Goal: Task Accomplishment & Management: Manage account settings

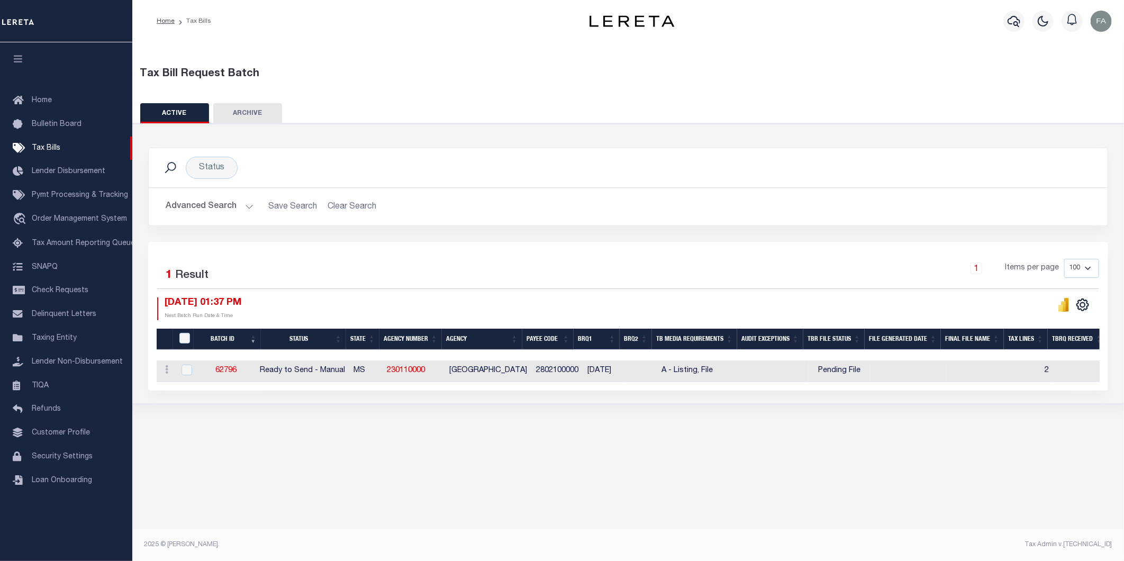
click at [252, 367] on td "62796" at bounding box center [225, 371] width 59 height 22
checkbox input "true"
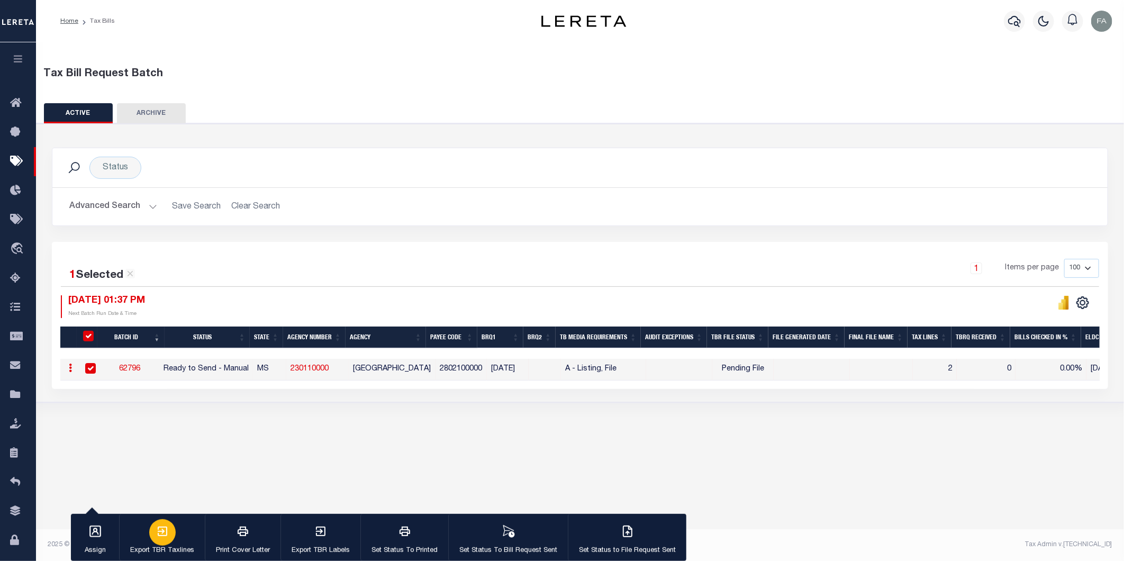
click at [156, 548] on p "Export TBR Taxlines" at bounding box center [162, 551] width 64 height 11
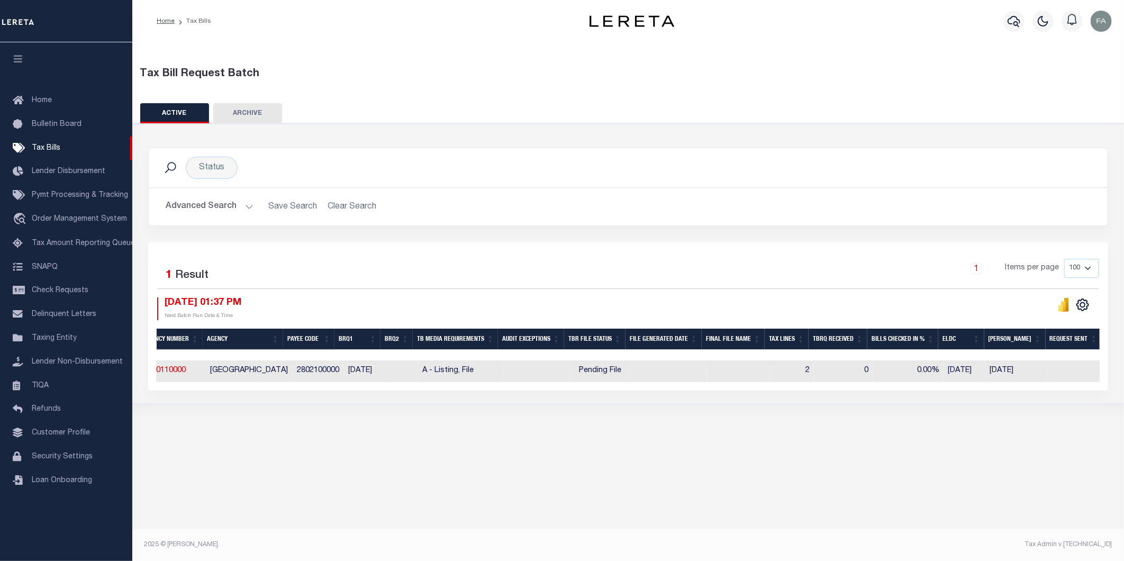
scroll to position [0, 252]
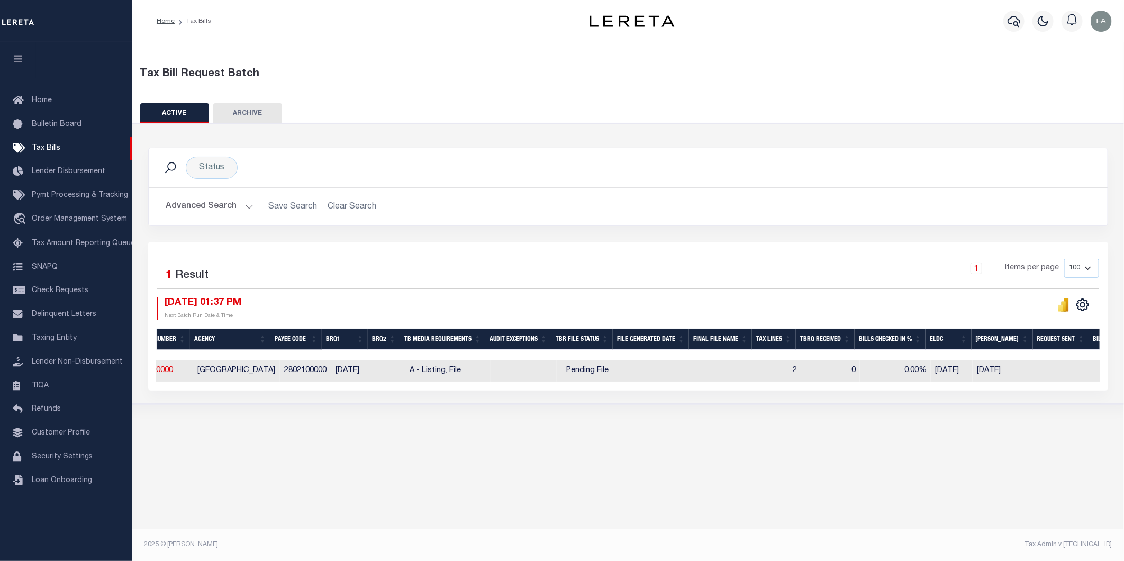
click at [771, 397] on div "Status Search Advanced Search Save Search Clear Search Equals" at bounding box center [629, 263] width 1002 height 281
click at [579, 372] on span "Pending File" at bounding box center [587, 371] width 42 height 12
checkbox input "true"
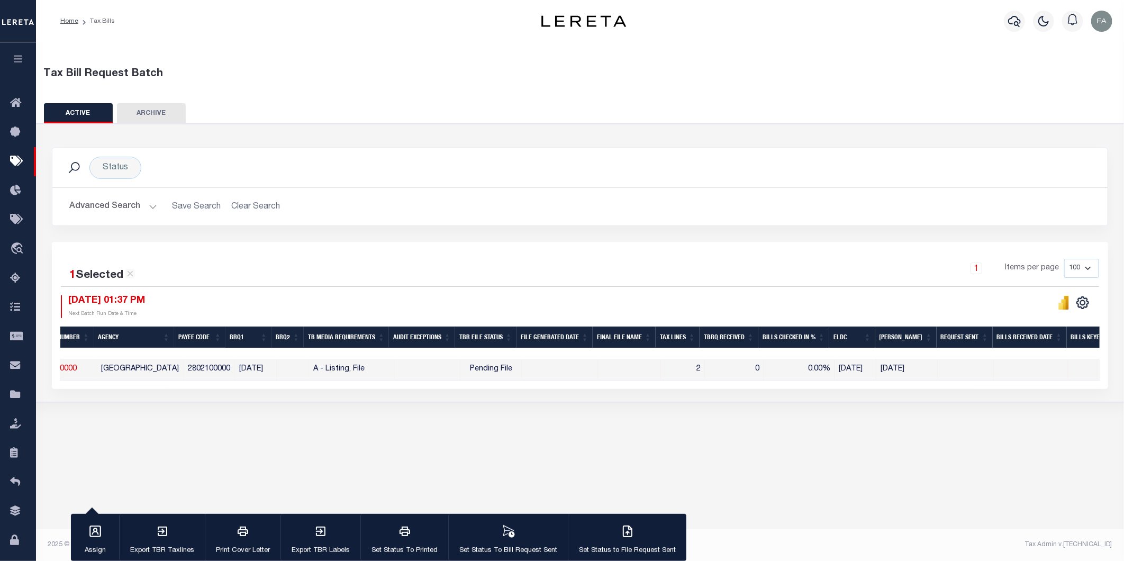
click at [622, 369] on td at bounding box center [629, 370] width 63 height 22
checkbox input "false"
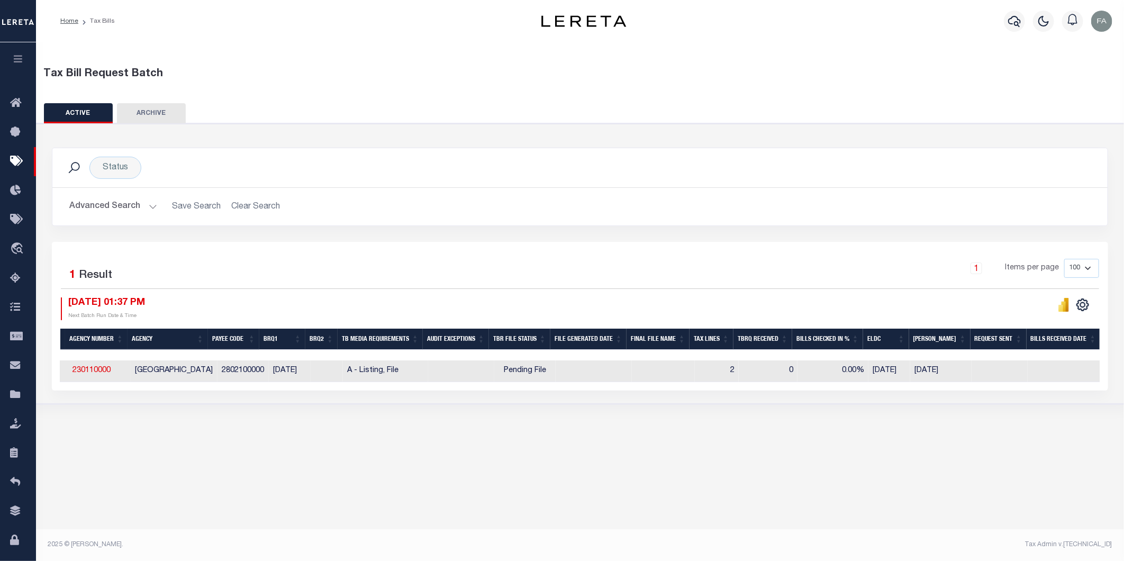
scroll to position [0, 0]
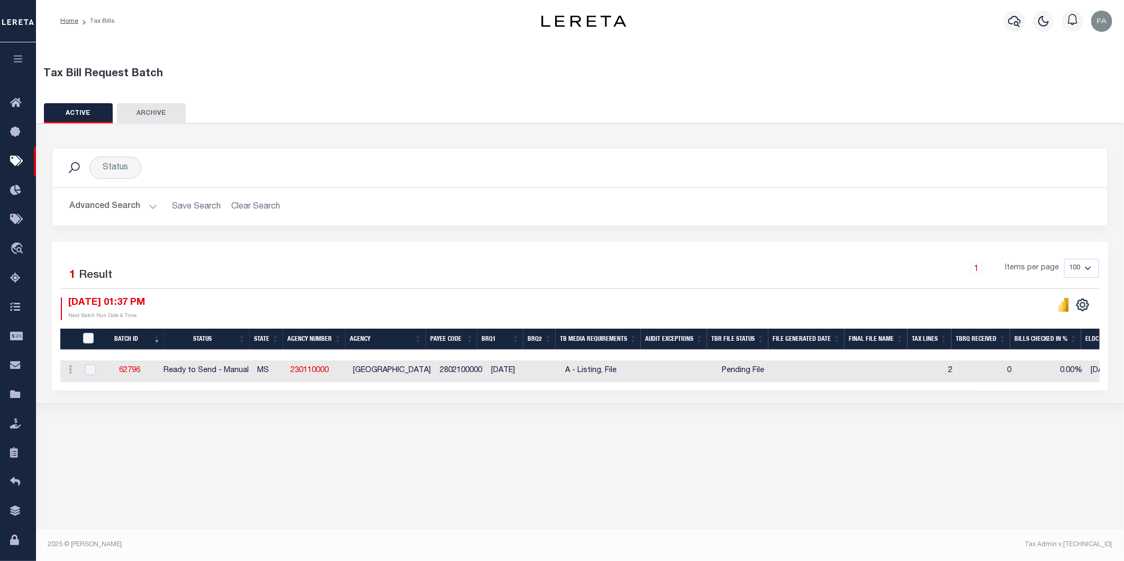
click at [727, 457] on div "Tax Bill Request Batch ACTIVE ARCHIVE HISTORY In 1" at bounding box center [580, 294] width 1088 height 505
click at [742, 403] on div "Status Search Advanced Search Save Search Clear Search Equals" at bounding box center [580, 263] width 1098 height 281
drag, startPoint x: 742, startPoint y: 403, endPoint x: 699, endPoint y: 393, distance: 45.1
click at [698, 404] on div "Status Search Advanced Search Save Search Clear Search Equals" at bounding box center [580, 263] width 1098 height 281
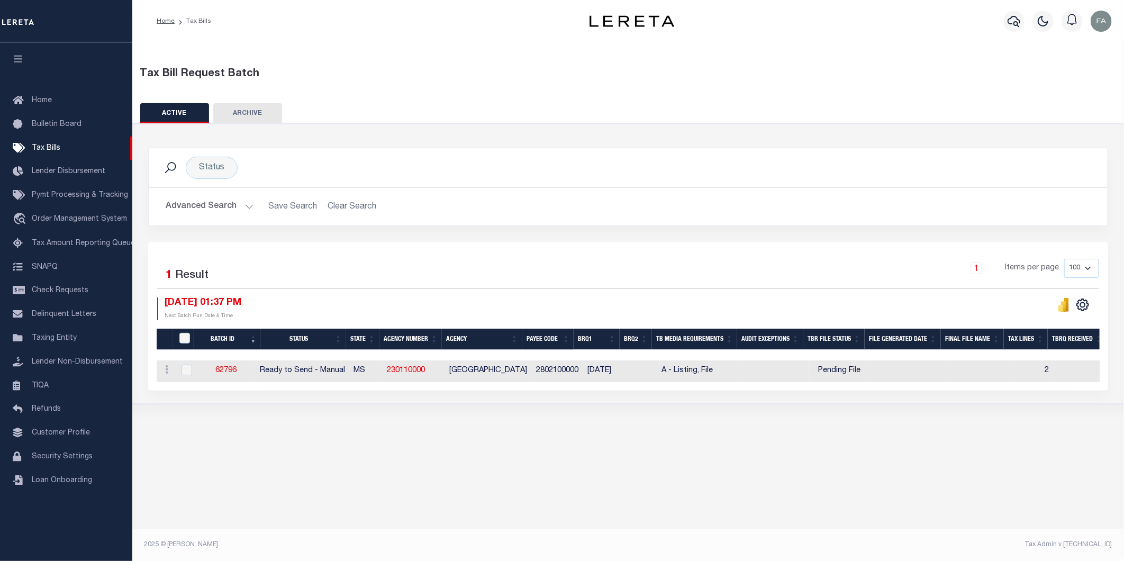
click at [383, 374] on td "MS" at bounding box center [365, 371] width 33 height 22
checkbox input "true"
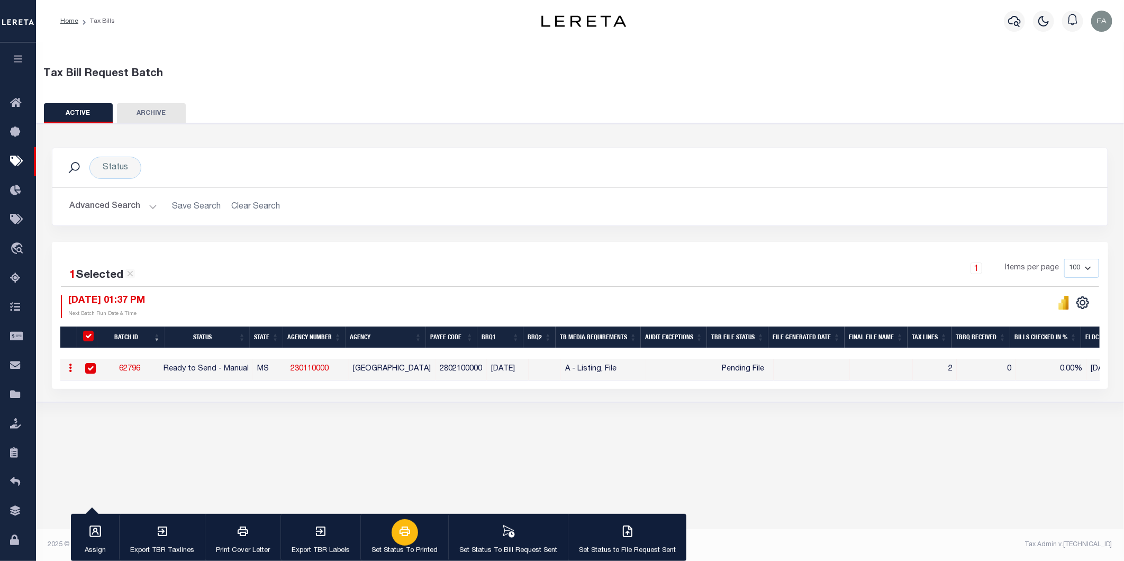
click at [411, 533] on div "button" at bounding box center [405, 532] width 26 height 26
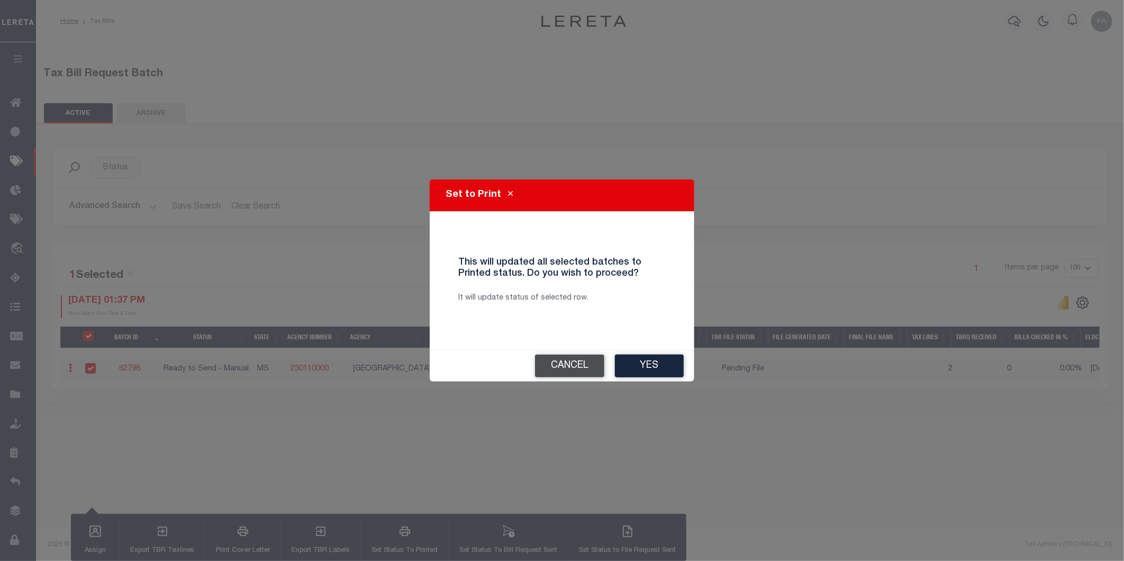
click at [563, 358] on button "Cancel" at bounding box center [569, 366] width 69 height 23
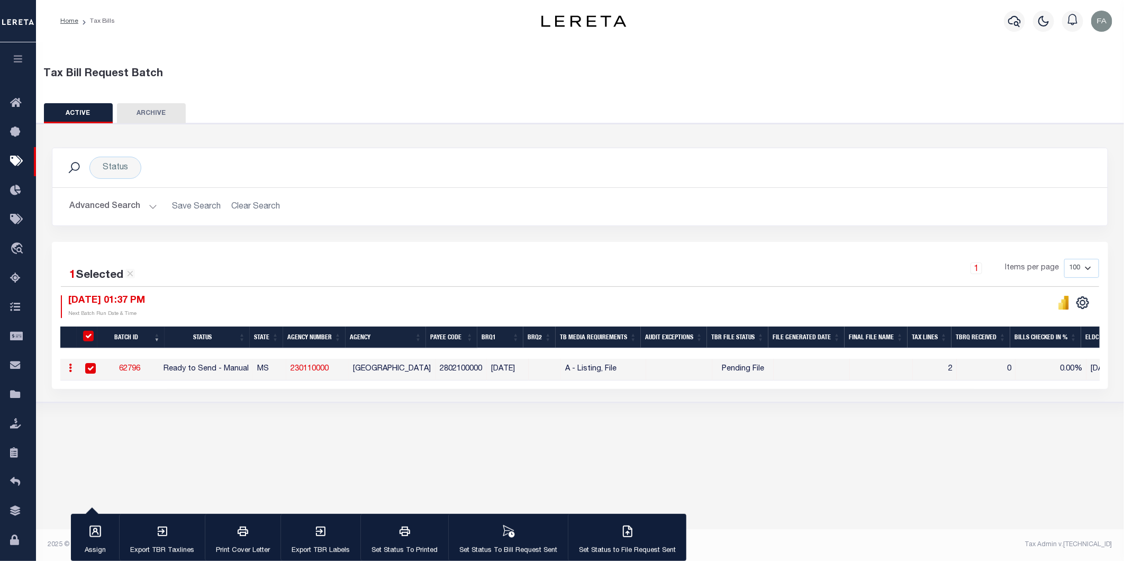
click at [696, 412] on div "Tax Bill Request Batch ACTIVE ARCHIVE HISTORY Search" at bounding box center [580, 238] width 1088 height 393
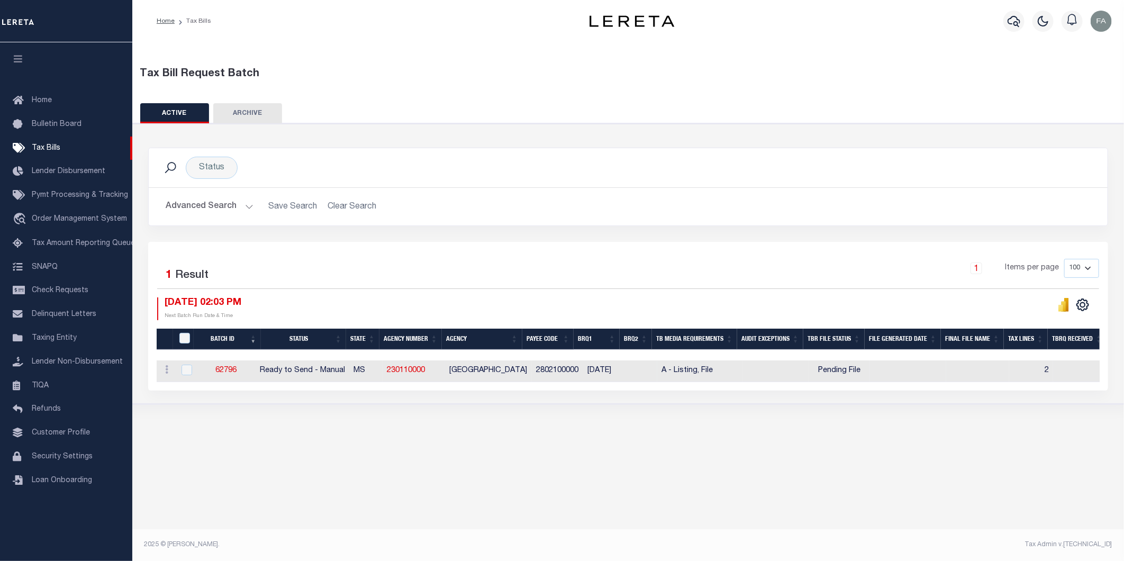
click at [382, 372] on td "MS" at bounding box center [365, 371] width 33 height 22
checkbox input "true"
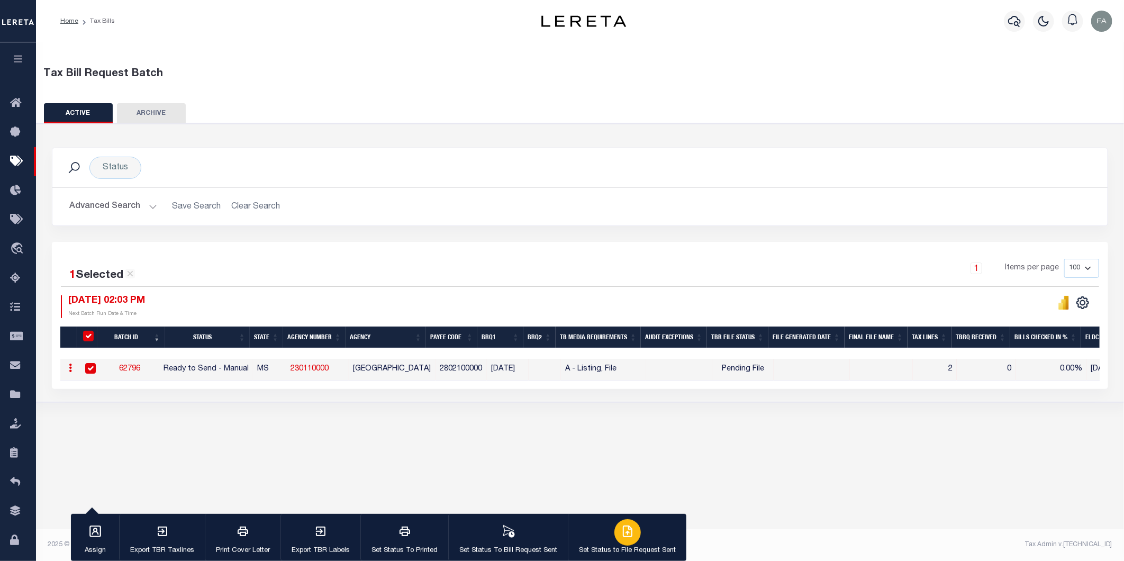
click at [649, 535] on button "Set Status to File Request Sent" at bounding box center [627, 538] width 119 height 48
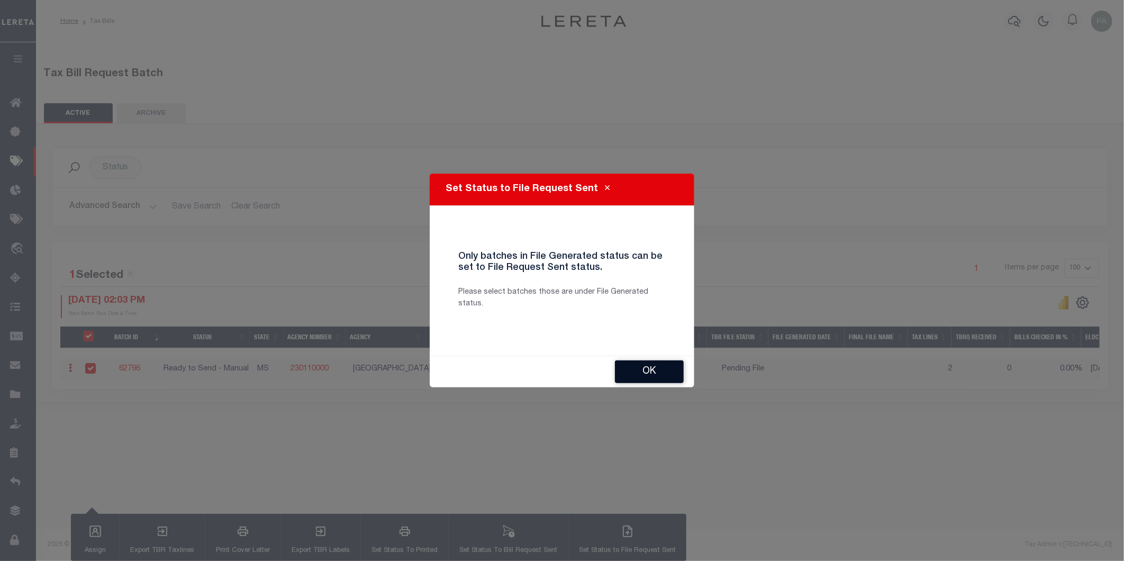
click at [648, 374] on button "OK" at bounding box center [649, 371] width 69 height 23
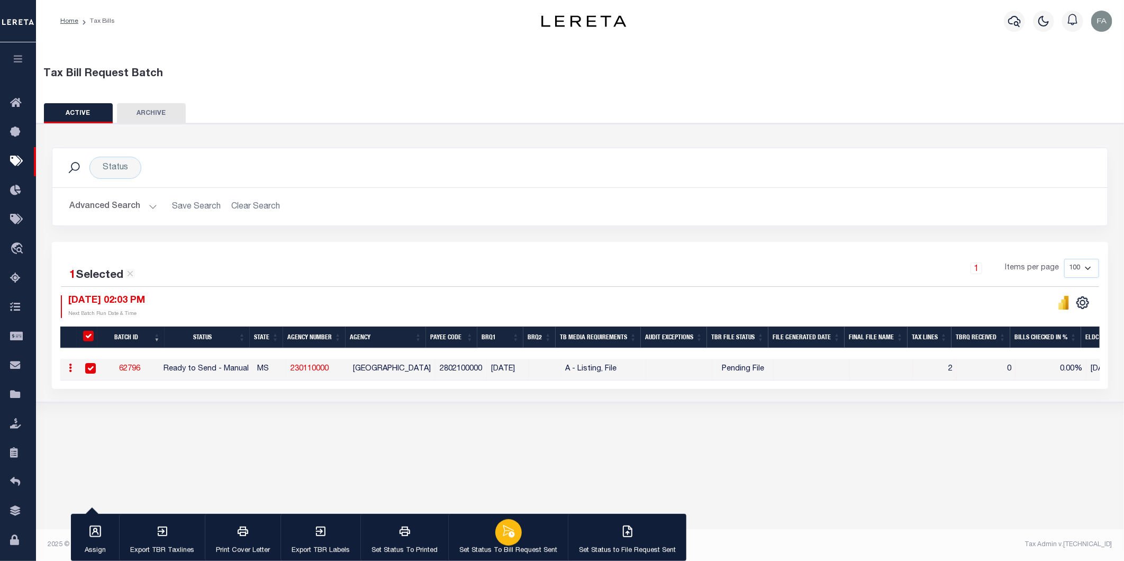
click at [548, 536] on button "Set Status To Bill Request Sent" at bounding box center [508, 538] width 120 height 48
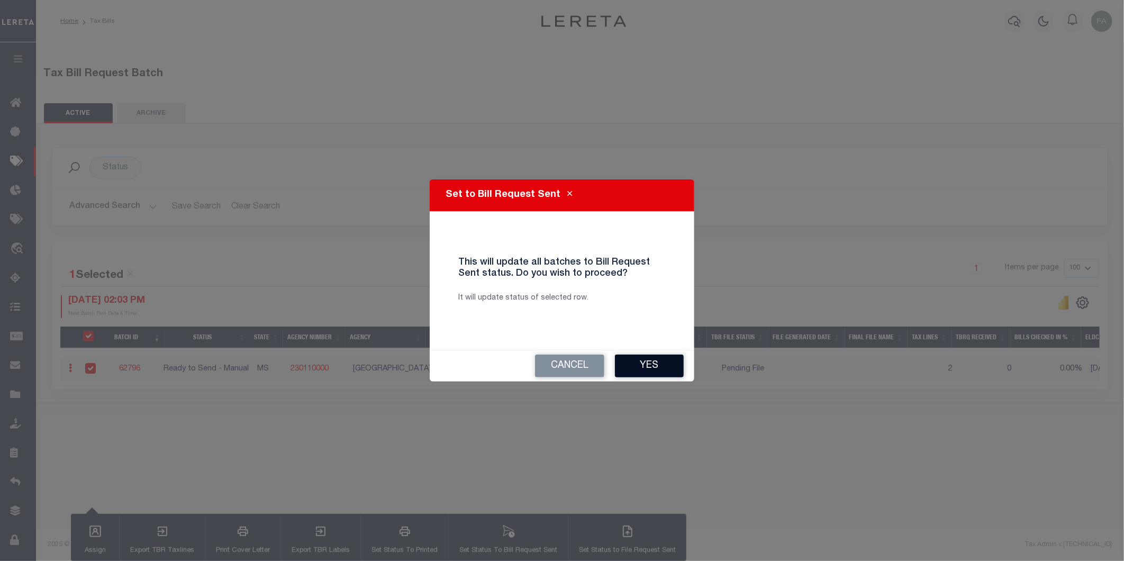
click at [633, 358] on button "Yes" at bounding box center [649, 366] width 69 height 23
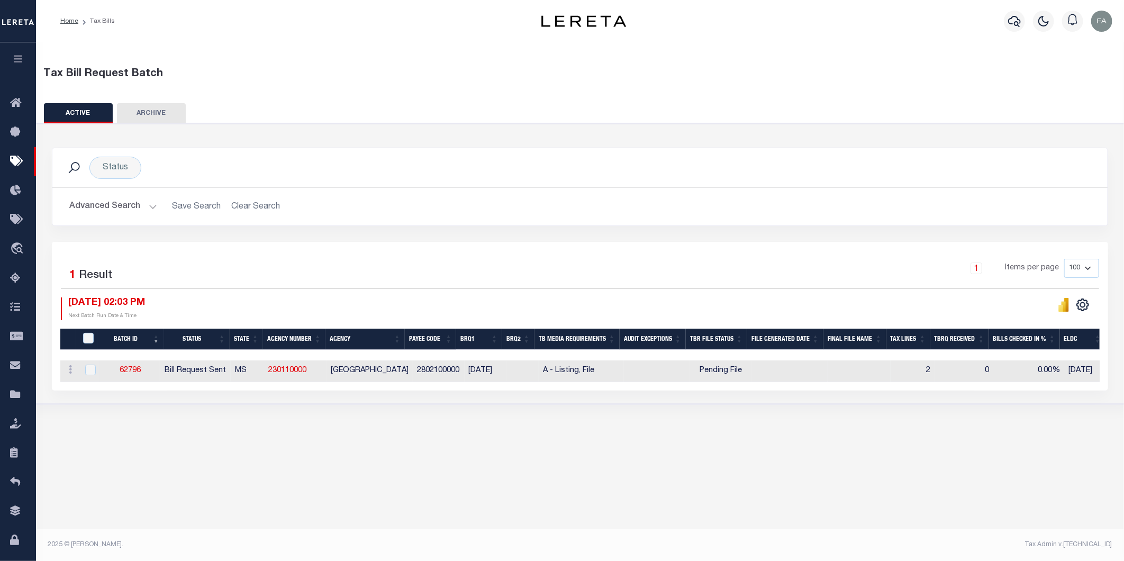
click at [209, 375] on td "Bill Request Sent" at bounding box center [195, 371] width 70 height 22
checkbox input "true"
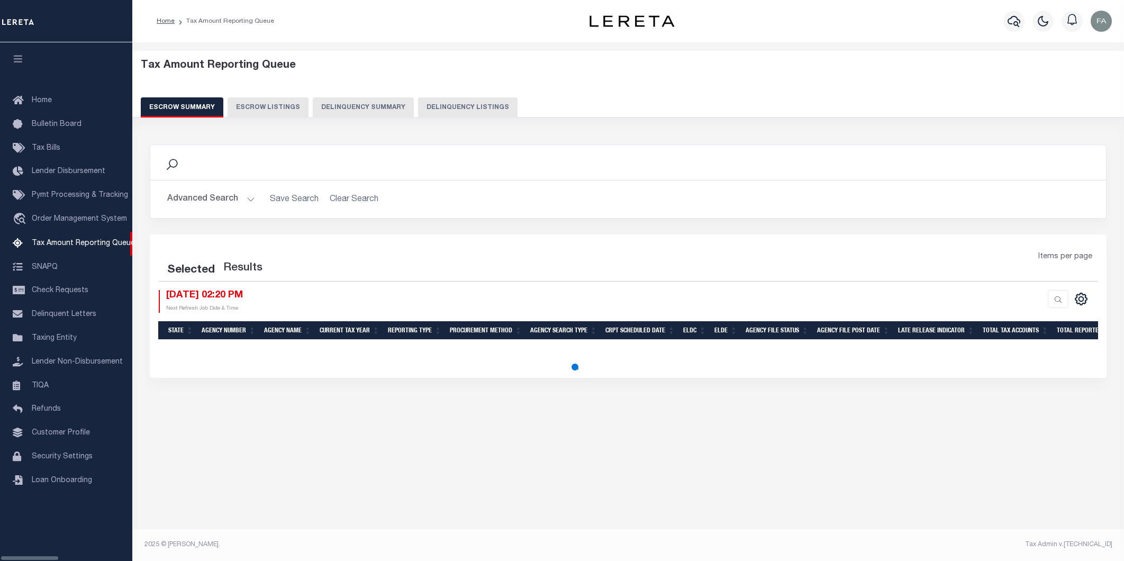
select select "100"
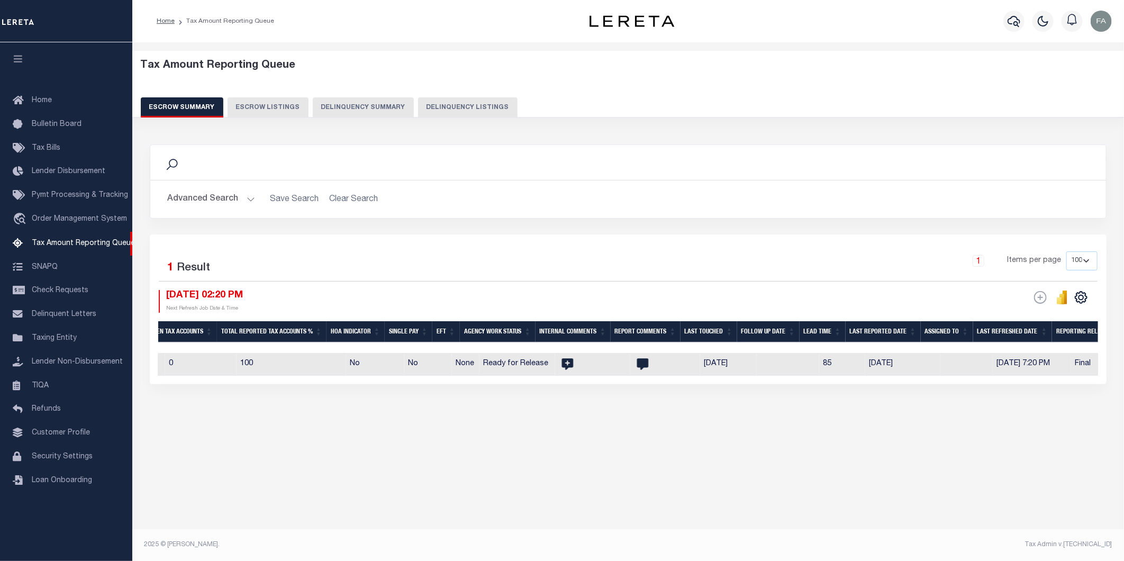
scroll to position [0, 1201]
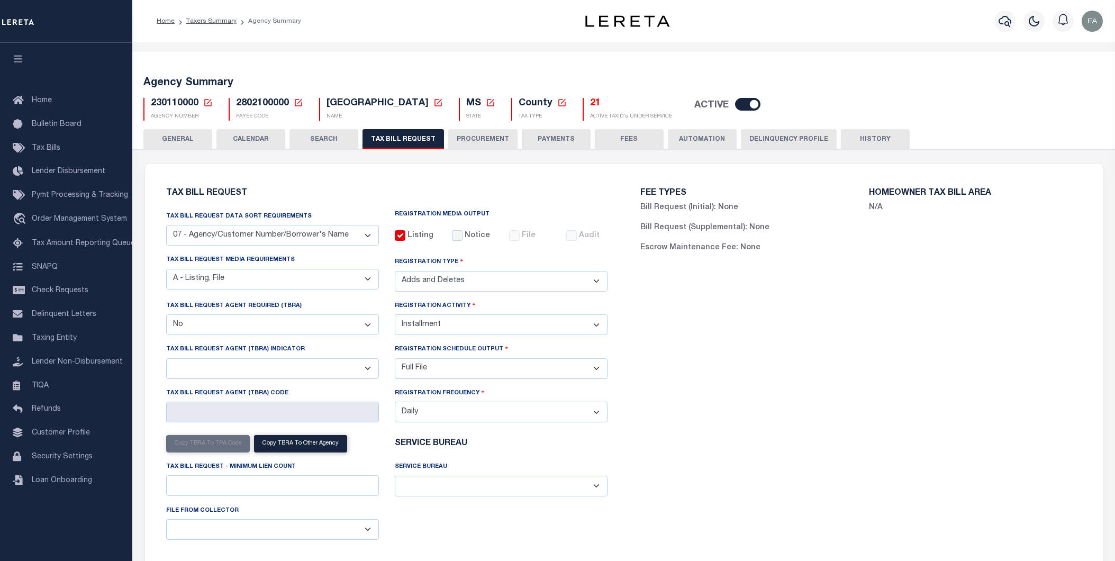
select select "30"
select select "16"
select select "2"
select select "false"
select select "2"
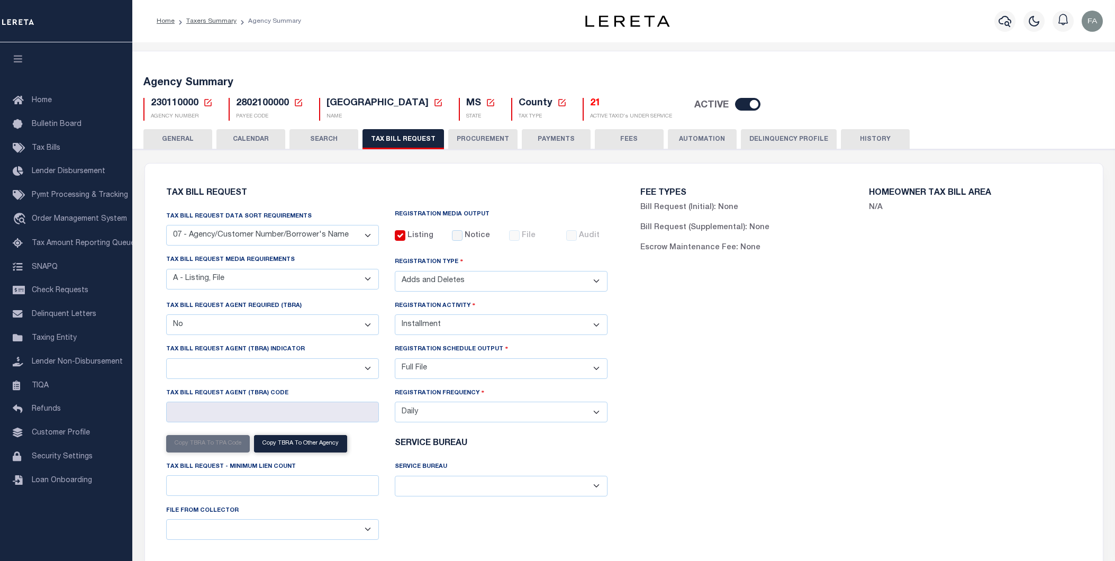
select select "1"
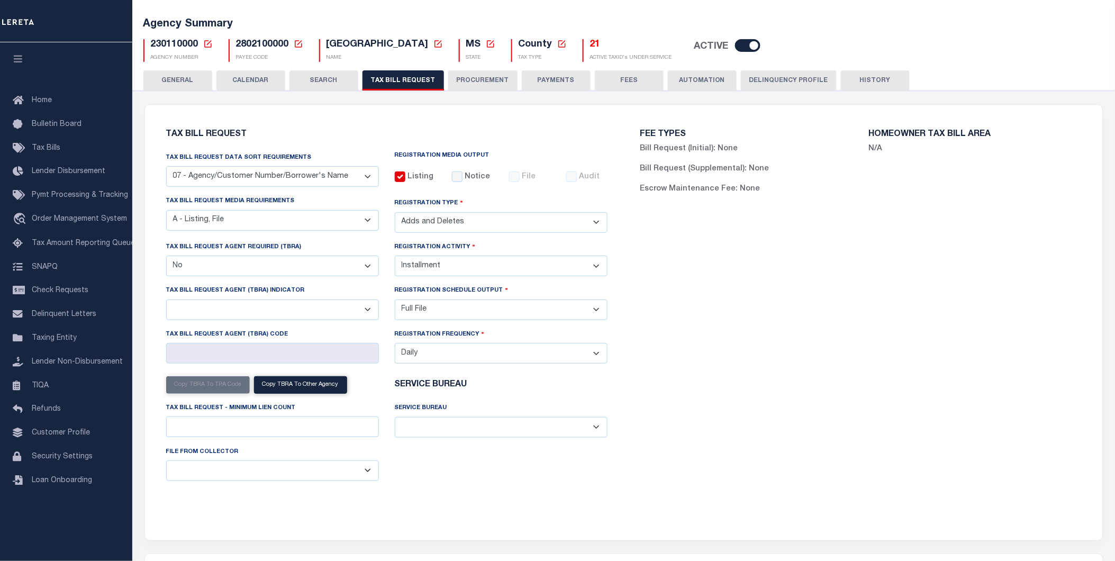
scroll to position [59, 0]
drag, startPoint x: 335, startPoint y: 170, endPoint x: 347, endPoint y: 158, distance: 17.2
click at [335, 170] on select "01 - Agency/Tax Identification Number 02 - Agency/Lien Description/Tax Identifi…" at bounding box center [272, 176] width 213 height 21
click at [356, 143] on div "Tax Bill Request Tax Bill Request Data Sort Requirements 01 - Agency/Tax Identi…" at bounding box center [387, 315] width 458 height 397
click at [224, 79] on button "CALENDAR" at bounding box center [250, 80] width 69 height 20
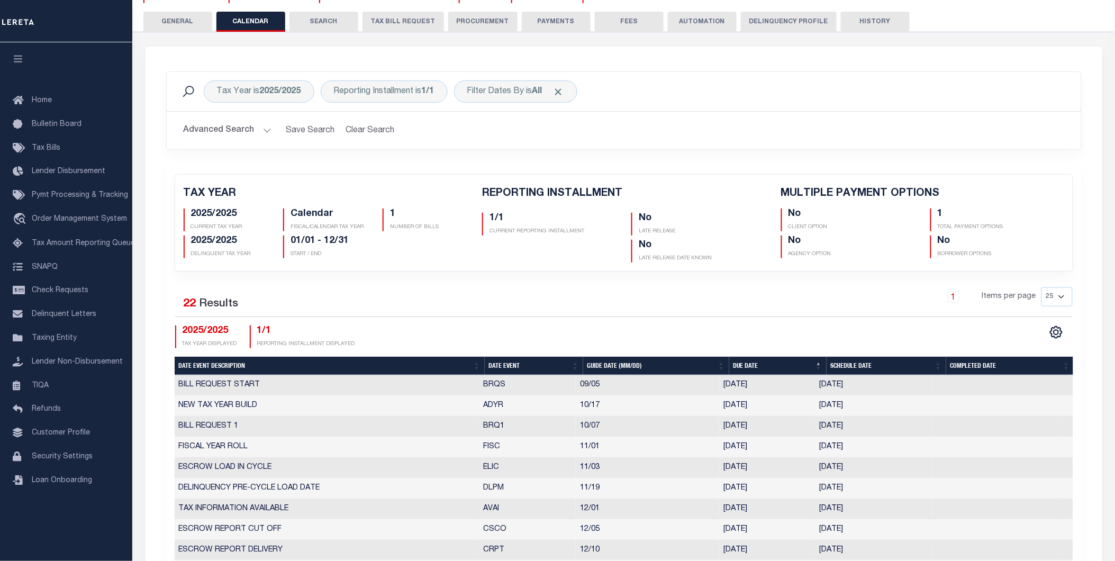
scroll to position [0, 0]
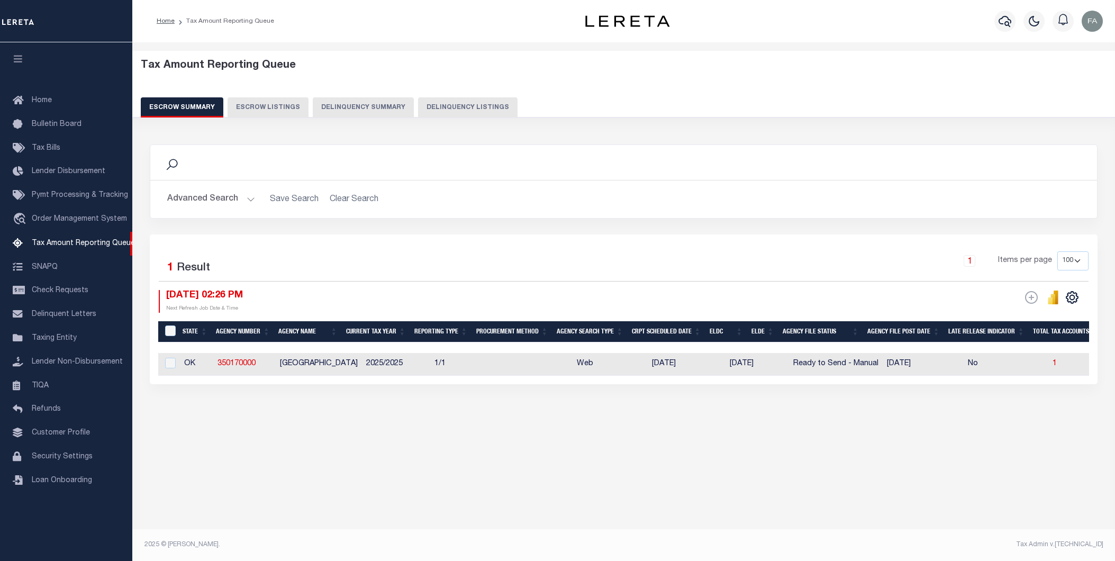
select select
select select "100"
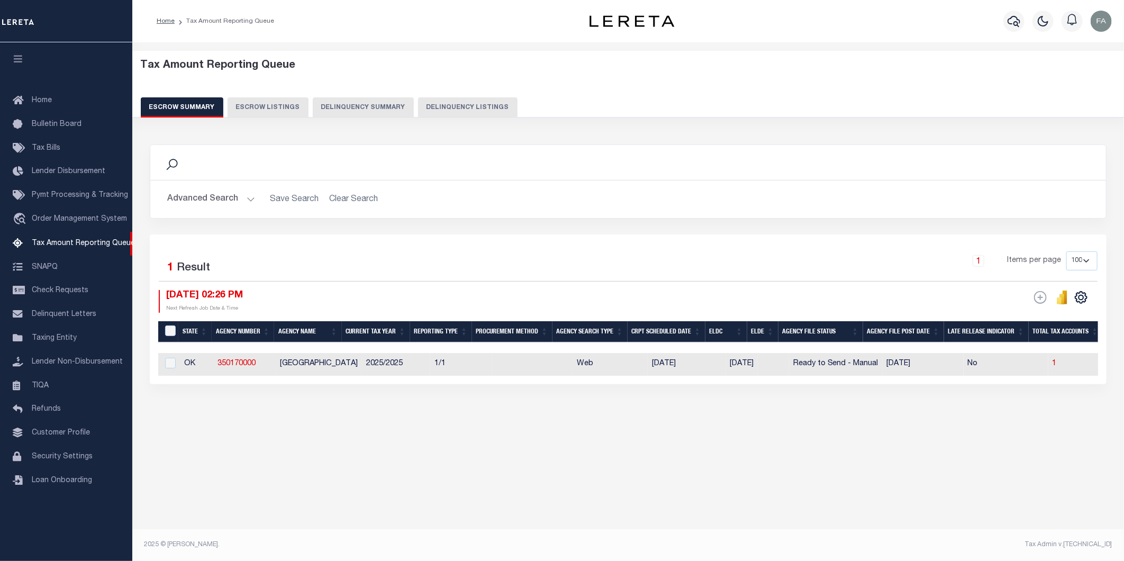
click at [233, 194] on button "Advanced Search" at bounding box center [211, 199] width 88 height 21
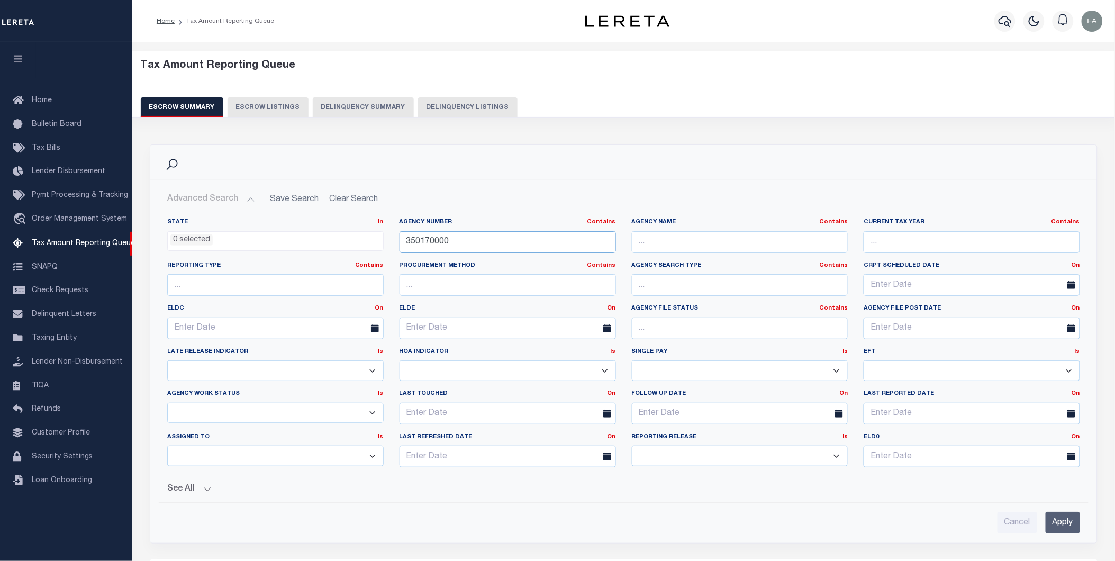
click at [474, 237] on input "350170000" at bounding box center [508, 242] width 216 height 22
paste input "23011"
type input "230110000"
click at [1074, 523] on input "Apply" at bounding box center [1063, 523] width 34 height 22
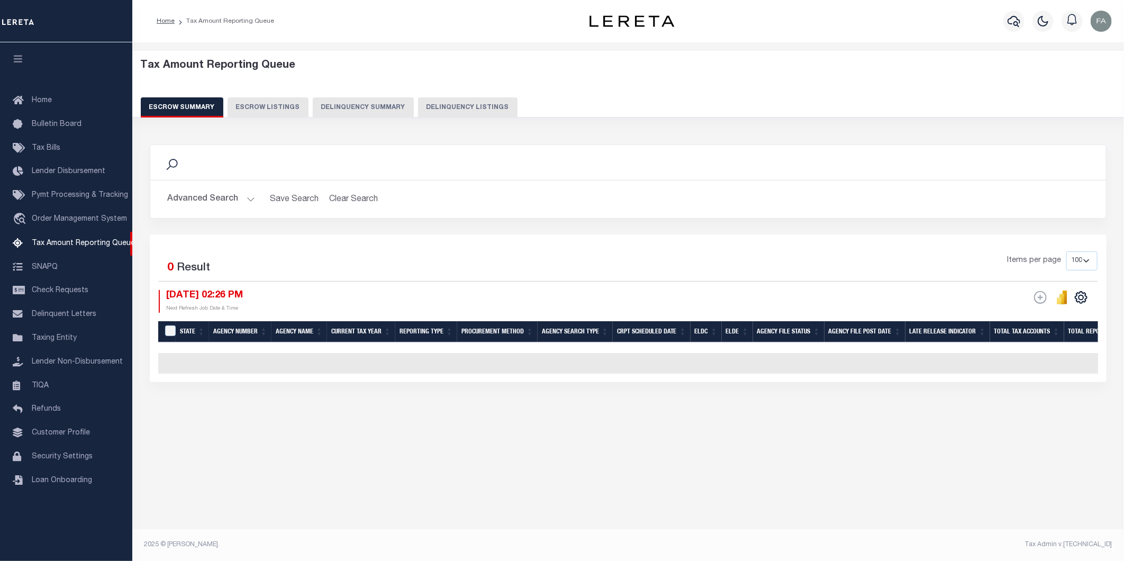
click at [251, 94] on div "Tax Amount Reporting Queue Escrow Summary Escrow Listings Delinquency Summary" at bounding box center [628, 88] width 975 height 58
click at [268, 102] on button "Escrow Listings" at bounding box center [268, 107] width 81 height 20
select select "100"
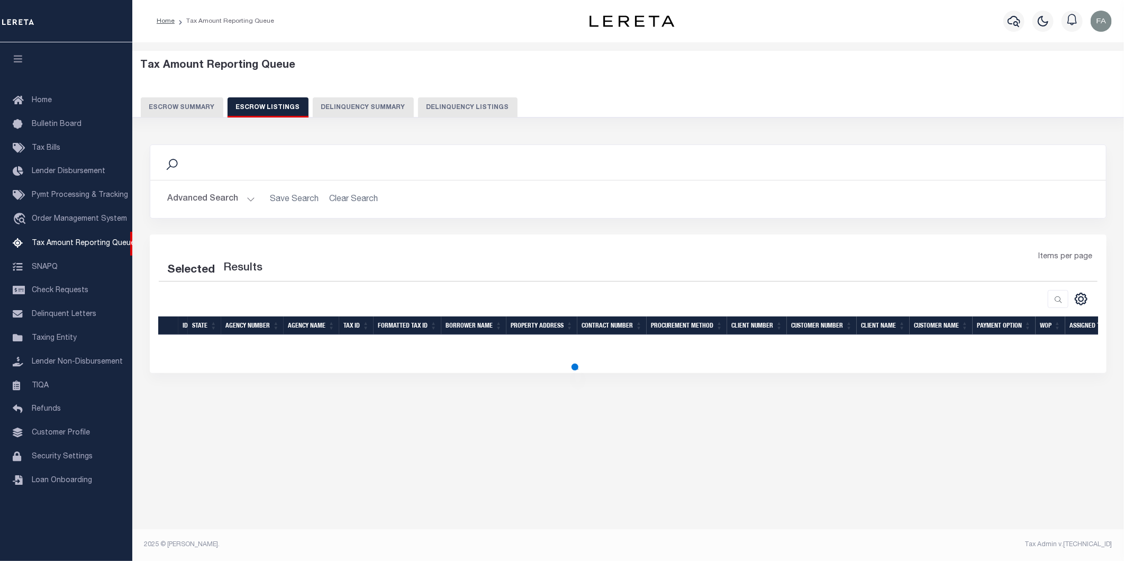
select select "100"
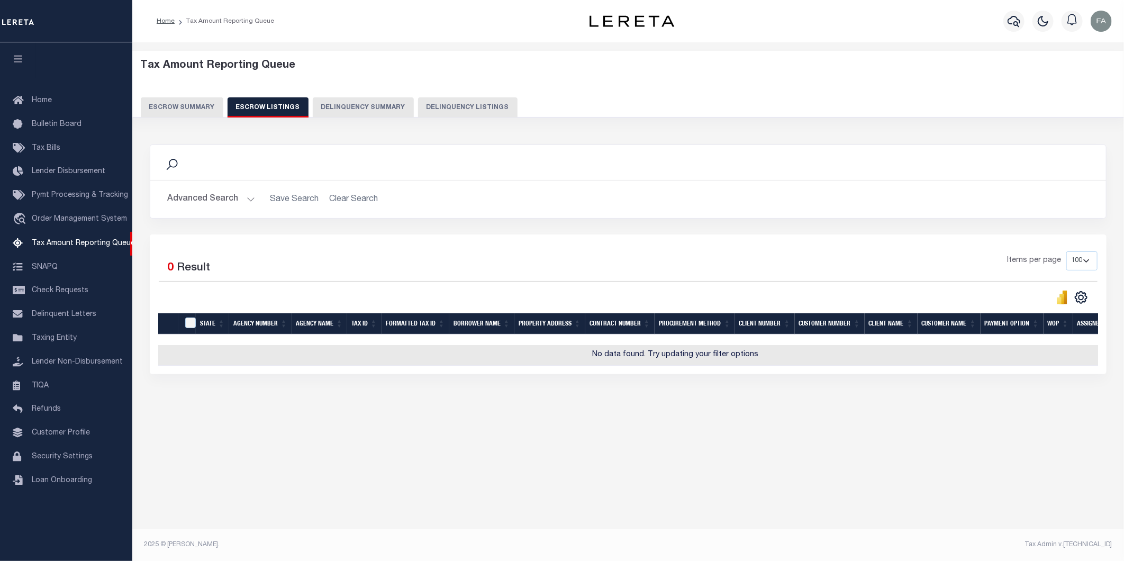
click at [198, 118] on div "Tax Amount Reporting Queue Escrow Summary Escrow Listings Delinquency Summary" at bounding box center [628, 92] width 1012 height 83
click at [193, 120] on div "Tax Amount Reporting Queue Escrow Summary Escrow Listings Delinquency Summary" at bounding box center [628, 92] width 1012 height 83
click at [188, 112] on button "Escrow Summary" at bounding box center [182, 107] width 83 height 20
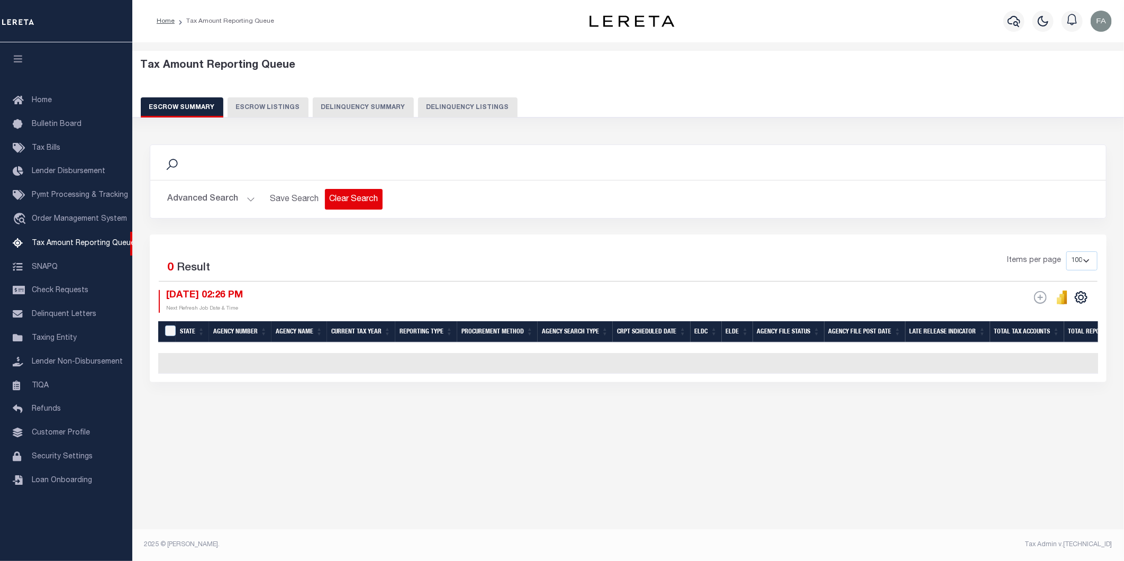
click at [338, 194] on button "Clear Search" at bounding box center [354, 199] width 58 height 21
click at [203, 205] on button "Advanced Search" at bounding box center [211, 199] width 88 height 21
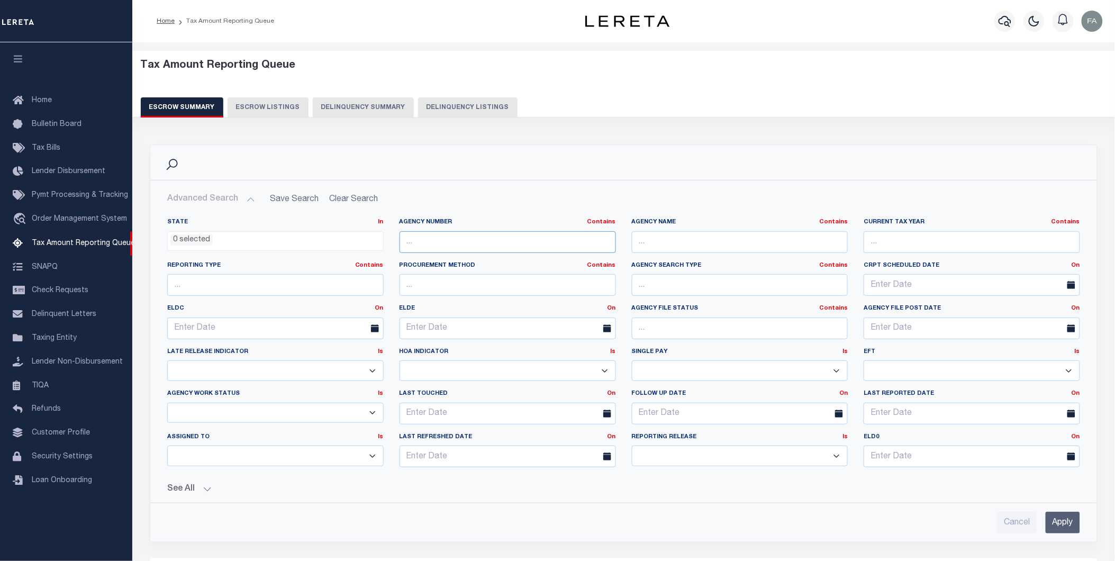
drag, startPoint x: 572, startPoint y: 246, endPoint x: 582, endPoint y: 243, distance: 10.3
click at [572, 246] on input "text" at bounding box center [508, 242] width 216 height 22
paste input "230110000"
type input "230110000"
click at [1051, 528] on input "Apply" at bounding box center [1063, 523] width 34 height 22
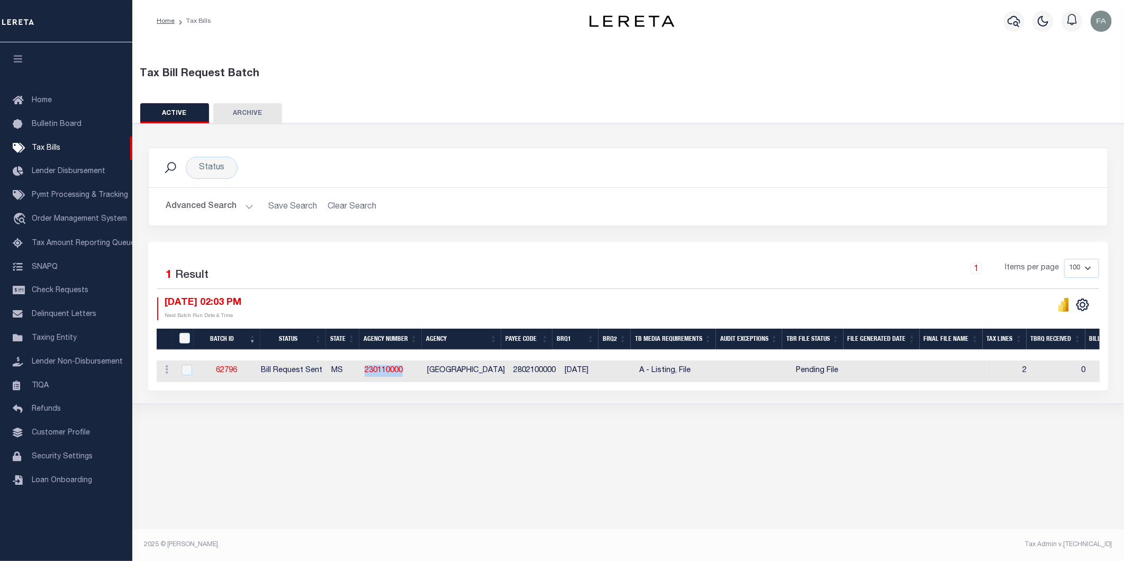
drag, startPoint x: 370, startPoint y: 376, endPoint x: 430, endPoint y: 371, distance: 60.0
click at [430, 371] on tr "ACTIONS [GEOGRAPHIC_DATA] 62796 Bill Request Sent MS 230110000 [GEOGRAPHIC_DATA…" at bounding box center [1000, 371] width 1687 height 22
click at [1067, 310] on icon "" at bounding box center [1066, 305] width 5 height 14
click at [236, 372] on link "62796" at bounding box center [226, 370] width 21 height 7
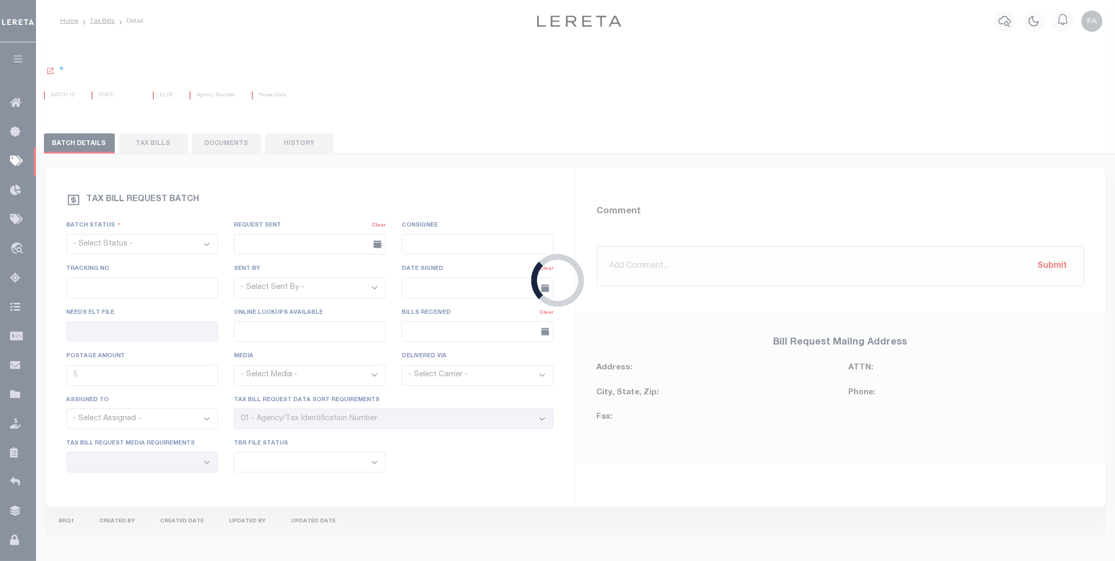
select select "RST"
type input "[DATE]"
select select "[PERSON_NAME]"
type input "No"
type input "Yes"
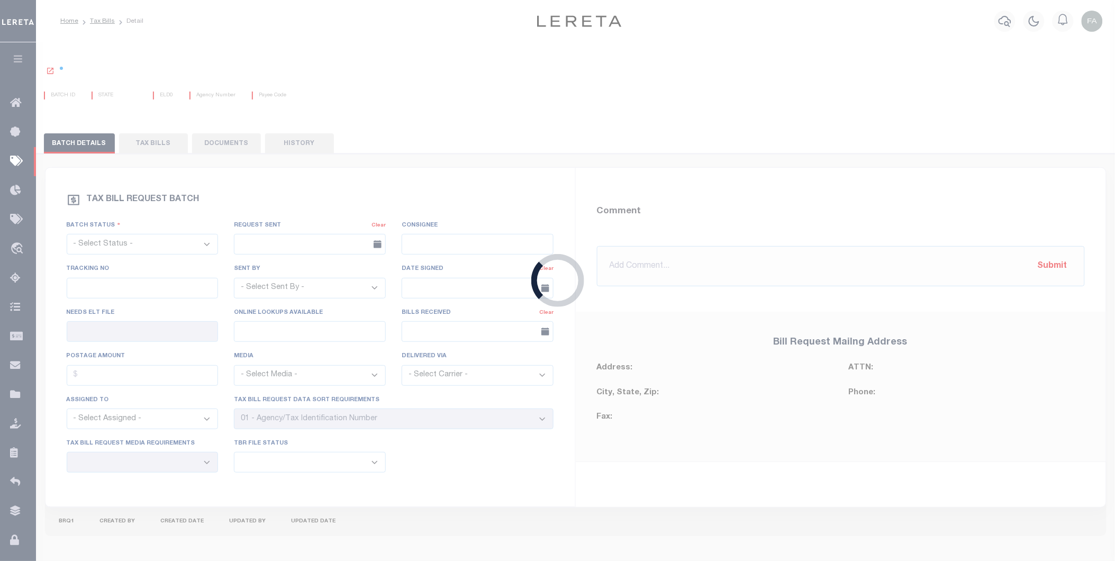
select select "30"
select select "16"
select select "1"
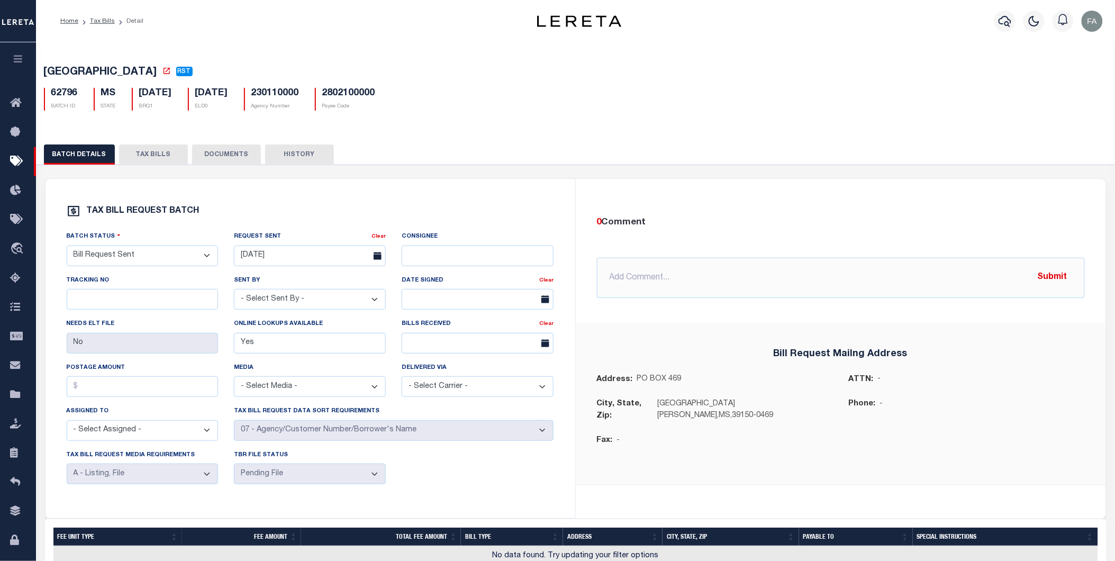
click at [134, 162] on button "TAX BILLS" at bounding box center [153, 154] width 69 height 20
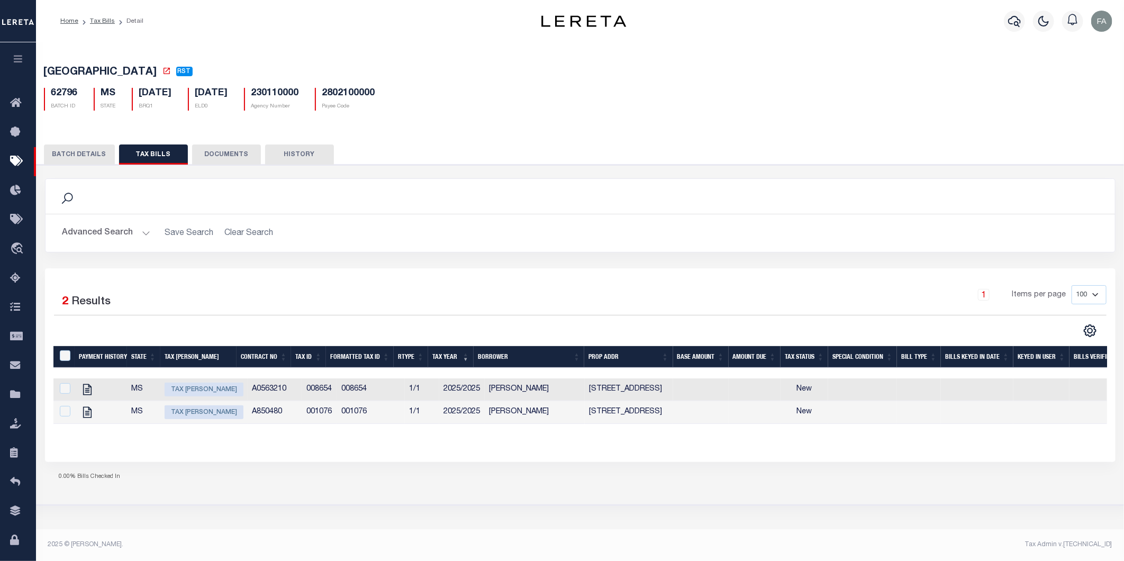
click at [234, 158] on button "DOCUMENTS" at bounding box center [226, 154] width 69 height 20
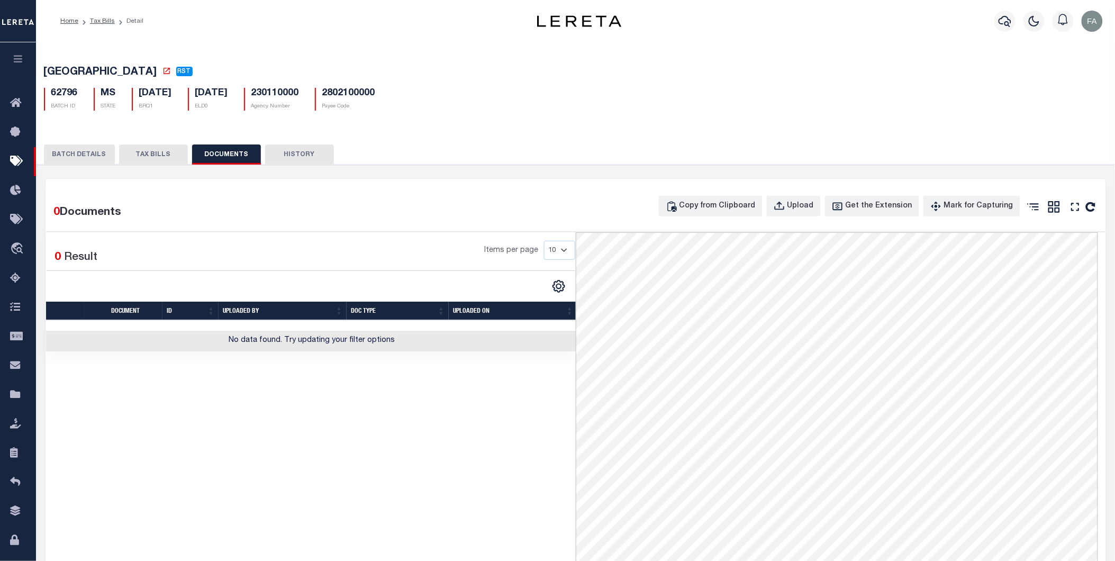
click at [288, 157] on button "HISTORY" at bounding box center [299, 154] width 69 height 20
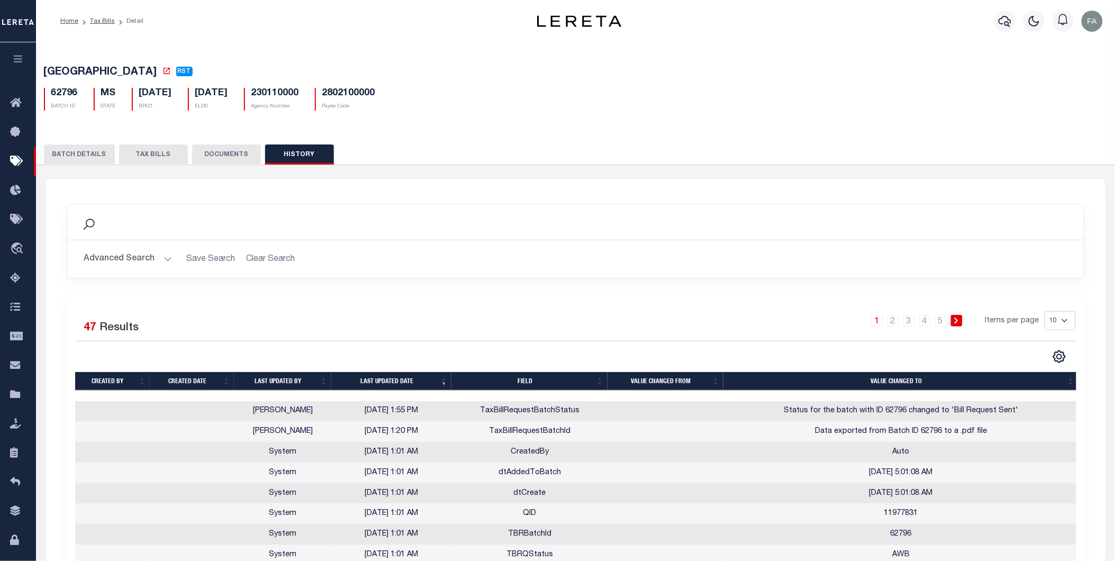
click at [62, 151] on button "BATCH DETAILS" at bounding box center [79, 154] width 71 height 20
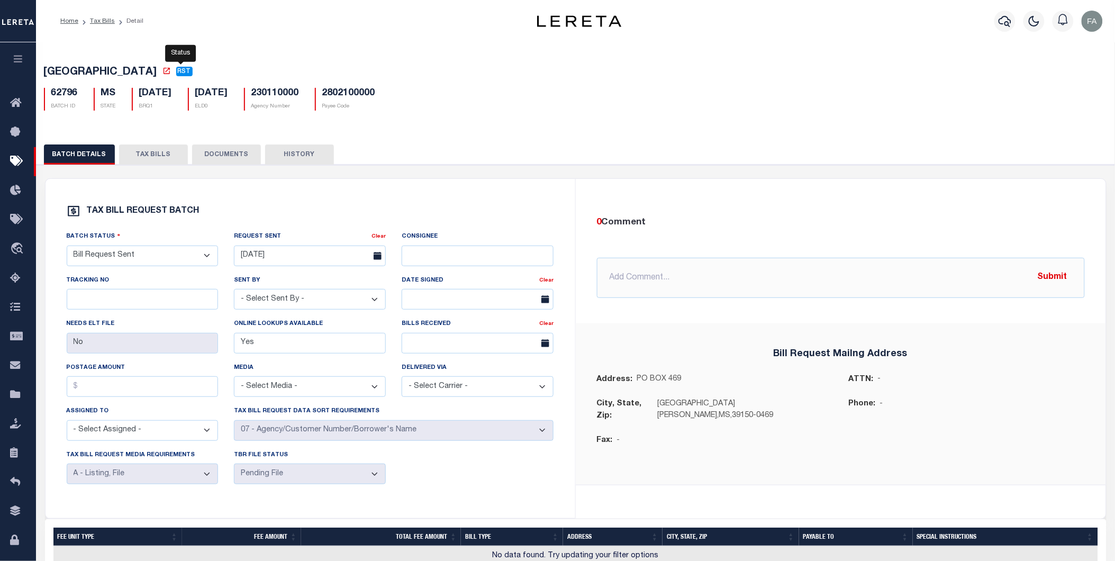
click at [180, 70] on span "RST" at bounding box center [184, 71] width 13 height 6
click at [165, 262] on select "- Select Status - Ready to Send - Manual Bill Request Sent Bills Received Manua…" at bounding box center [143, 256] width 152 height 21
select select "RTA"
click at [67, 248] on select "- Select Status - Ready to Send - Manual Bill Request Sent Bills Received Manua…" at bounding box center [143, 256] width 152 height 21
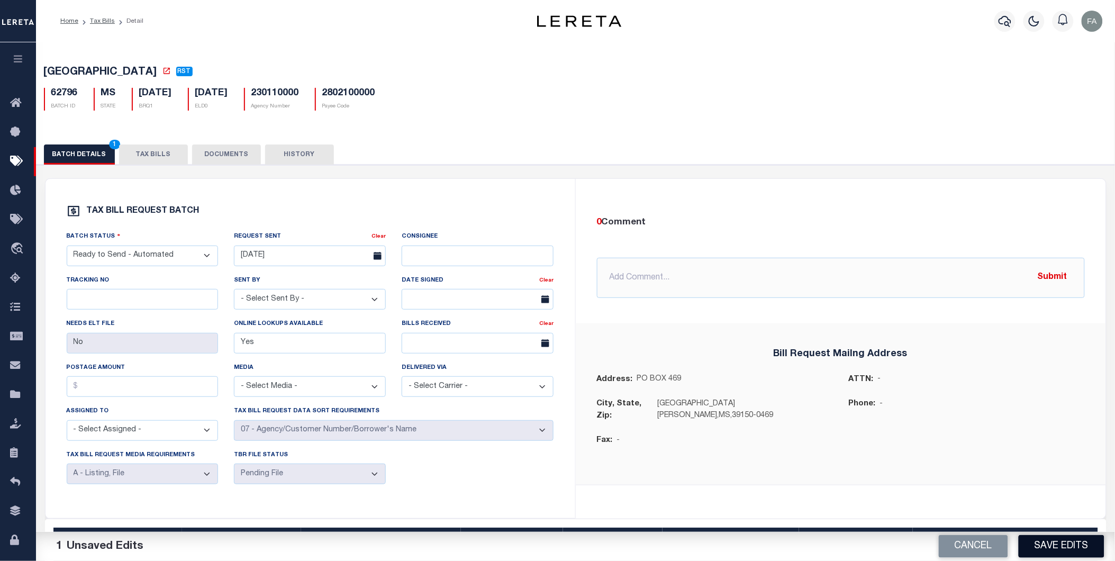
click at [1087, 540] on button "Save Edits" at bounding box center [1062, 546] width 86 height 23
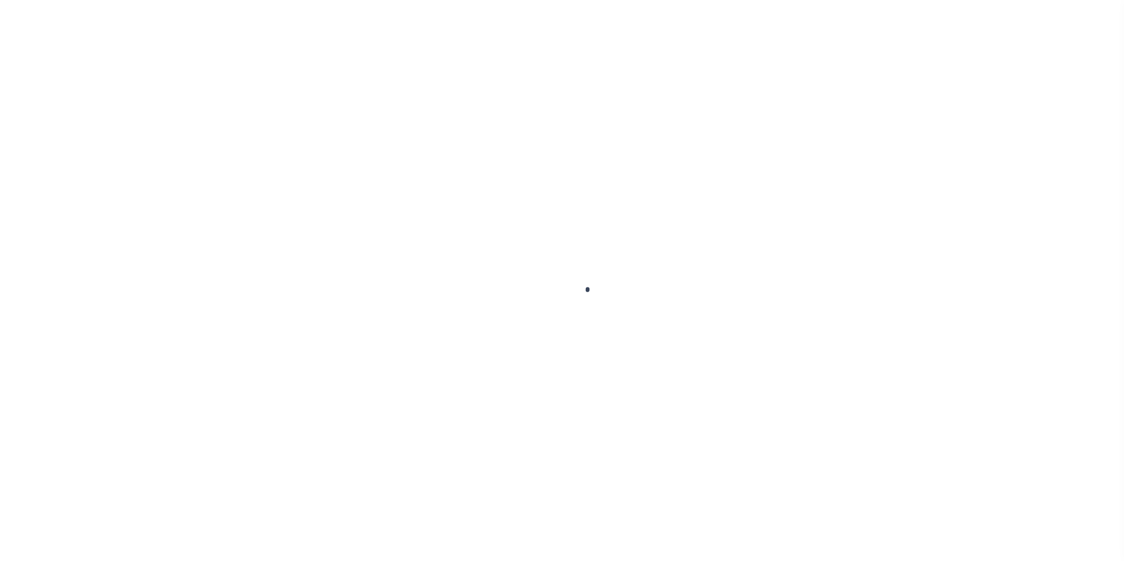
select select
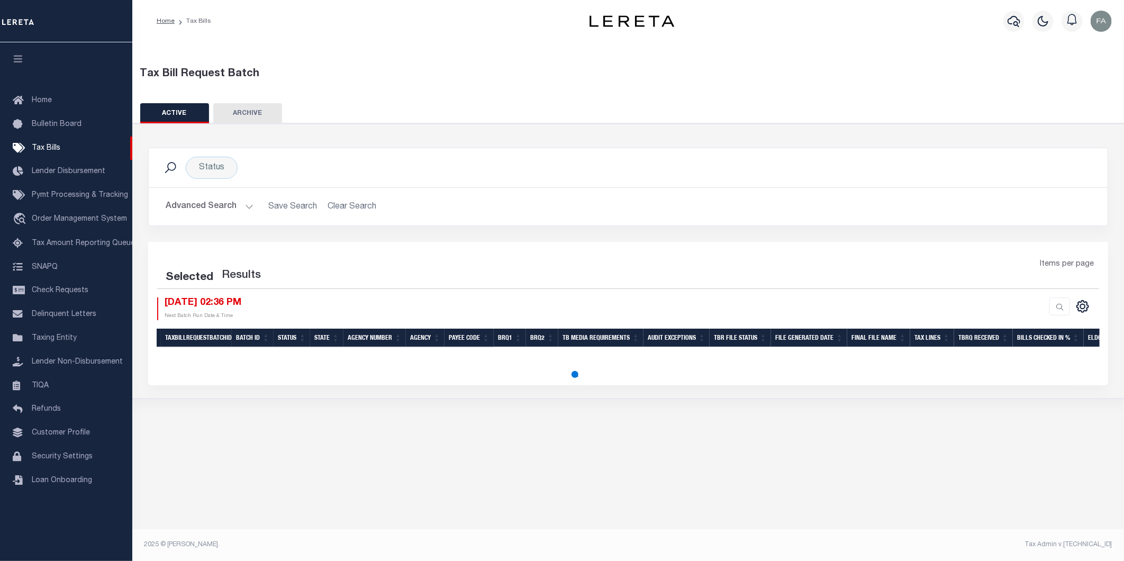
select select
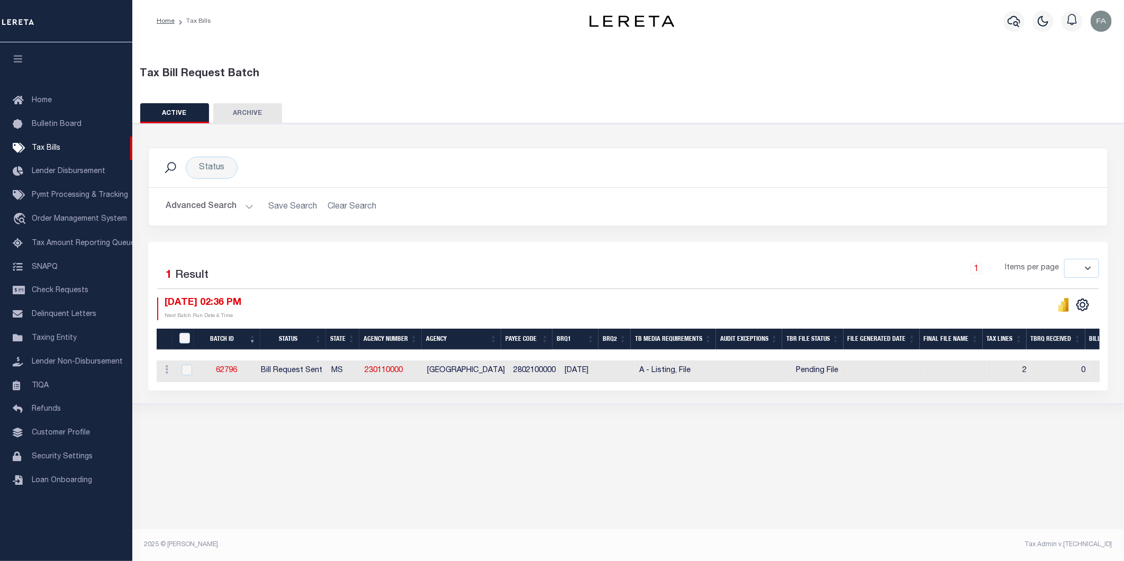
click at [198, 209] on button "Advanced Search" at bounding box center [210, 206] width 88 height 21
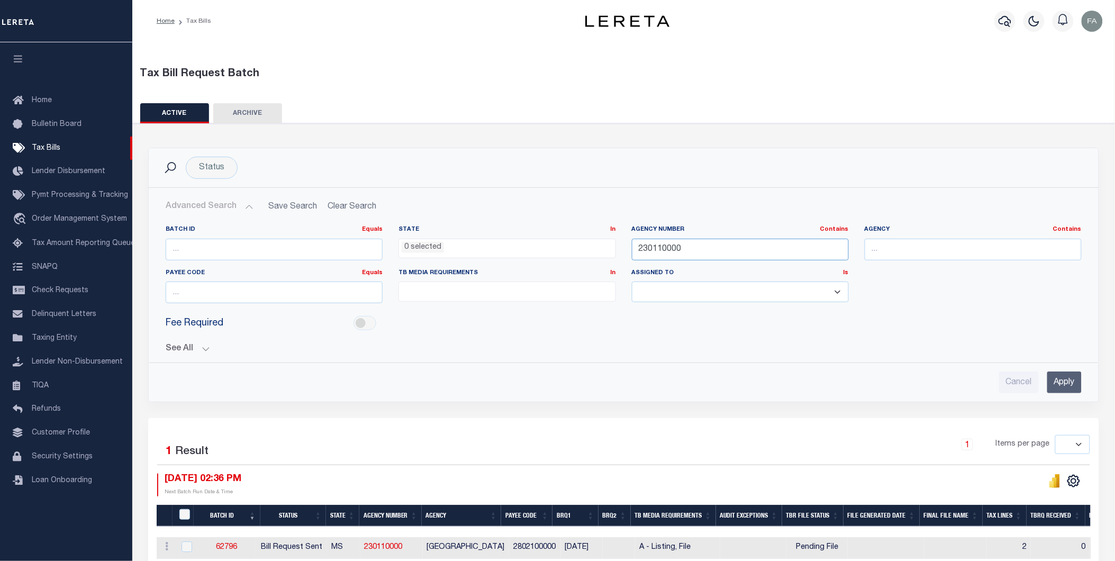
drag, startPoint x: 790, startPoint y: 254, endPoint x: 588, endPoint y: 246, distance: 201.8
click at [588, 246] on div "Batch ID Equals Equals Is Not Equal To Is Greater Than Is Less Than State In In…" at bounding box center [624, 268] width 932 height 86
click at [193, 346] on button "See All" at bounding box center [624, 349] width 916 height 10
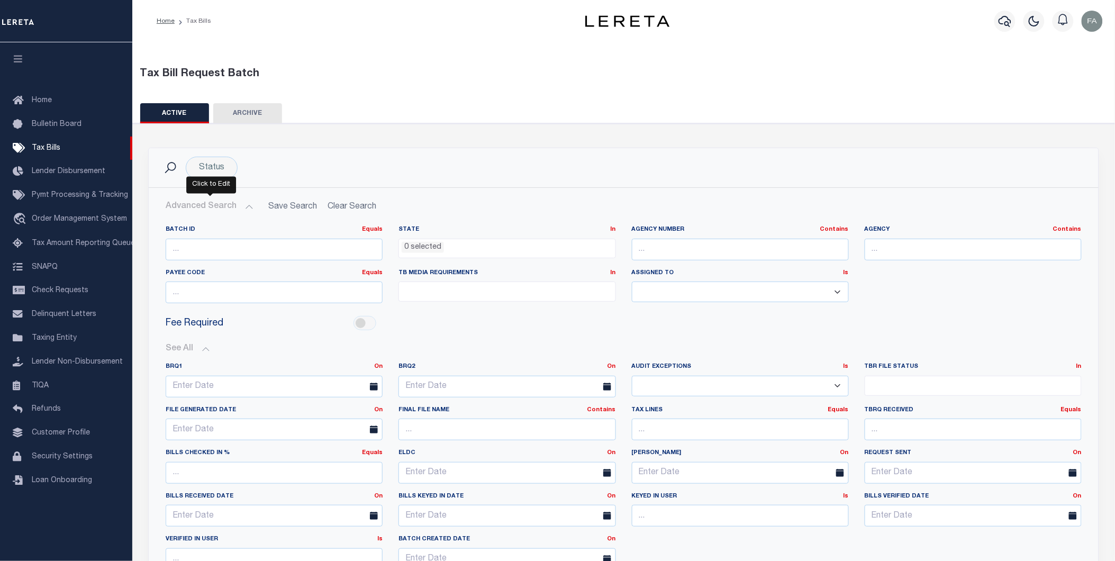
click at [219, 168] on div "Status" at bounding box center [212, 168] width 52 height 22
click at [279, 187] on ul "0 selected" at bounding box center [277, 189] width 155 height 14
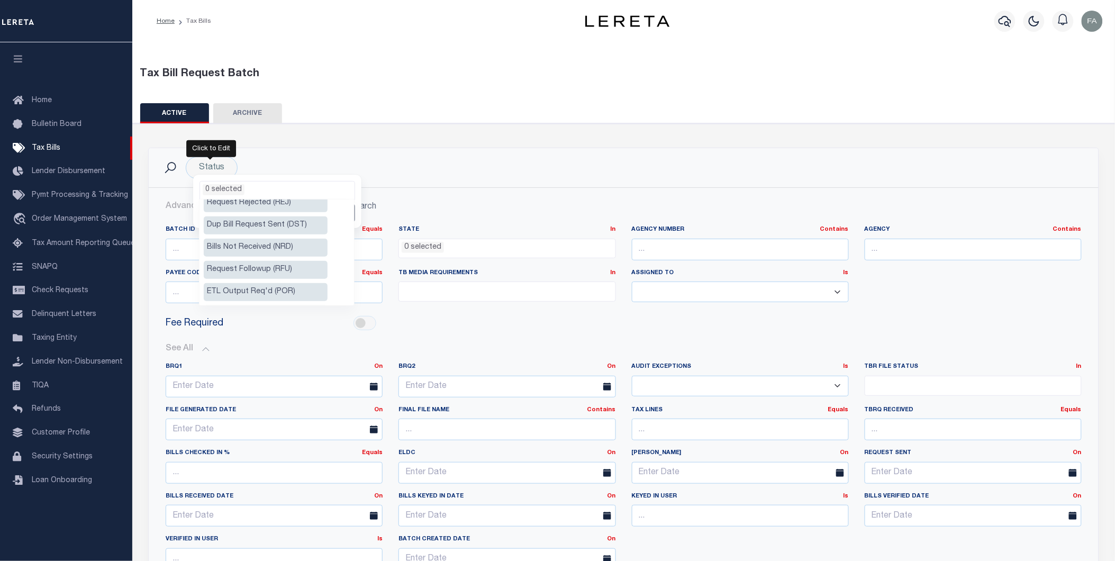
scroll to position [117, 0]
click at [297, 207] on li "Ready to Send - Automated (RTA)" at bounding box center [266, 212] width 124 height 30
select select "RTA"
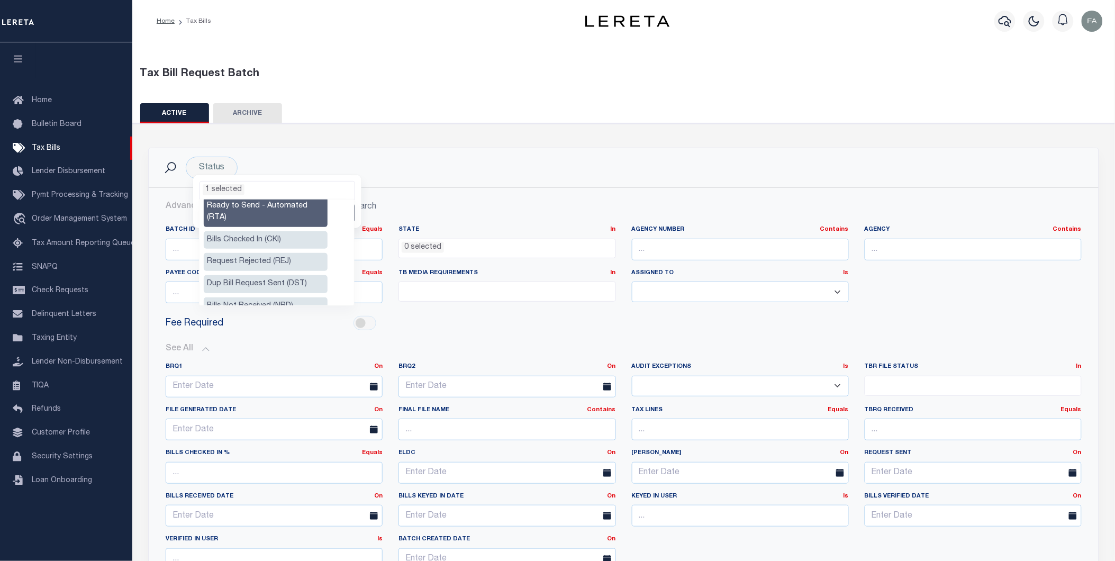
scroll to position [46, 0]
click at [341, 146] on div "Status Ready to Send - Manual (RTS) Bill Request Sent (RST) Bills Received (RCD…" at bounding box center [623, 468] width 965 height 663
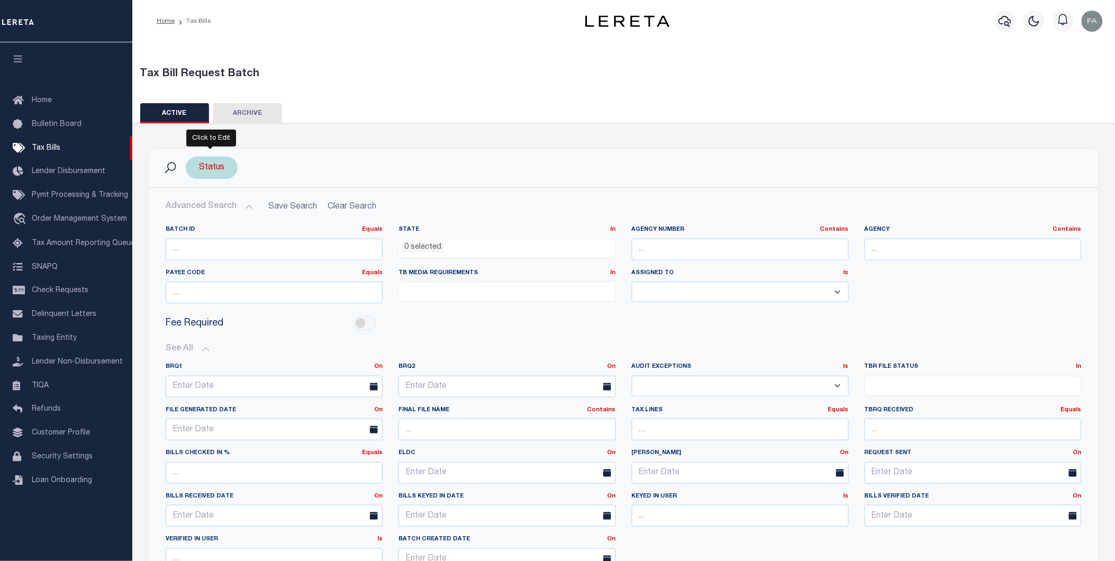
click at [214, 171] on div "Status Ready to Send - Manual (RTS) Bill Request Sent (RST) Bills Received (RCD…" at bounding box center [212, 168] width 52 height 22
click at [305, 187] on ul "0 selected" at bounding box center [277, 189] width 155 height 14
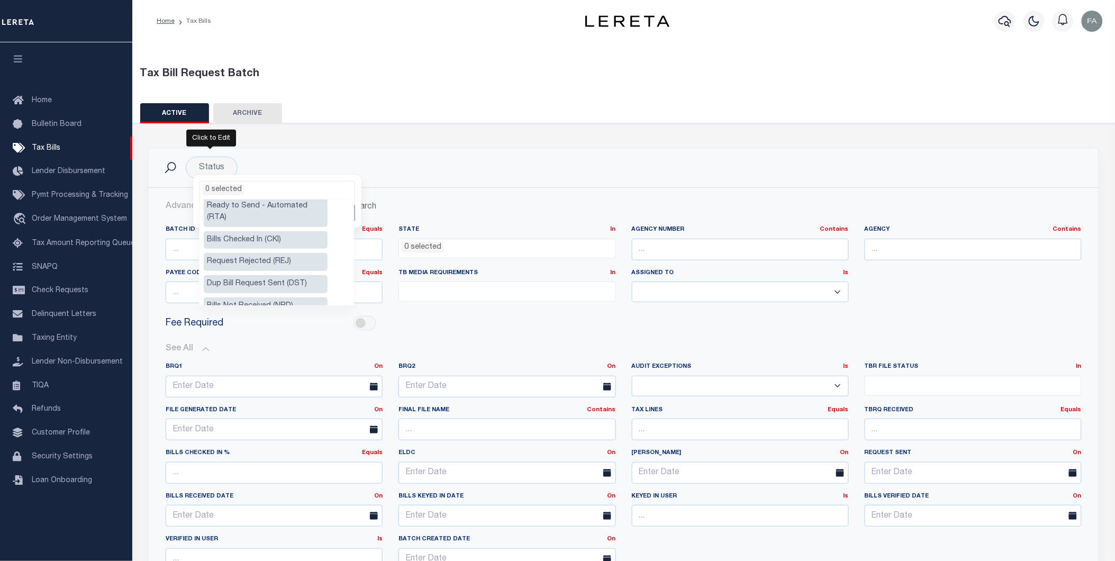
scroll to position [59, 0]
click at [258, 268] on li "Ready to Send - Automated (RTA)" at bounding box center [266, 271] width 124 height 30
select select "RTA"
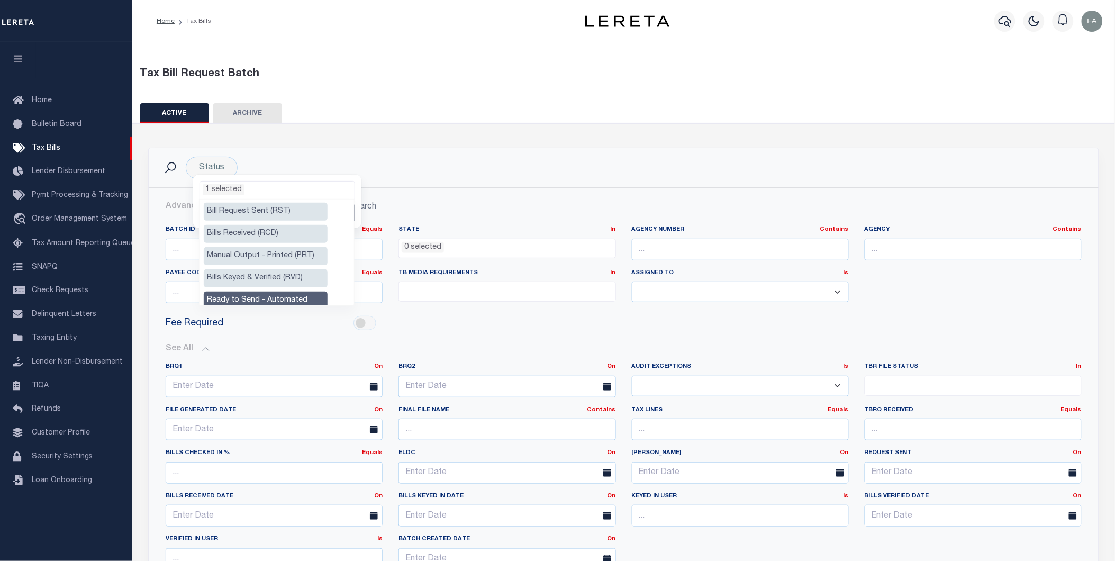
scroll to position [0, 0]
click at [260, 192] on ul "1 selected" at bounding box center [277, 189] width 155 height 14
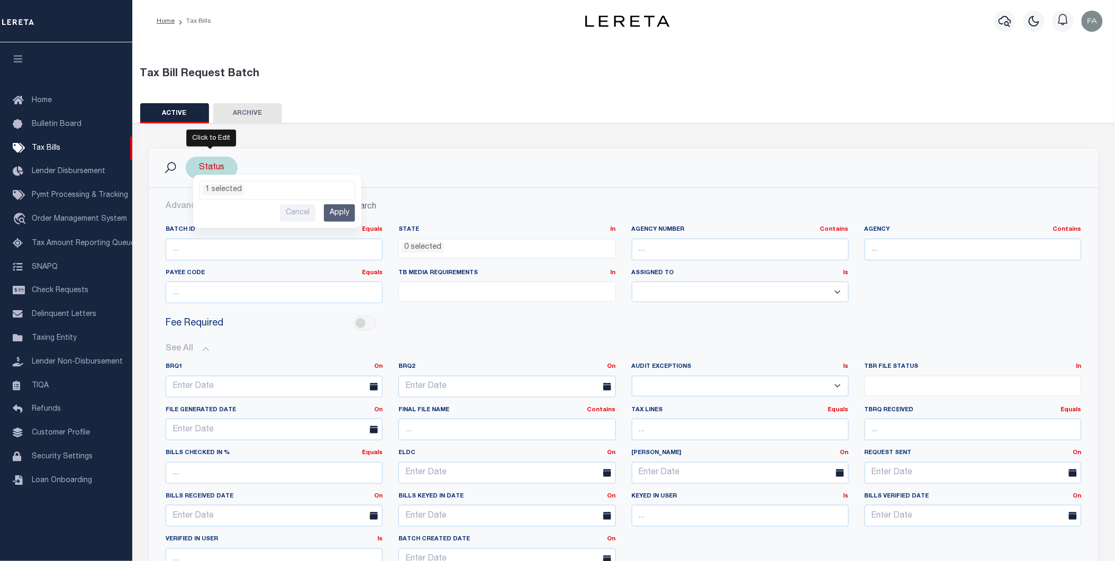
click at [341, 218] on input "Apply" at bounding box center [339, 212] width 31 height 17
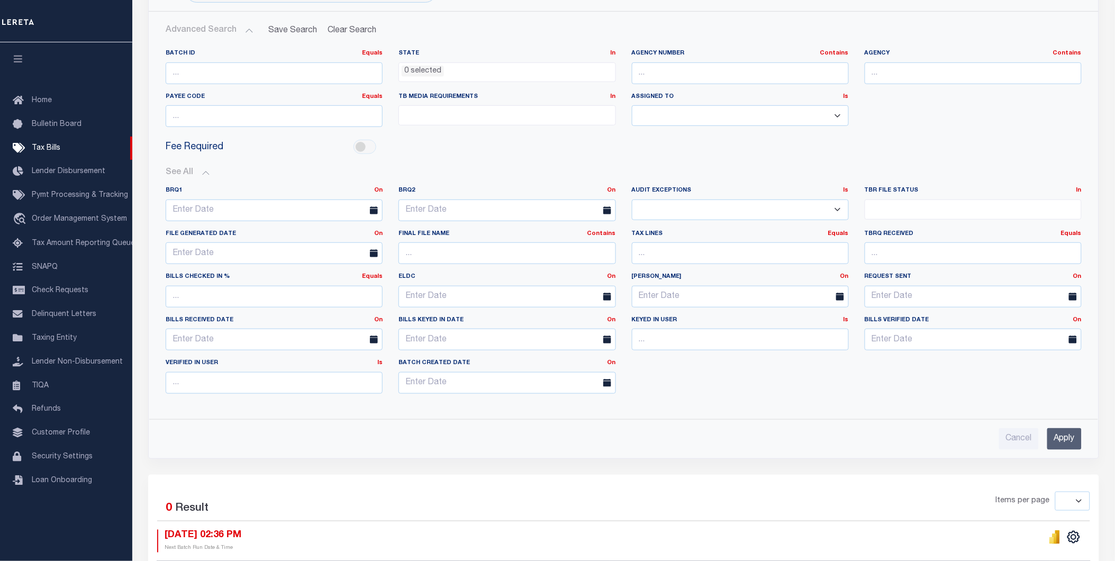
scroll to position [235, 0]
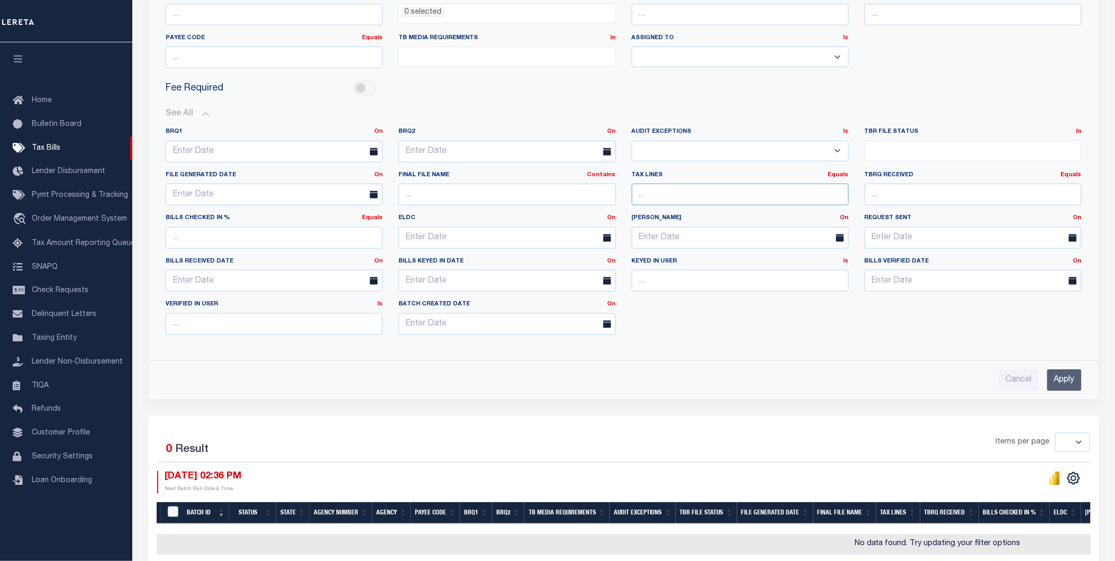
click at [794, 194] on input "number" at bounding box center [740, 195] width 217 height 22
click at [795, 149] on select "Yes No" at bounding box center [740, 151] width 217 height 21
select select "false"
click at [632, 141] on select "Yes No" at bounding box center [740, 151] width 217 height 21
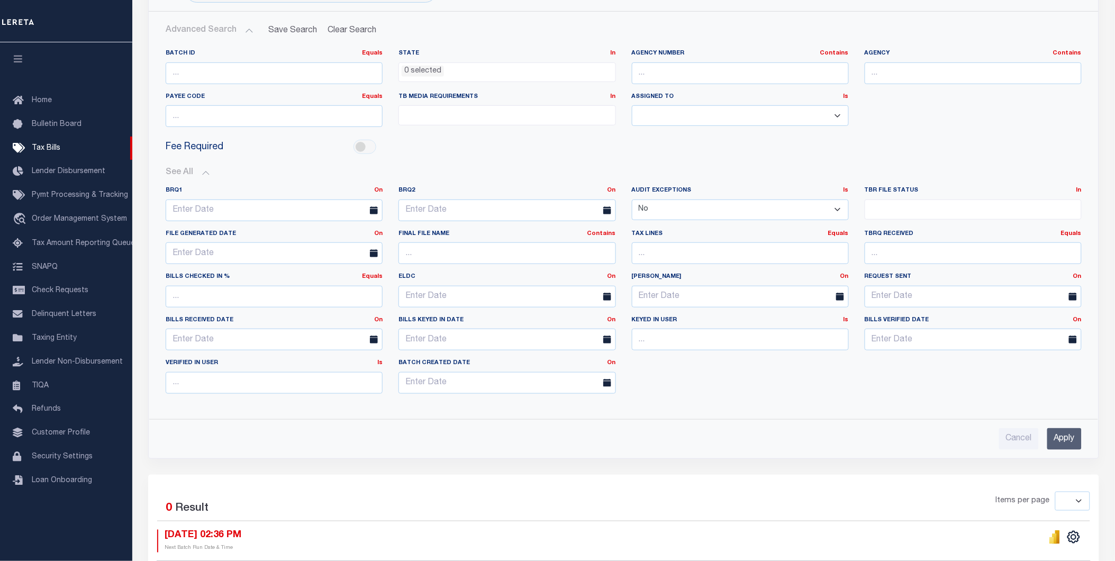
drag, startPoint x: 895, startPoint y: 198, endPoint x: 901, endPoint y: 209, distance: 12.3
click at [895, 198] on div "TBR File Status In In Pending File File Generated File Request Sent" at bounding box center [973, 202] width 217 height 33
click at [903, 218] on div "TBR File Status In In Pending File File Generated File Request Sent" at bounding box center [973, 207] width 233 height 43
click at [908, 202] on ul at bounding box center [973, 207] width 216 height 14
click at [895, 231] on li "Pending File" at bounding box center [974, 228] width 216 height 18
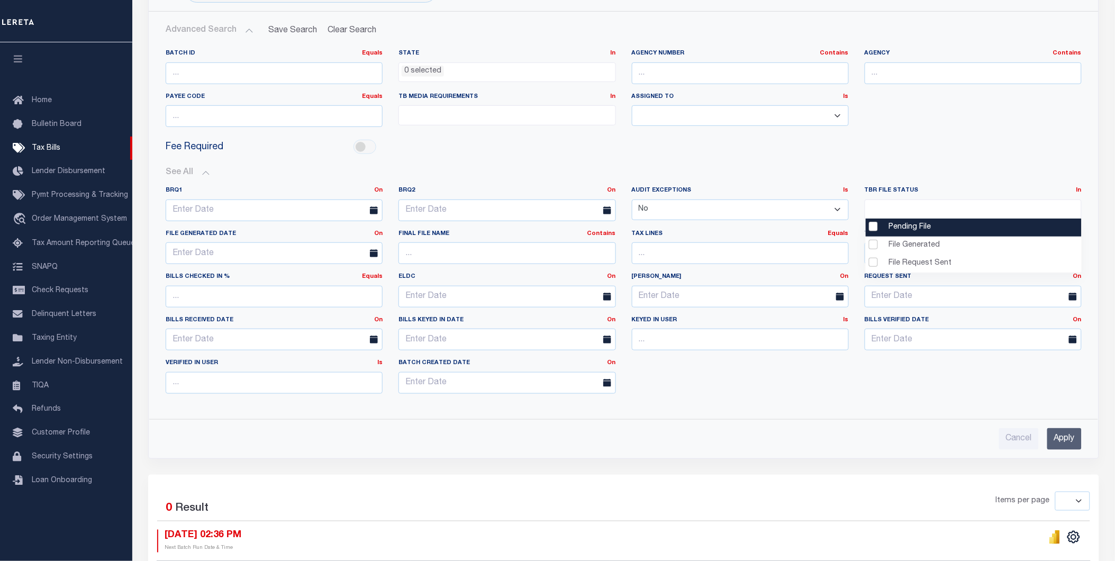
select select "1"
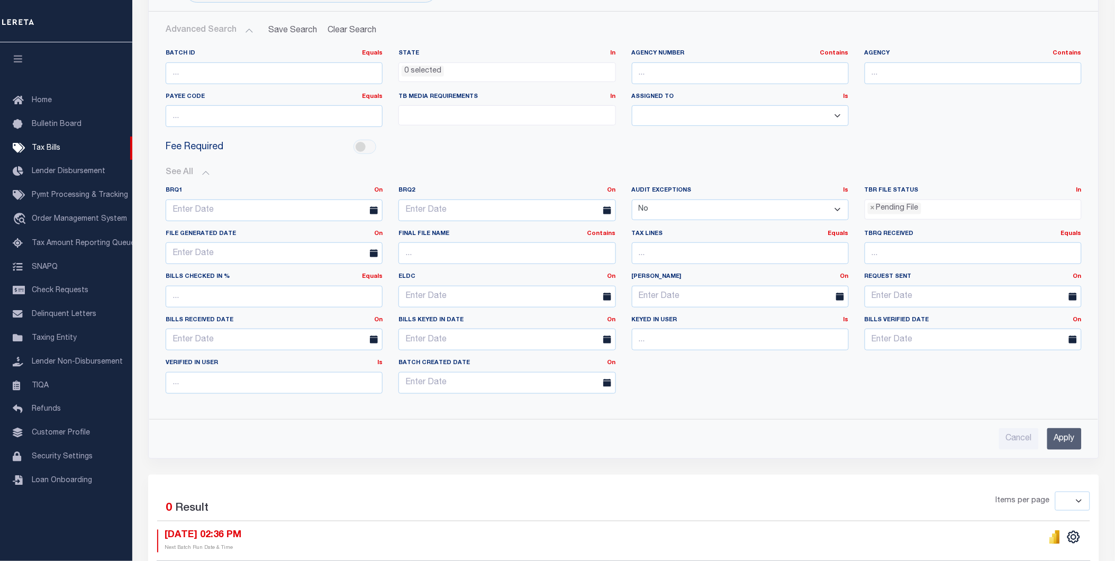
click at [1058, 433] on input "Apply" at bounding box center [1064, 439] width 34 height 22
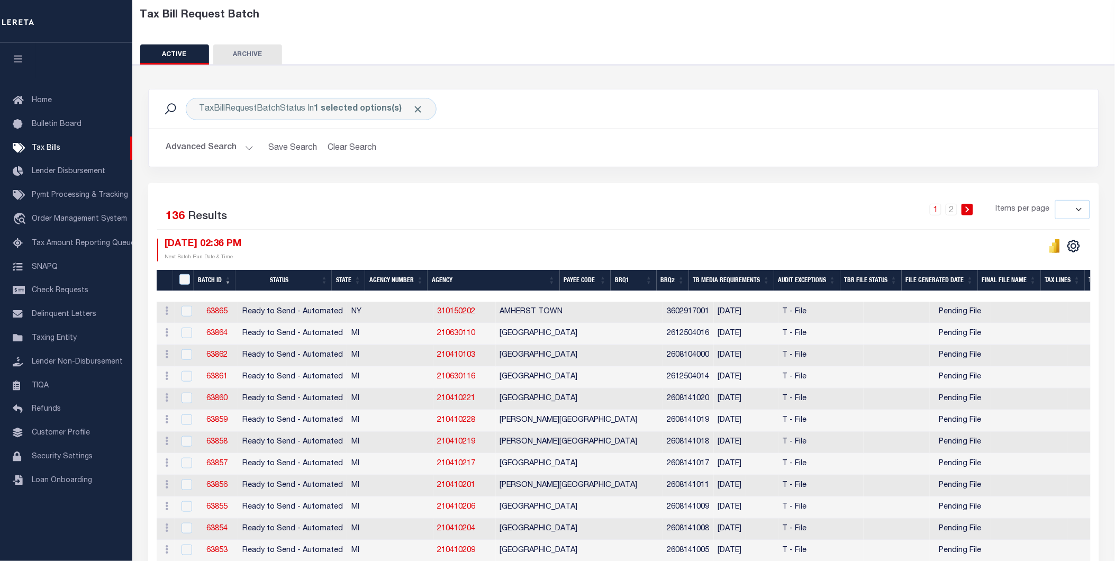
scroll to position [117, 0]
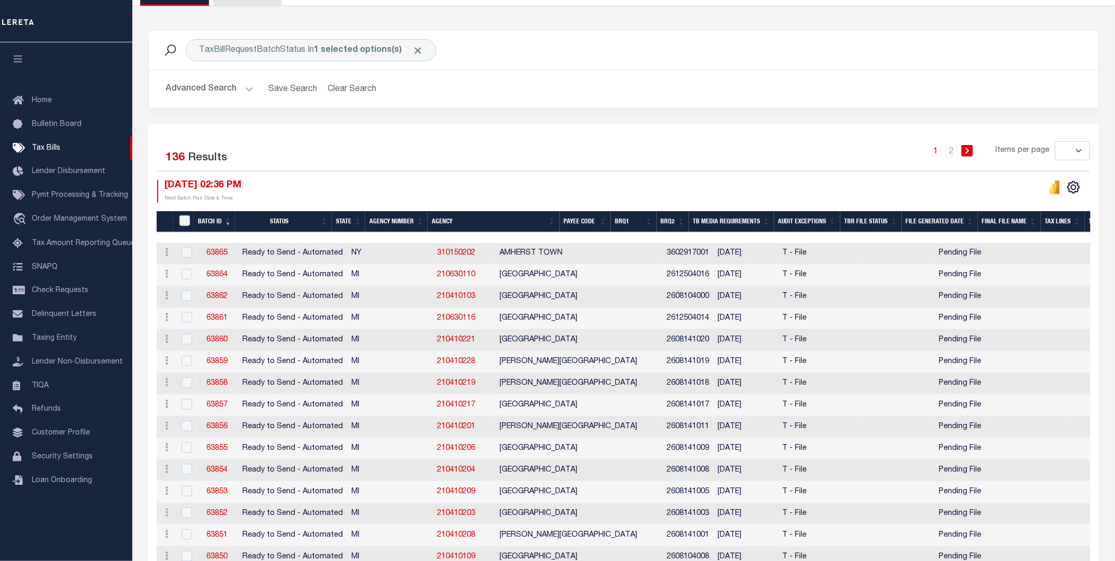
click at [654, 213] on th "BRQ1" at bounding box center [634, 222] width 46 height 22
click at [215, 254] on link "63865" at bounding box center [216, 252] width 21 height 7
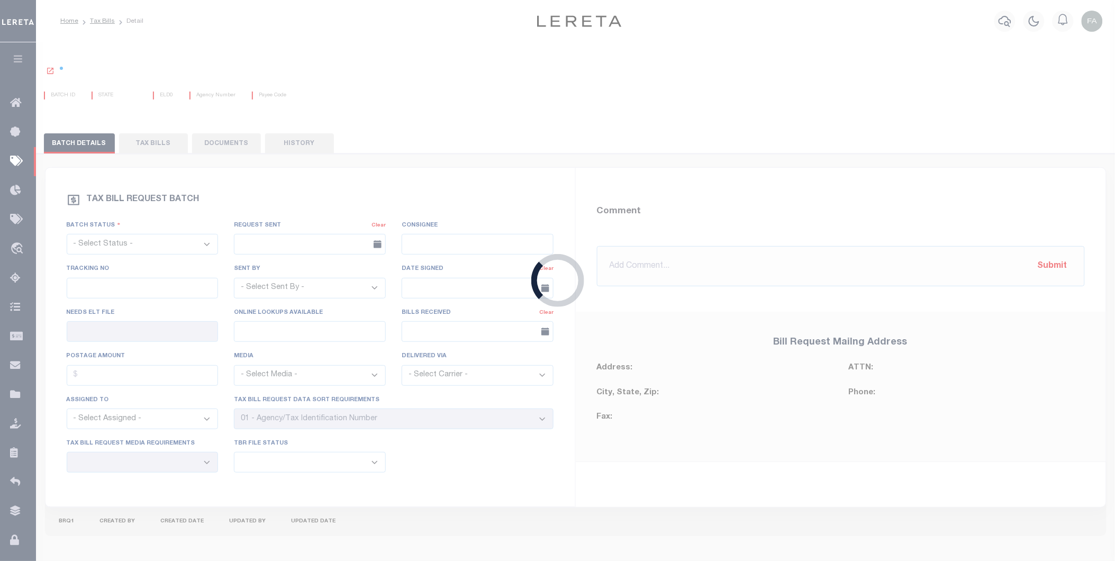
select select "RTA"
type input "No"
type input "Yes"
select select "27"
select select "22"
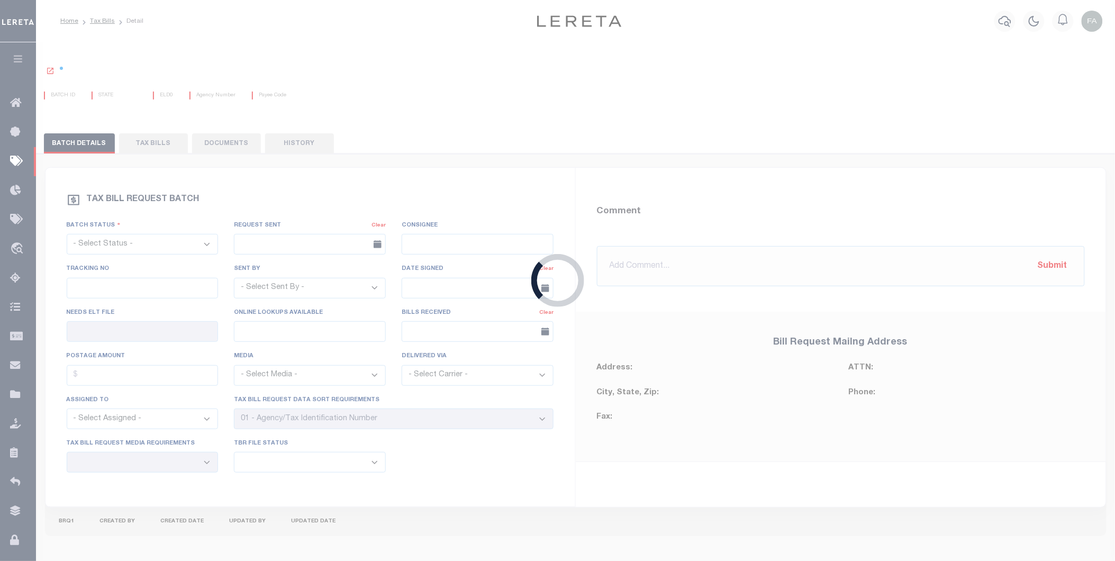
select select "1"
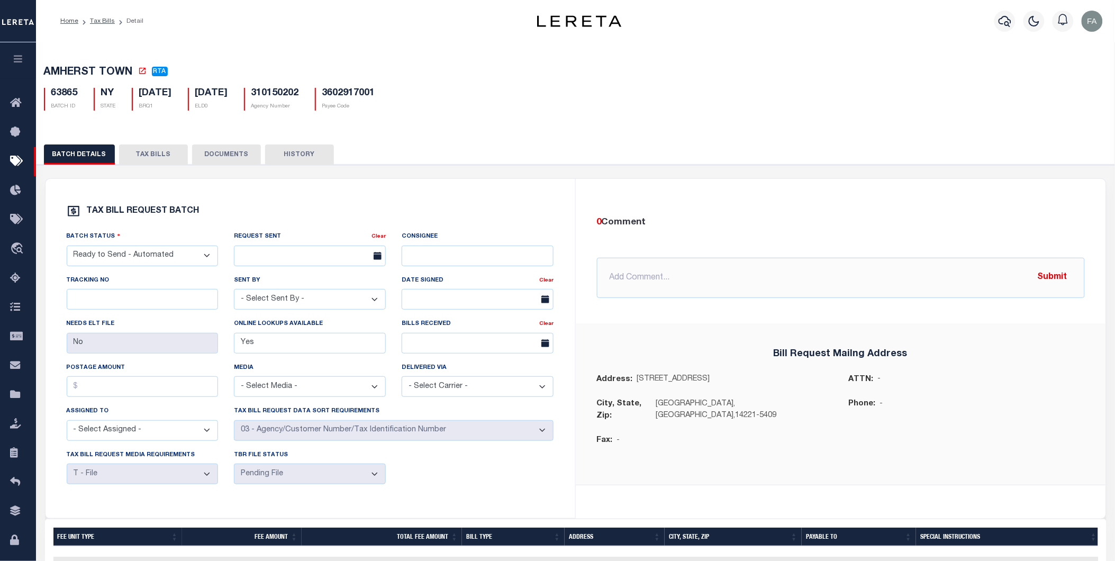
click at [155, 155] on button "TAX BILLS" at bounding box center [153, 154] width 69 height 20
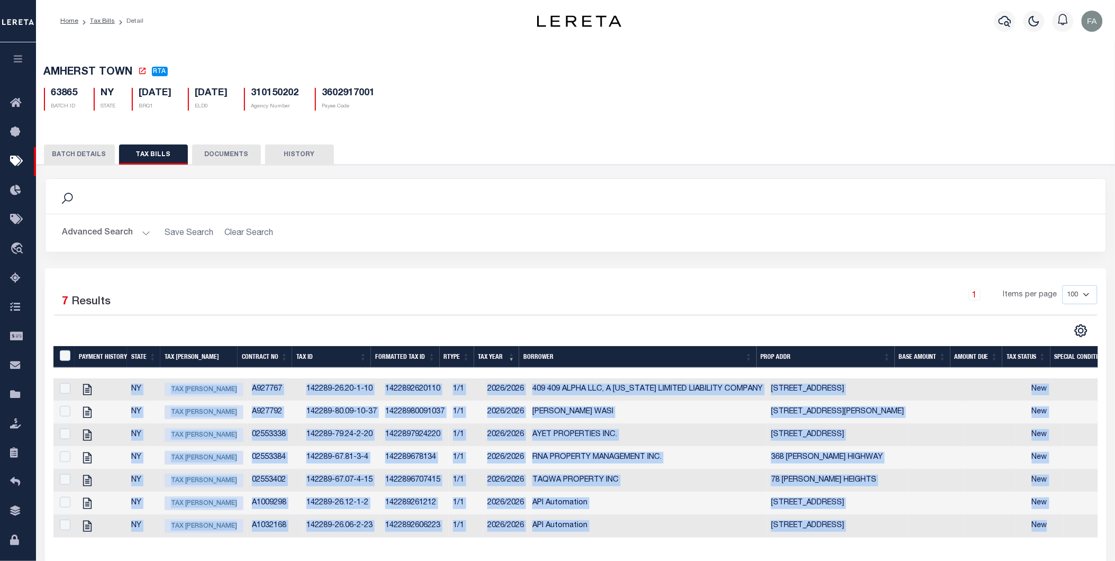
drag, startPoint x: 1071, startPoint y: 533, endPoint x: 126, endPoint y: 387, distance: 955.8
click at [126, 387] on tbody "NY Tax Bill Amount A927767 142289-26.20-1-10 1422892620110 1/1 2026/2026 409 40…" at bounding box center [1070, 457] width 2035 height 159
click at [75, 147] on button "BATCH DETAILS" at bounding box center [79, 154] width 71 height 20
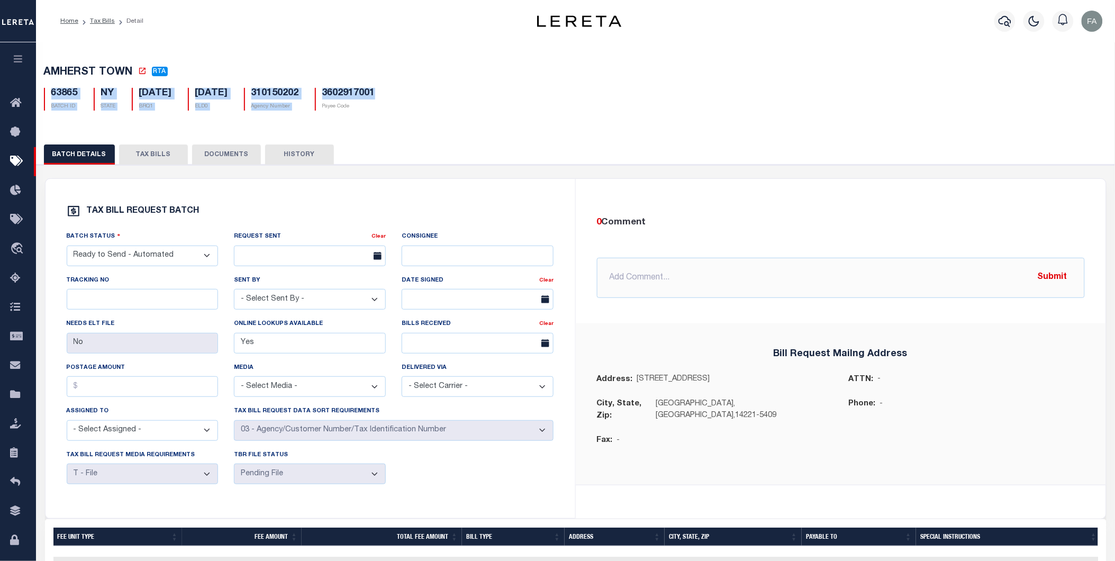
drag, startPoint x: 350, startPoint y: 99, endPoint x: 50, endPoint y: 93, distance: 300.1
click at [50, 93] on div "63865 BATCH ID NY STATE 11/05/2025 BRQ1 02/13/2026" at bounding box center [576, 94] width 1080 height 31
click at [422, 96] on div "63865 BATCH ID NY STATE 11/05/2025 BRQ1 02/13/2026" at bounding box center [576, 94] width 1080 height 31
drag, startPoint x: 331, startPoint y: 103, endPoint x: 44, endPoint y: 78, distance: 288.4
click at [44, 78] on div "AMHERST TOWN RTA 63865 BATCH ID NY STATE 11/05/2025 BRQ1 ELD0" at bounding box center [575, 86] width 1089 height 66
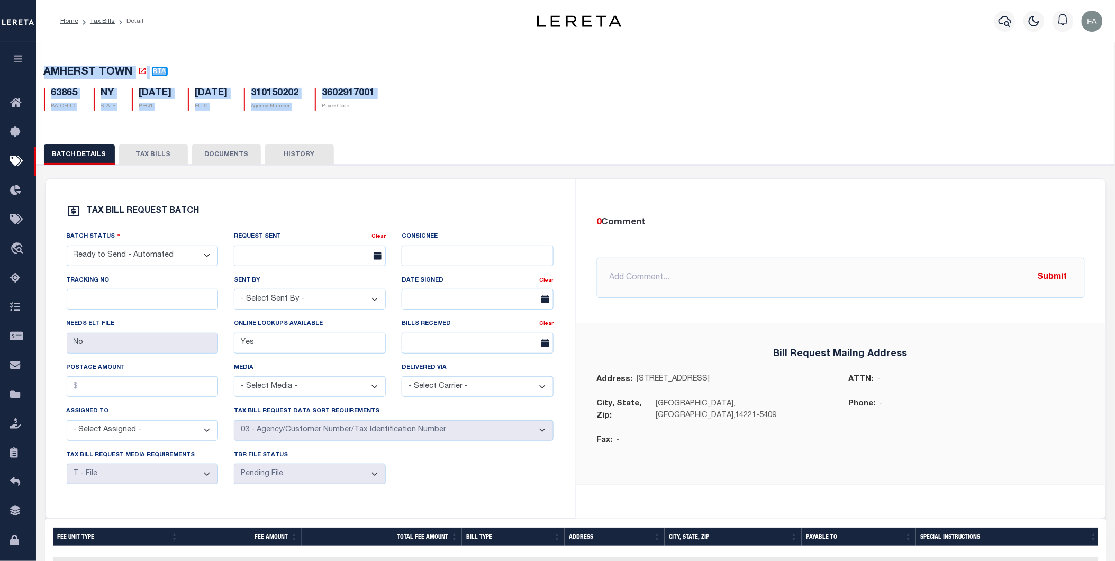
click at [712, 19] on div "Profile Sign out" at bounding box center [887, 21] width 440 height 37
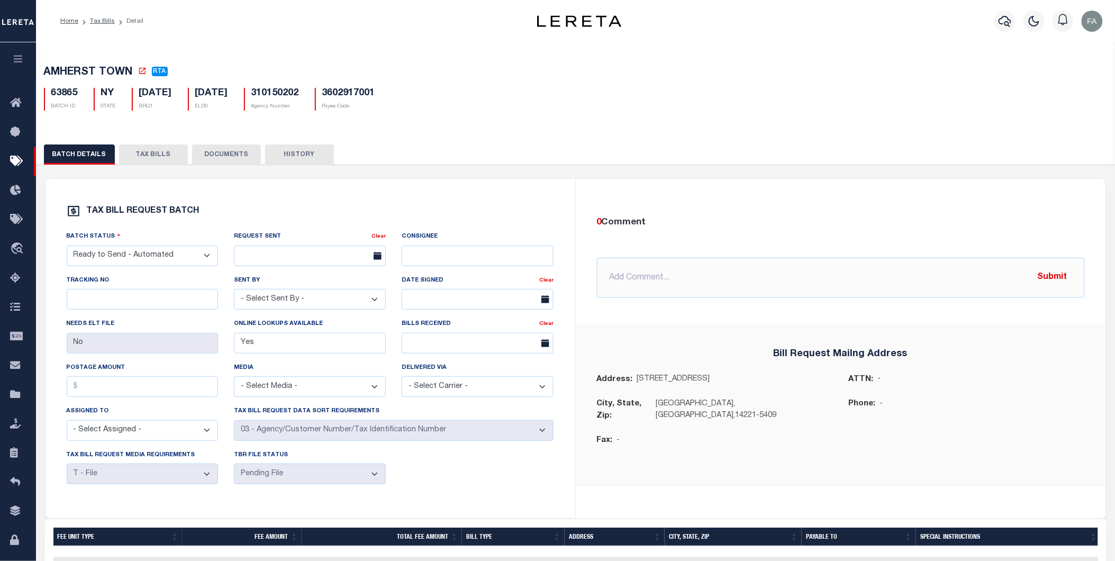
click at [299, 92] on h5 "310150202" at bounding box center [275, 94] width 48 height 12
copy h5 "310150202"
click at [94, 20] on link "Tax Bills" at bounding box center [102, 21] width 25 height 6
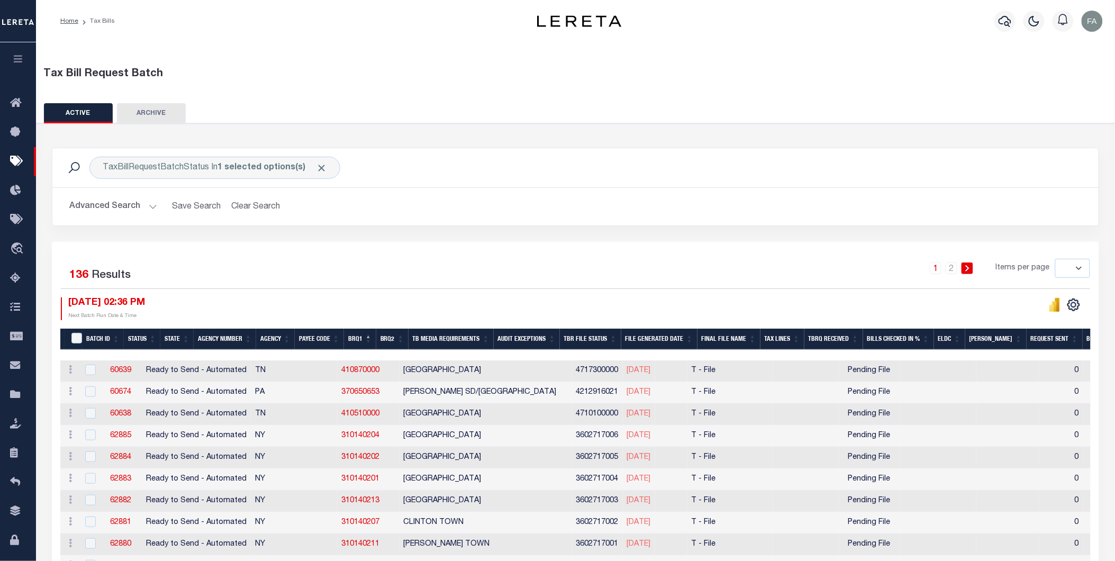
click at [123, 211] on button "Advanced Search" at bounding box center [113, 206] width 88 height 21
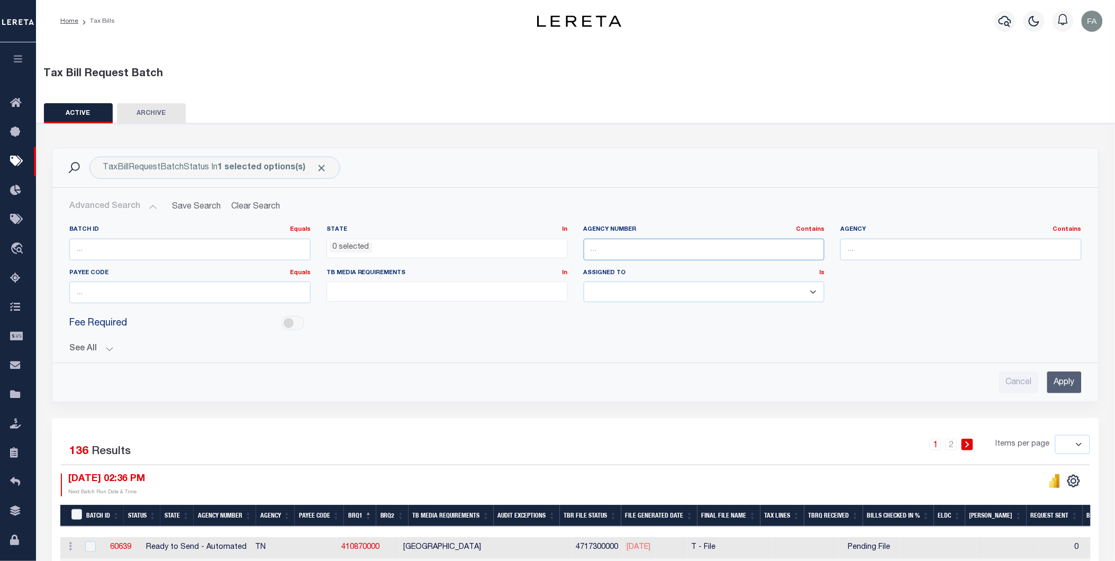
drag, startPoint x: 631, startPoint y: 241, endPoint x: 647, endPoint y: 248, distance: 17.1
click at [631, 241] on input "text" at bounding box center [704, 250] width 241 height 22
paste input "310150202"
type input "310150202"
drag, startPoint x: 1075, startPoint y: 375, endPoint x: 1064, endPoint y: 391, distance: 19.4
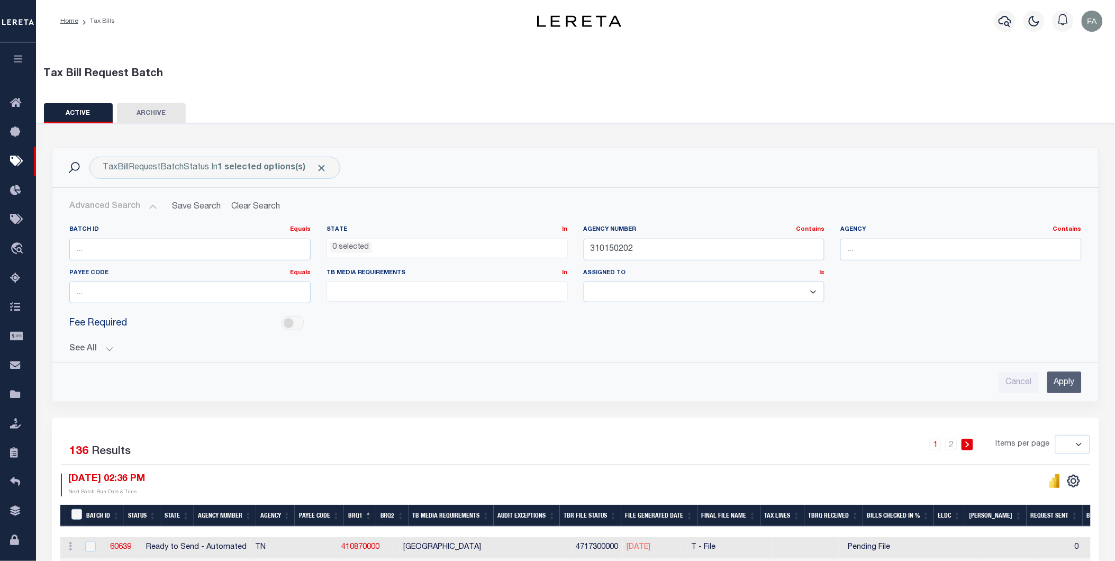
click at [1066, 391] on input "Apply" at bounding box center [1064, 383] width 34 height 22
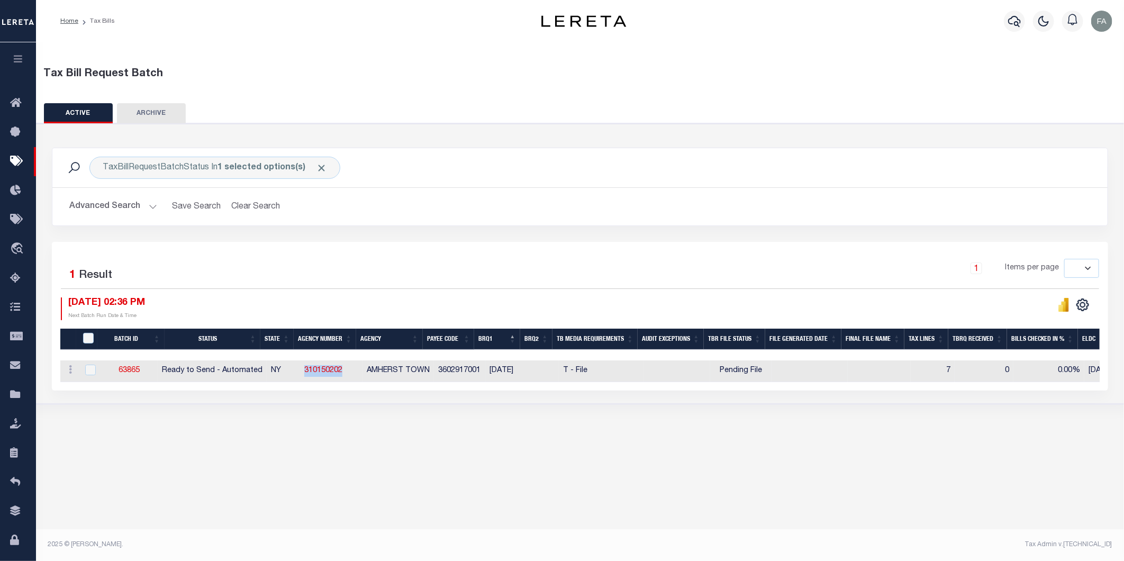
drag, startPoint x: 352, startPoint y: 372, endPoint x: 307, endPoint y: 380, distance: 46.3
click at [307, 380] on tr "ACTIONS Delete 63865 Ready to Send - Automated NY 310150202 AMHERST TOWN 360291…" at bounding box center [913, 371] width 1706 height 22
copy tr "310150202"
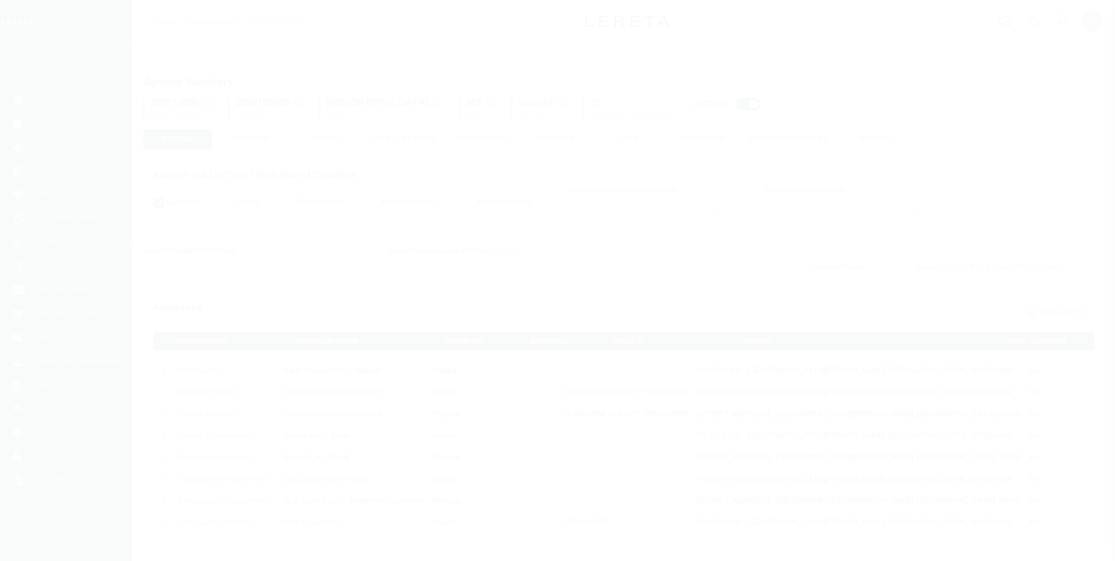
select select
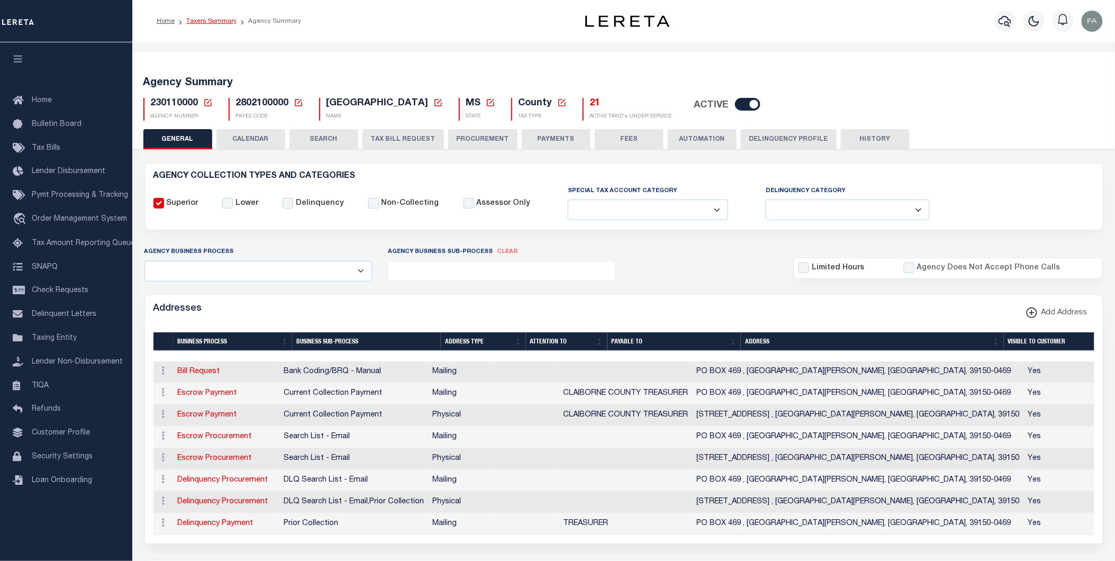
click at [217, 22] on link "Taxers Summary" at bounding box center [211, 21] width 50 height 6
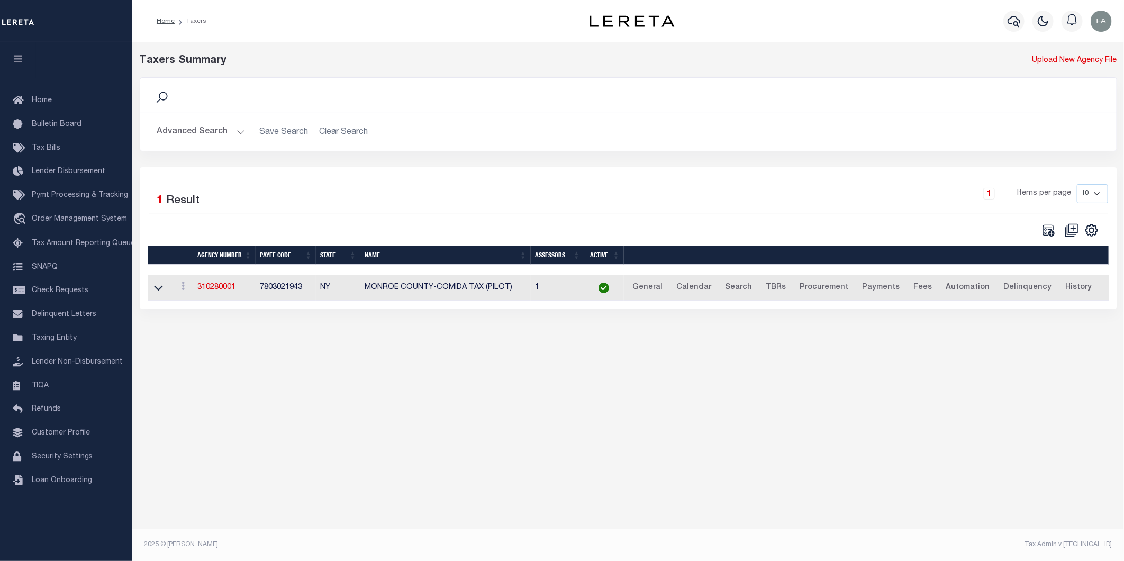
click at [202, 135] on button "Advanced Search" at bounding box center [201, 132] width 88 height 21
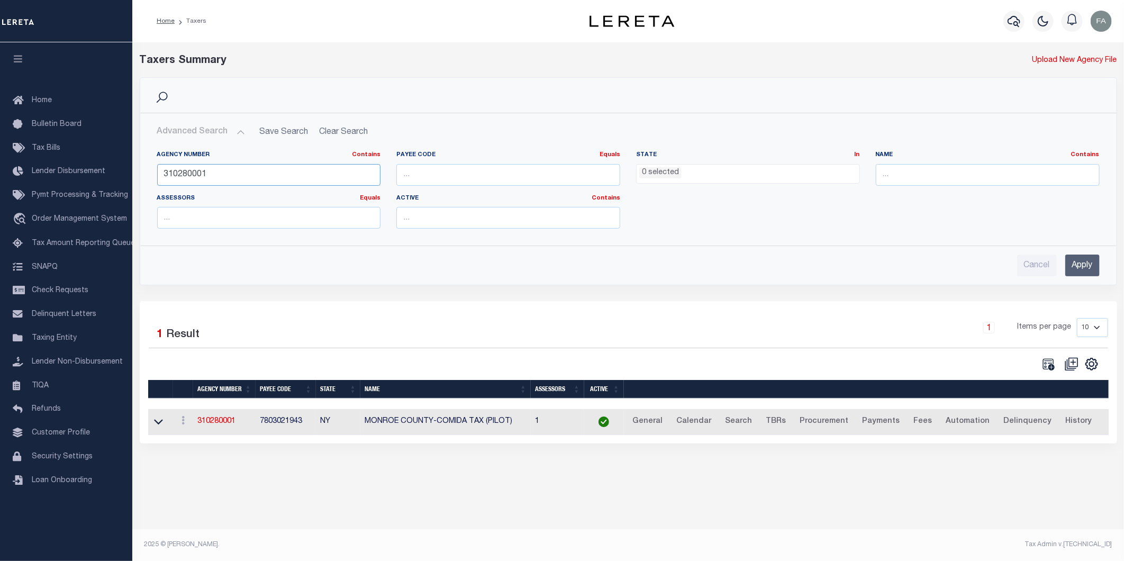
click at [290, 182] on input "310280001" at bounding box center [269, 175] width 224 height 22
paste input "150202"
type input "310150202"
click at [1077, 258] on input "Apply" at bounding box center [1082, 266] width 34 height 22
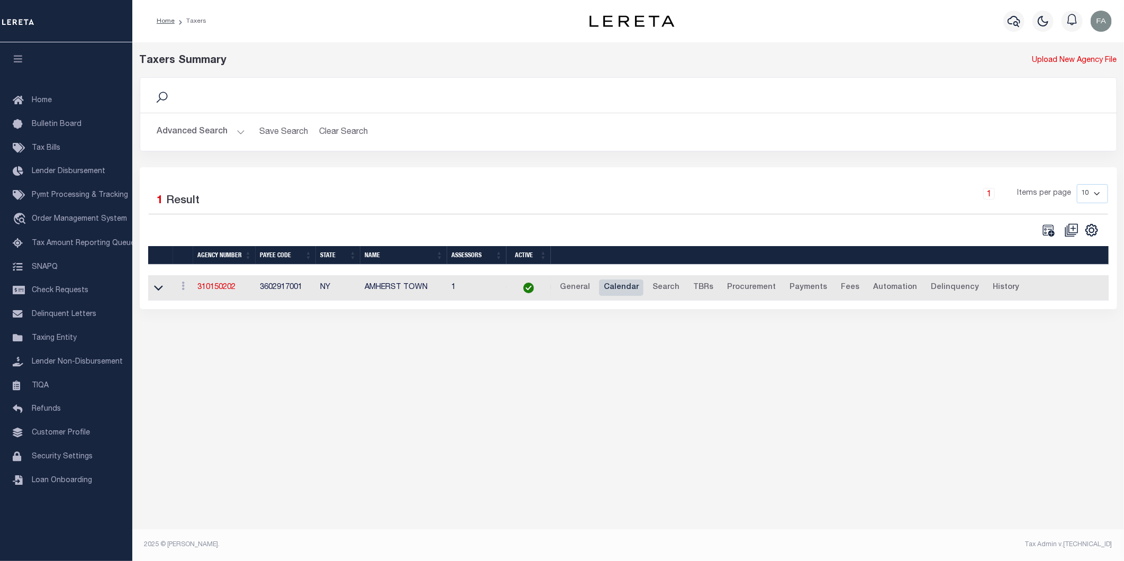
click at [611, 287] on link "Calendar" at bounding box center [621, 287] width 44 height 17
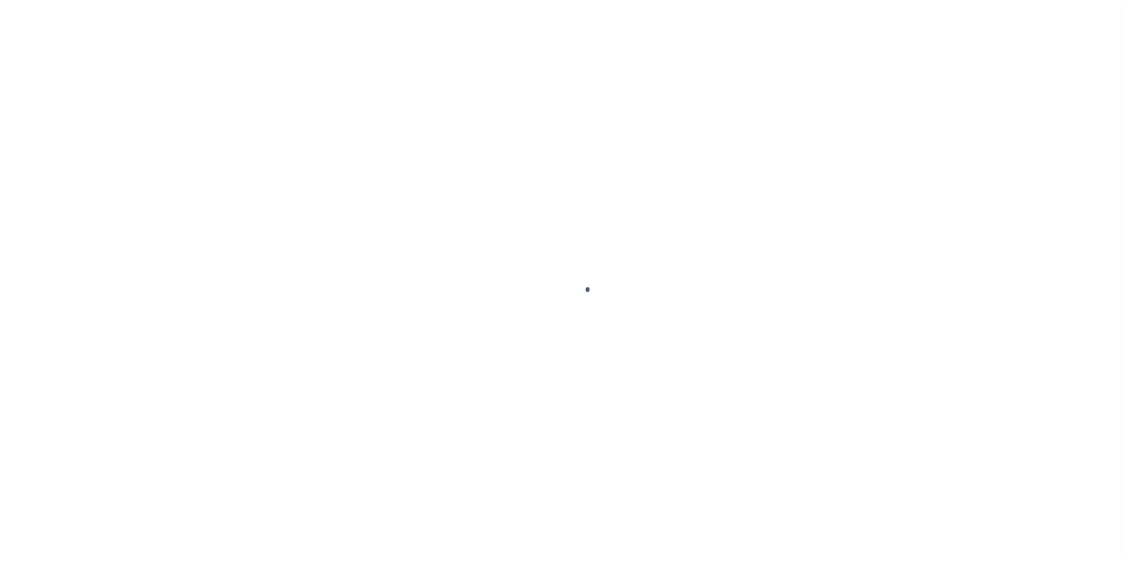
select select
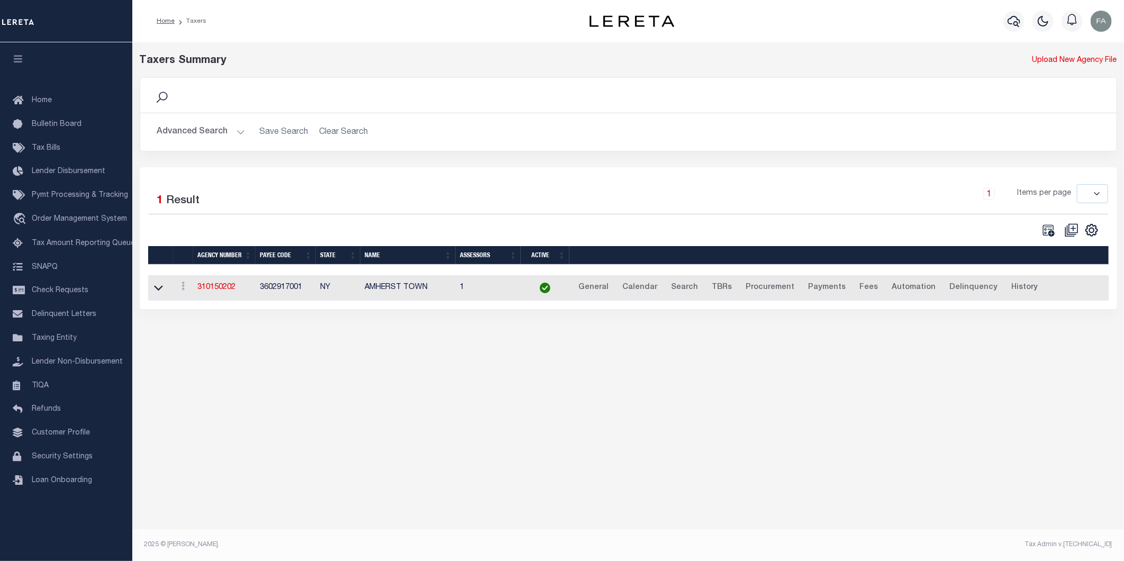
click at [224, 296] on td "310150202" at bounding box center [224, 288] width 62 height 26
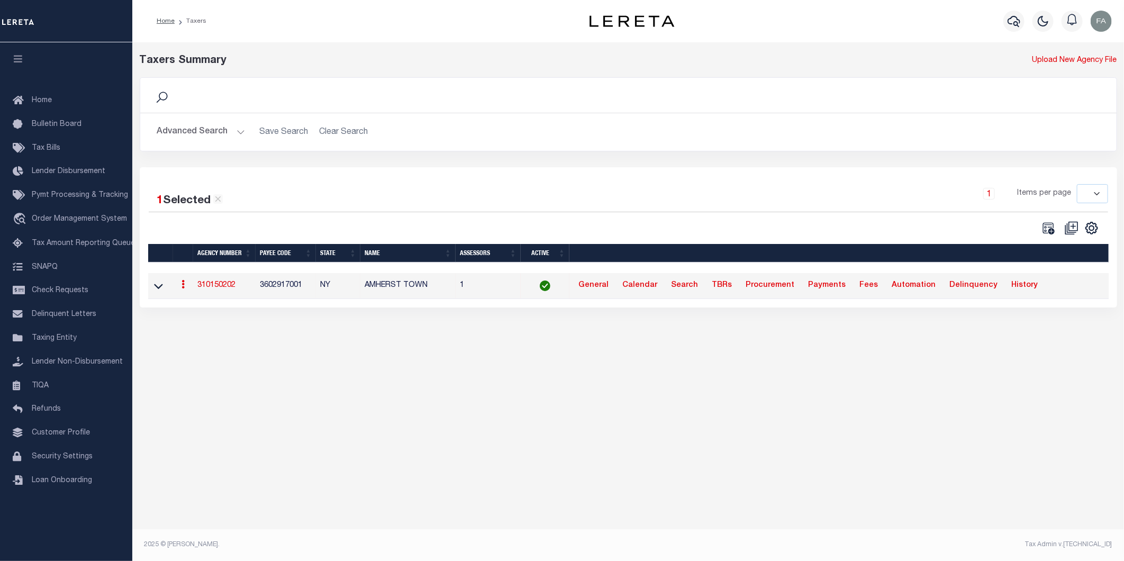
click at [223, 287] on link "310150202" at bounding box center [216, 285] width 38 height 7
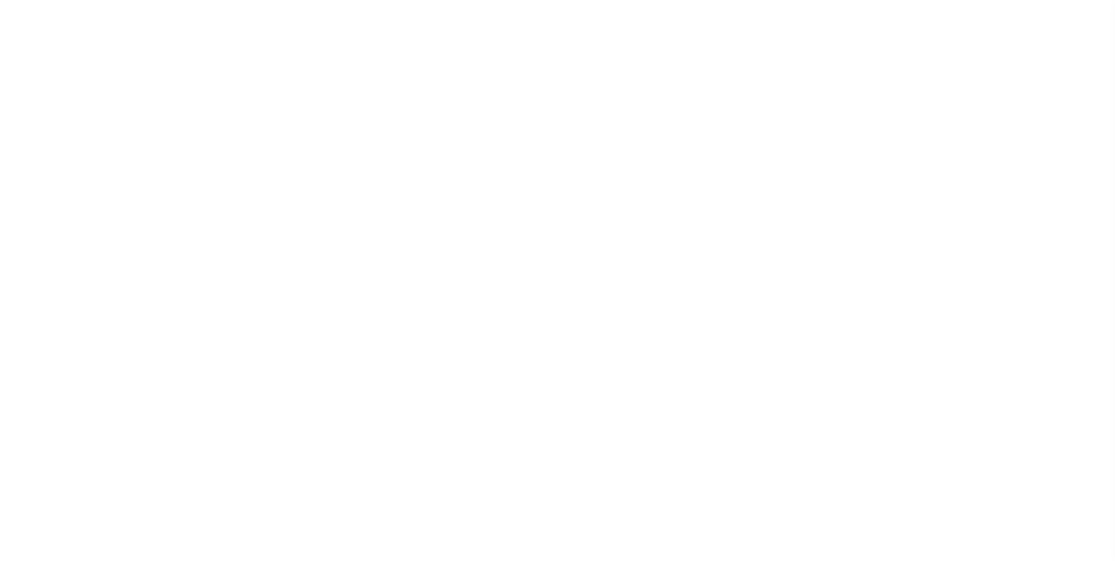
select select
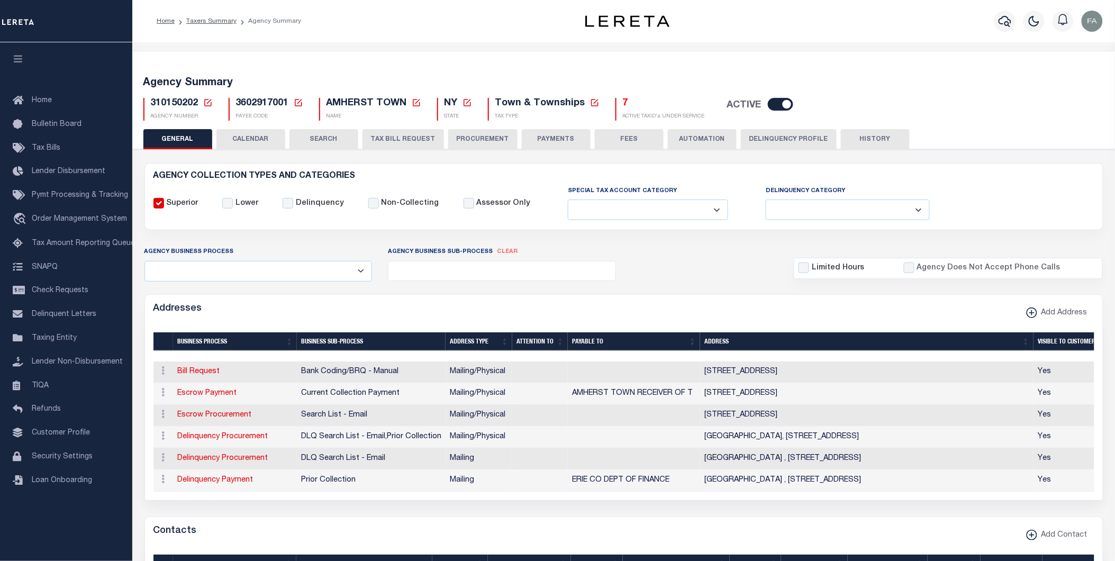
click at [399, 143] on button "TAX BILL REQUEST" at bounding box center [403, 139] width 81 height 20
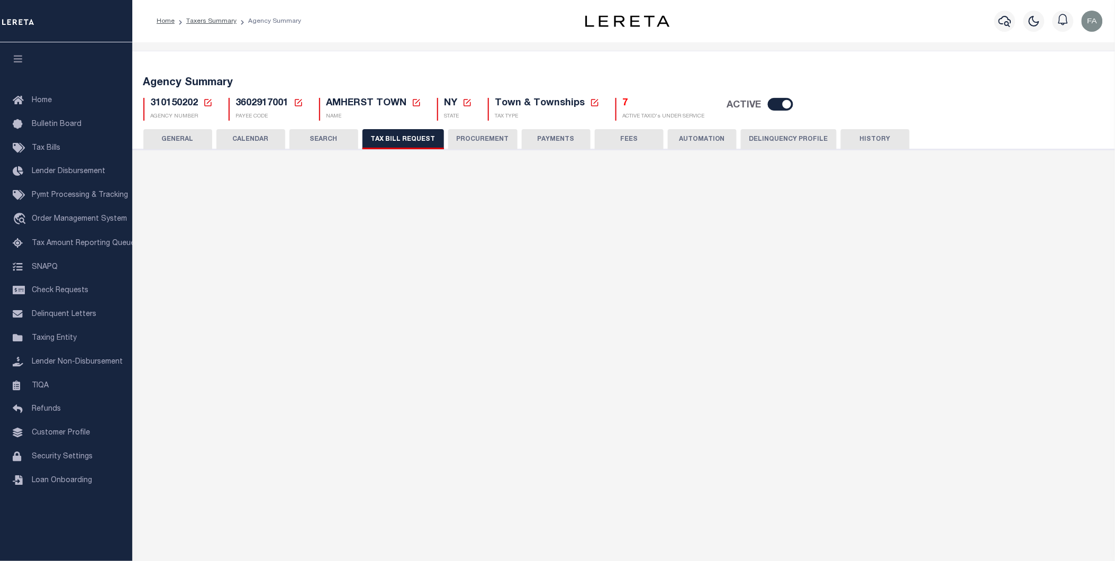
select select "27"
checkbox input "false"
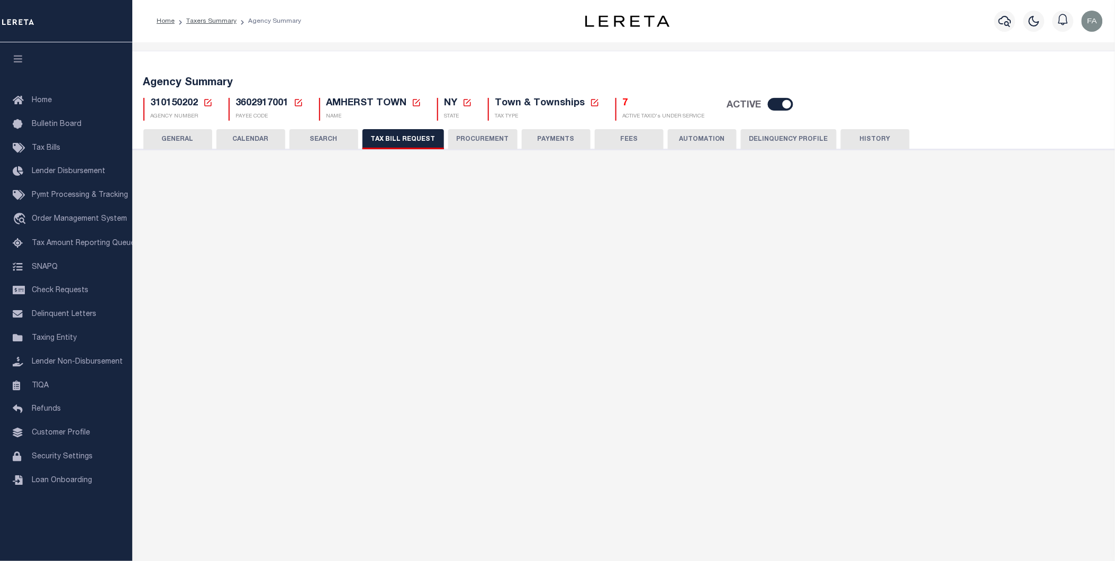
select select "22"
select select "true"
select select "13"
type input "2"
select select
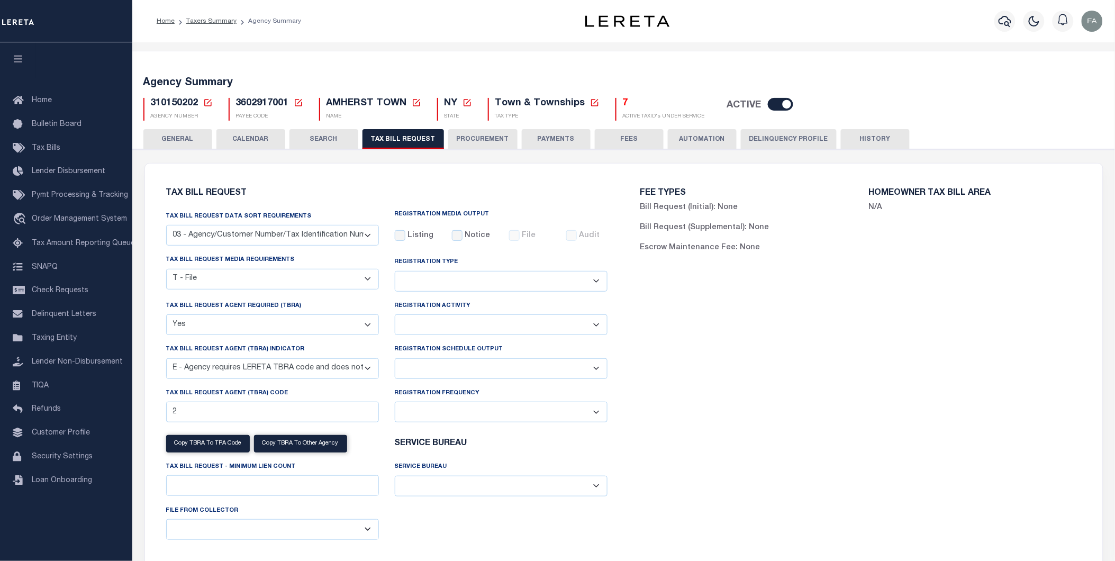
click at [298, 278] on select "A - Listing, File B - Blank Disk E - Notice, Listing F - Form G - Survey L - Li…" at bounding box center [272, 279] width 213 height 21
click at [672, 314] on div "FEE TYPES Bill Request (Initial): None Bill Request (Supplemental): None Escrow…" at bounding box center [861, 374] width 474 height 397
click at [528, 278] on select "Adds and Deletes Adds Only Deletes Only" at bounding box center [501, 281] width 213 height 21
click at [419, 240] on label "Listing" at bounding box center [420, 236] width 26 height 12
click at [405, 240] on input "Listing" at bounding box center [400, 235] width 11 height 11
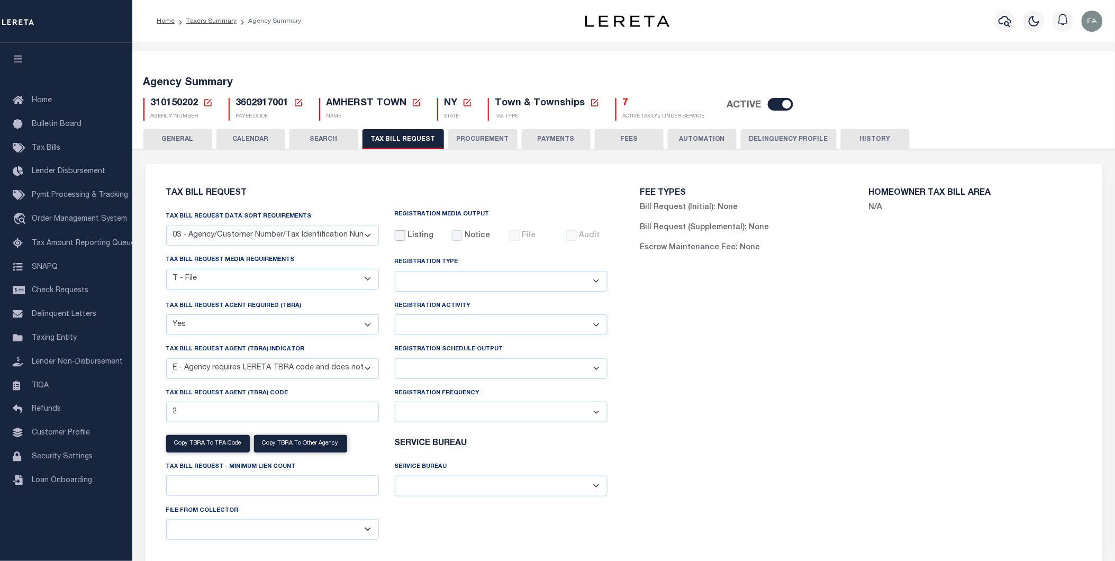
checkbox input "true"
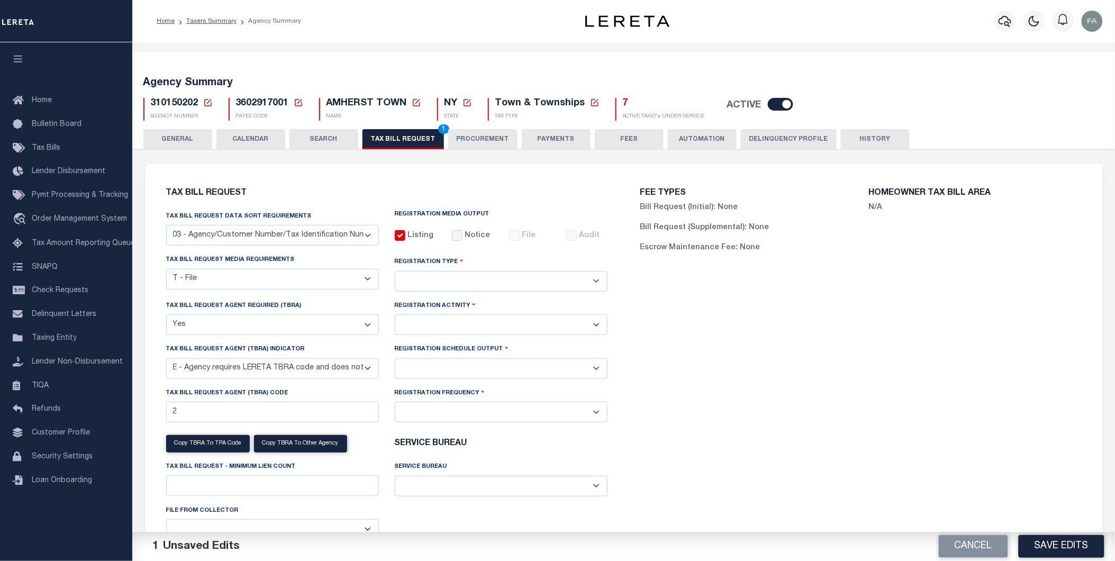
click at [465, 320] on select "Installment Yearly" at bounding box center [501, 324] width 213 height 21
click at [469, 414] on select "Daily Monthly - First Day of the Month Monthly - Last Day of the Month Monthly …" at bounding box center [501, 412] width 213 height 21
click at [493, 279] on select "Adds and Deletes Adds Only Deletes Only" at bounding box center [501, 281] width 213 height 21
select select "2"
click at [395, 271] on select "Adds and Deletes Adds Only Deletes Only" at bounding box center [501, 281] width 213 height 21
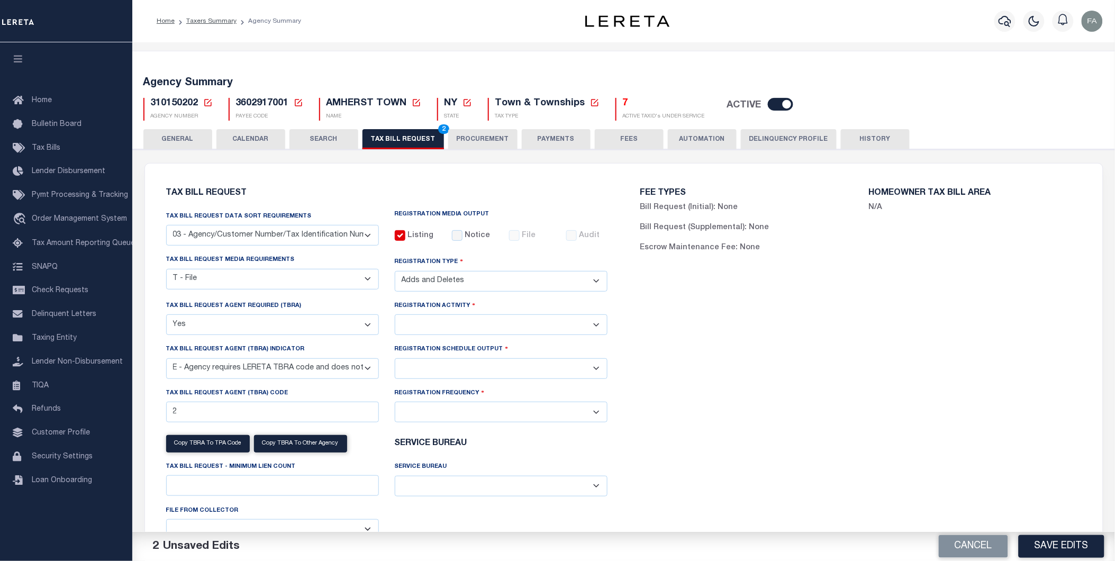
click at [474, 321] on select "Installment Yearly" at bounding box center [501, 324] width 213 height 21
select select "2"
click at [395, 316] on select "Installment Yearly" at bounding box center [501, 324] width 213 height 21
click at [470, 360] on div "Registration Schedule Output Delta File Full File" at bounding box center [501, 360] width 213 height 35
click at [470, 372] on select "Delta File Full File" at bounding box center [501, 368] width 213 height 21
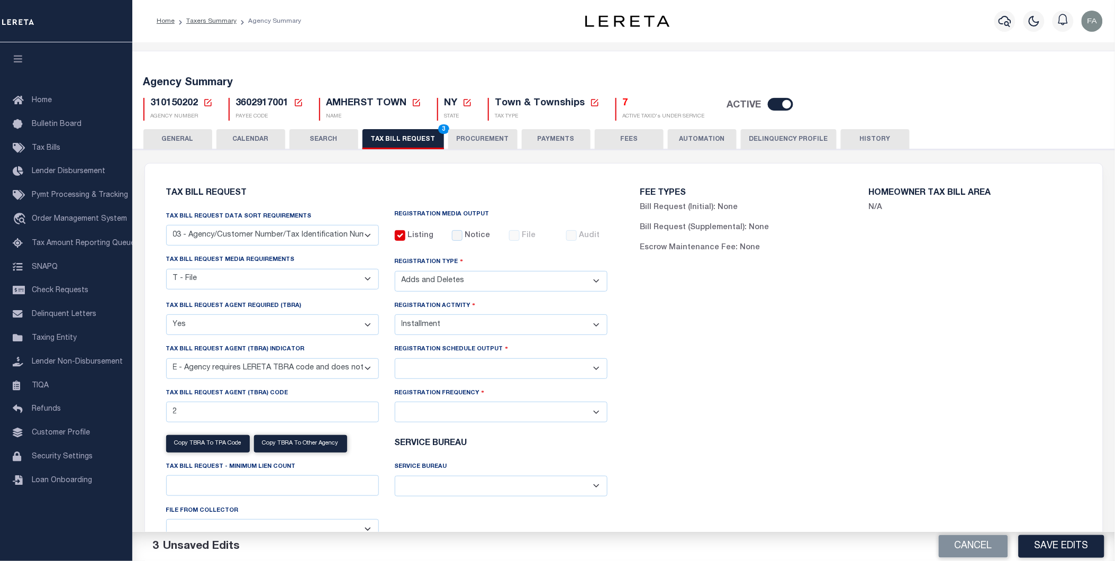
select select "1"
click at [395, 360] on select "Delta File Full File" at bounding box center [501, 368] width 213 height 21
click at [467, 417] on select "Daily Monthly - First Day of the Month Monthly - Last Day of the Month Monthly …" at bounding box center [501, 412] width 213 height 21
drag, startPoint x: 665, startPoint y: 438, endPoint x: 660, endPoint y: 448, distance: 10.9
click at [665, 438] on div "FEE TYPES Bill Request (Initial): None Bill Request (Supplemental): None Escrow…" at bounding box center [861, 374] width 474 height 397
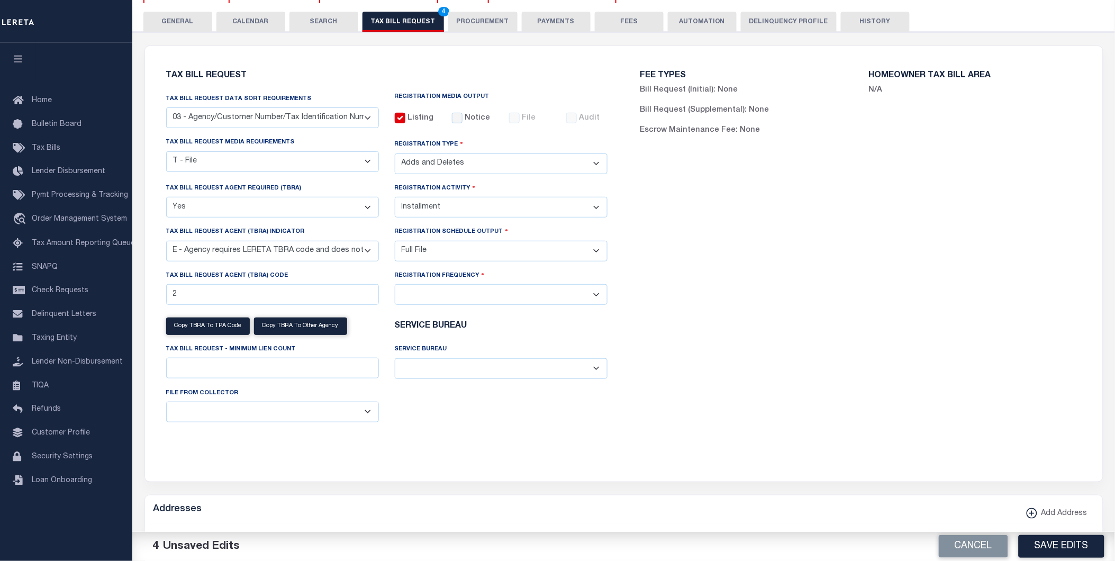
scroll to position [176, 0]
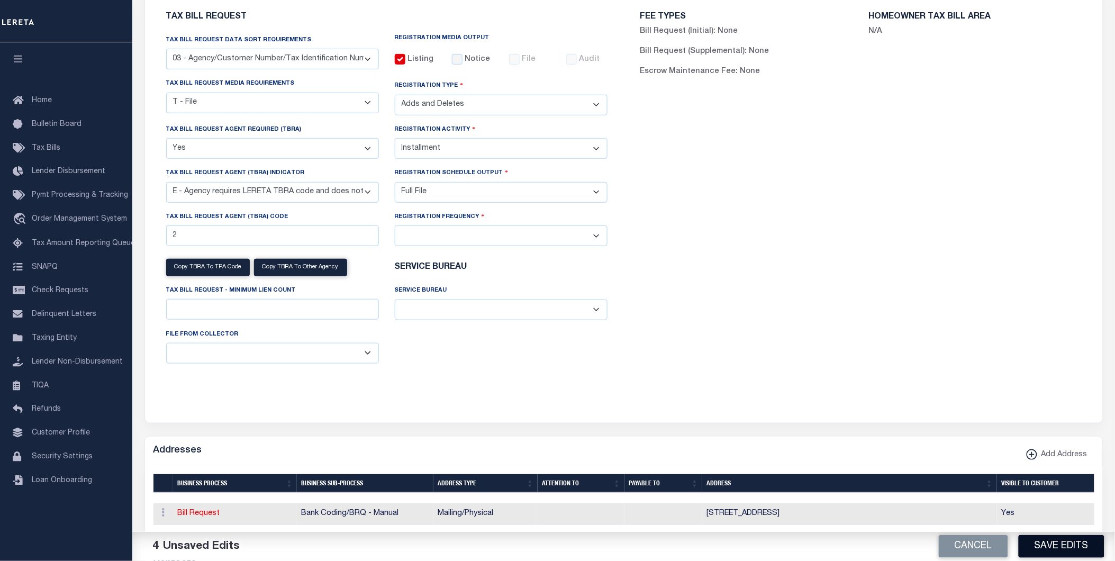
click at [1044, 542] on button "Save Edits" at bounding box center [1062, 546] width 86 height 23
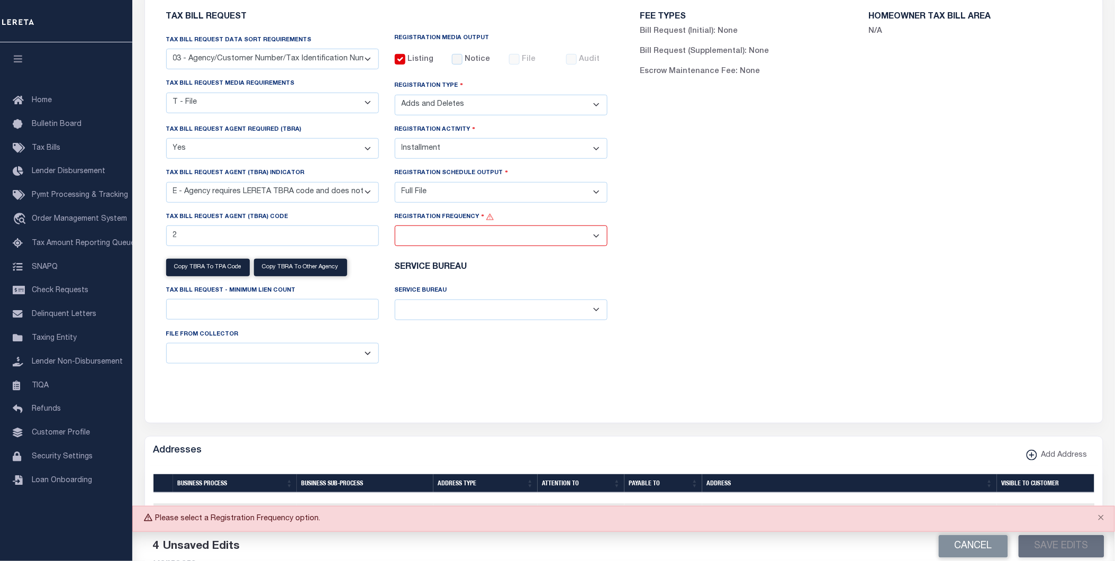
scroll to position [117, 0]
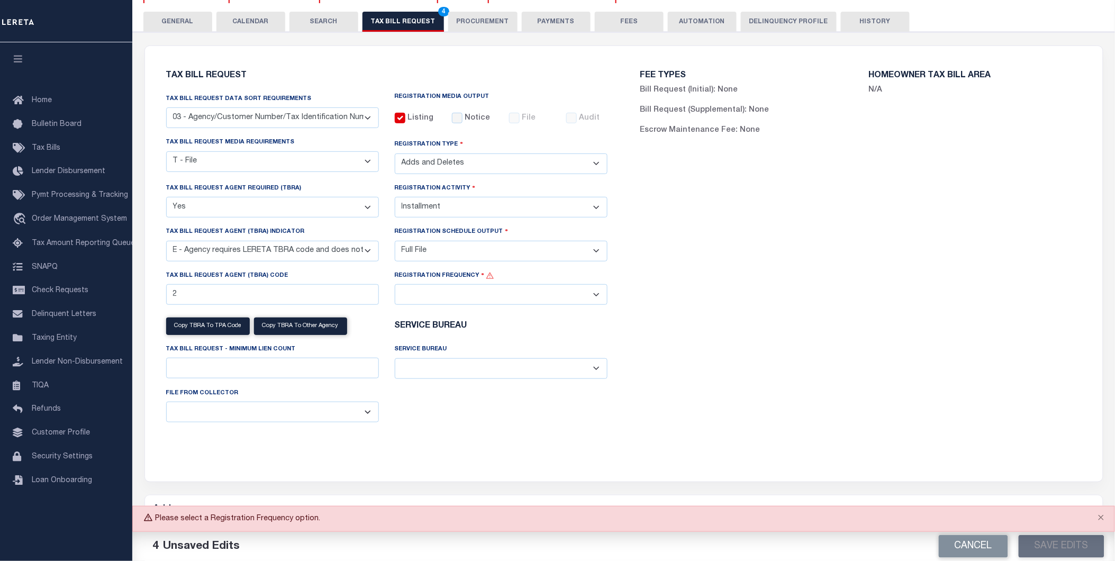
click at [556, 293] on select "Daily Monthly - First Day of the Month Monthly - Last Day of the Month Monthly …" at bounding box center [501, 294] width 213 height 21
select select "1"
click at [395, 287] on select "Daily Monthly - First Day of the Month Monthly - Last Day of the Month Monthly …" at bounding box center [501, 294] width 213 height 21
click at [1062, 540] on button "Save Edits" at bounding box center [1062, 546] width 86 height 23
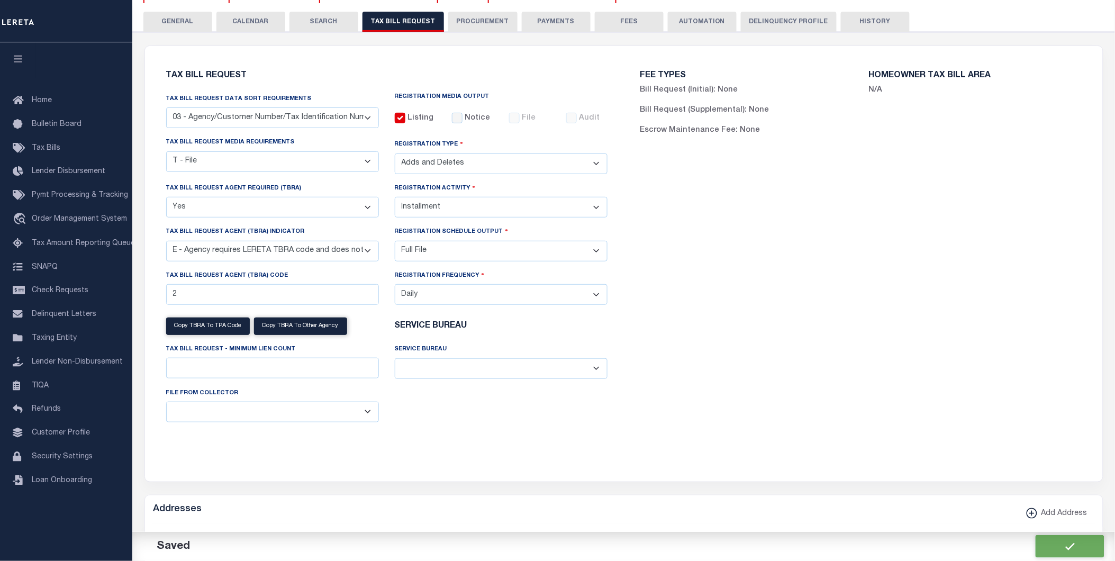
scroll to position [0, 0]
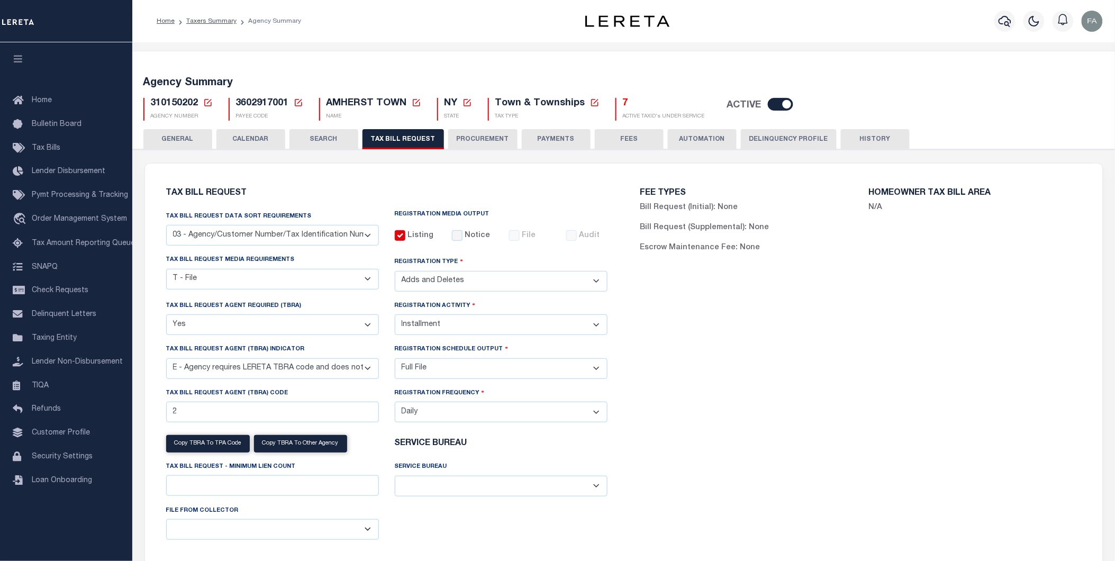
drag, startPoint x: 237, startPoint y: 141, endPoint x: 410, endPoint y: 157, distance: 174.4
click at [237, 141] on button "CALENDAR" at bounding box center [250, 139] width 69 height 20
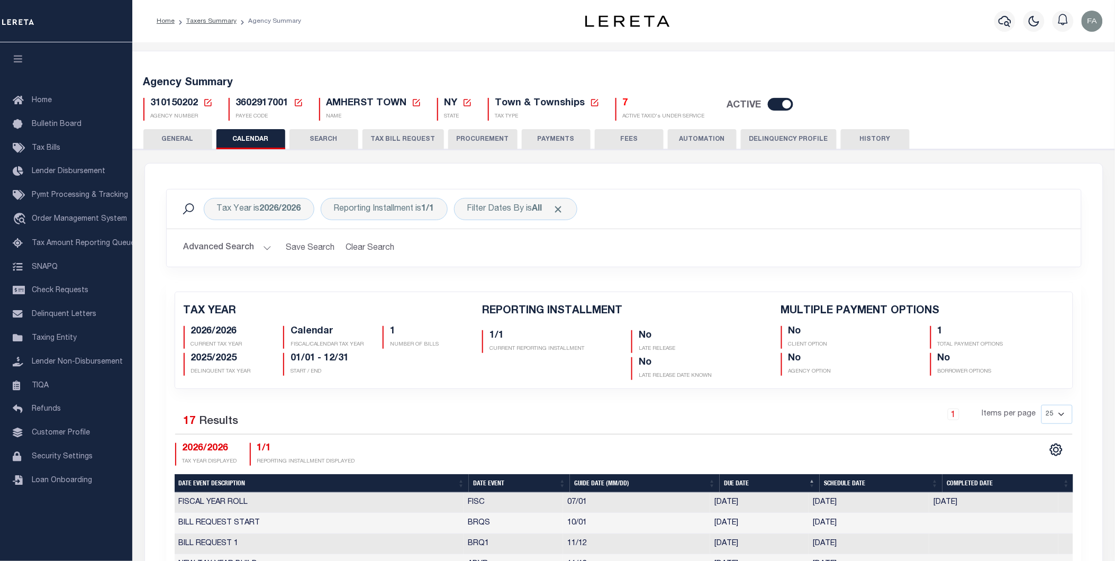
checkbox input "false"
type input "1"
click at [183, 138] on button "GENERAL" at bounding box center [177, 139] width 69 height 20
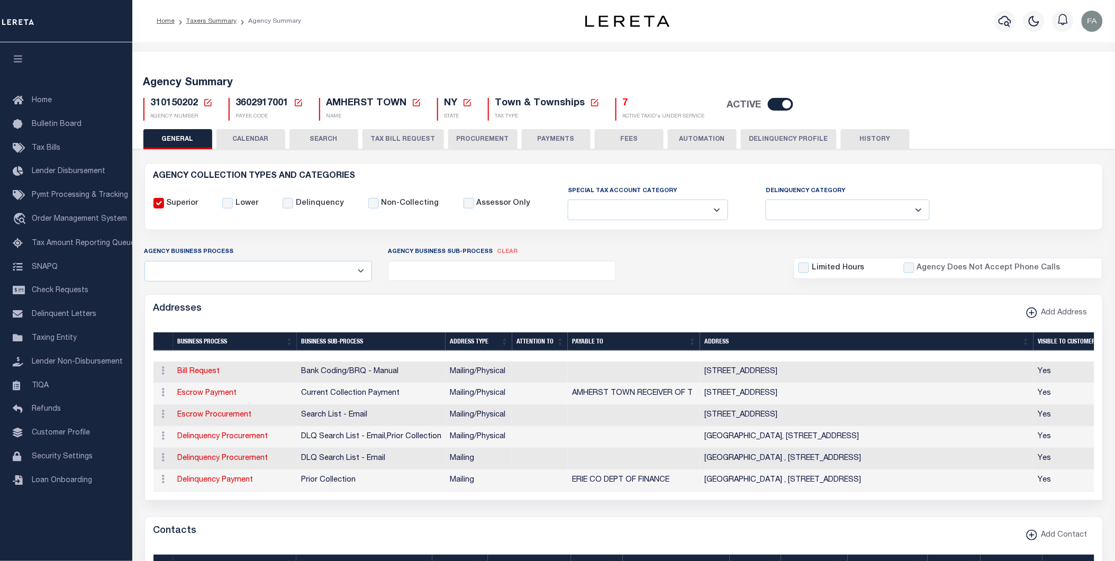
click at [264, 146] on button "CALENDAR" at bounding box center [250, 139] width 69 height 20
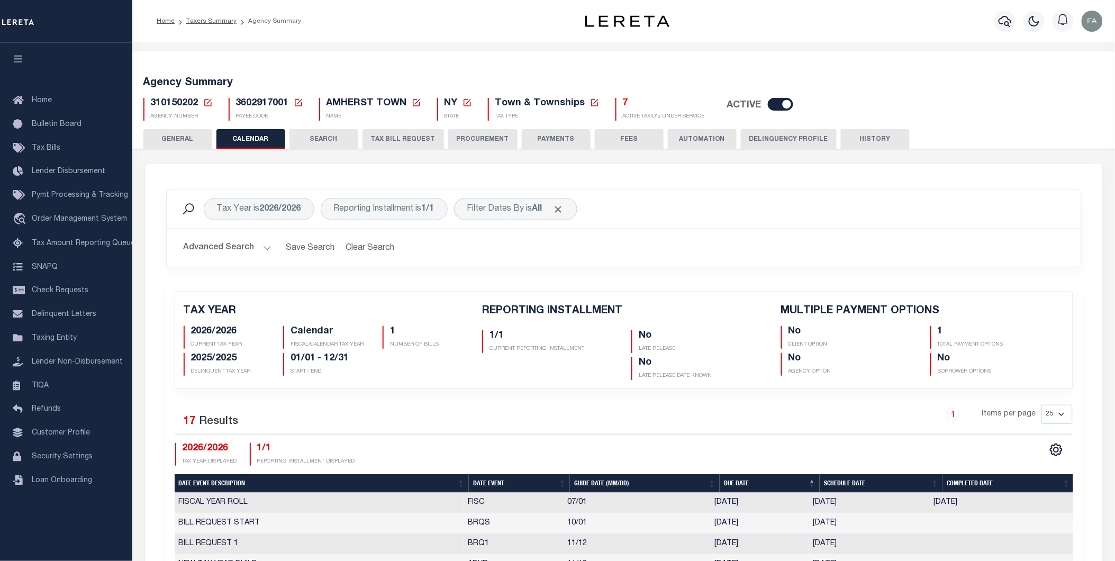
click at [336, 141] on button "SEARCH" at bounding box center [323, 139] width 69 height 20
click at [420, 140] on button "TAX BILL REQUEST" at bounding box center [403, 139] width 81 height 20
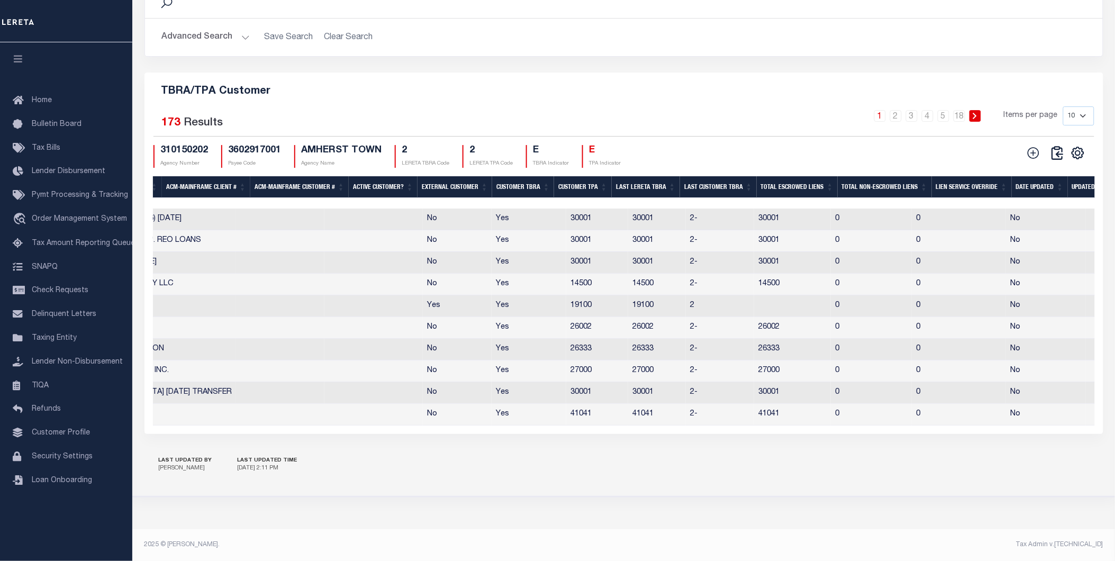
scroll to position [0, 523]
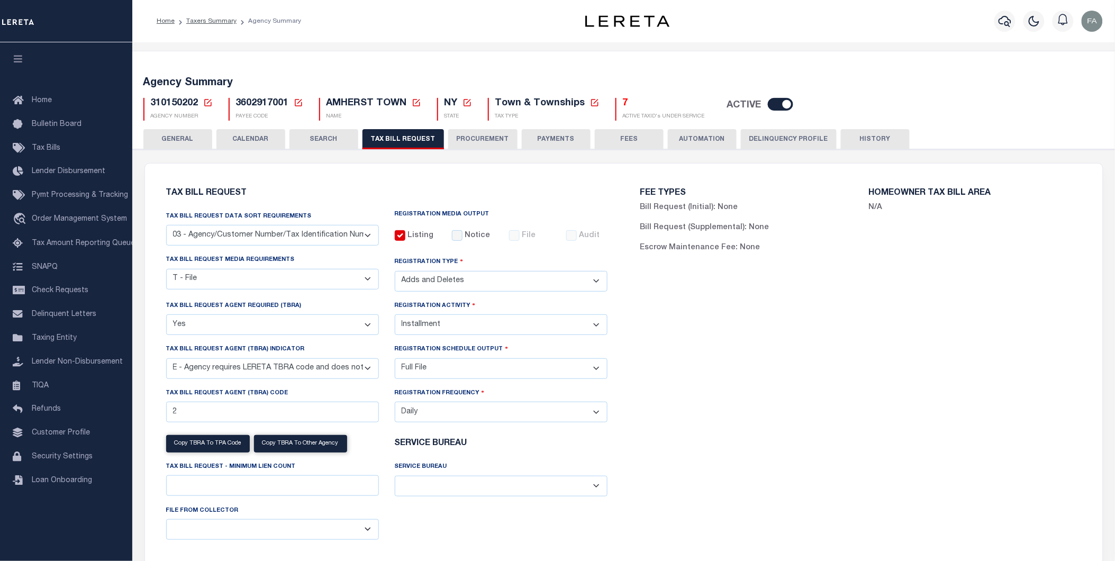
click at [669, 141] on button "AUTOMATION" at bounding box center [702, 139] width 69 height 20
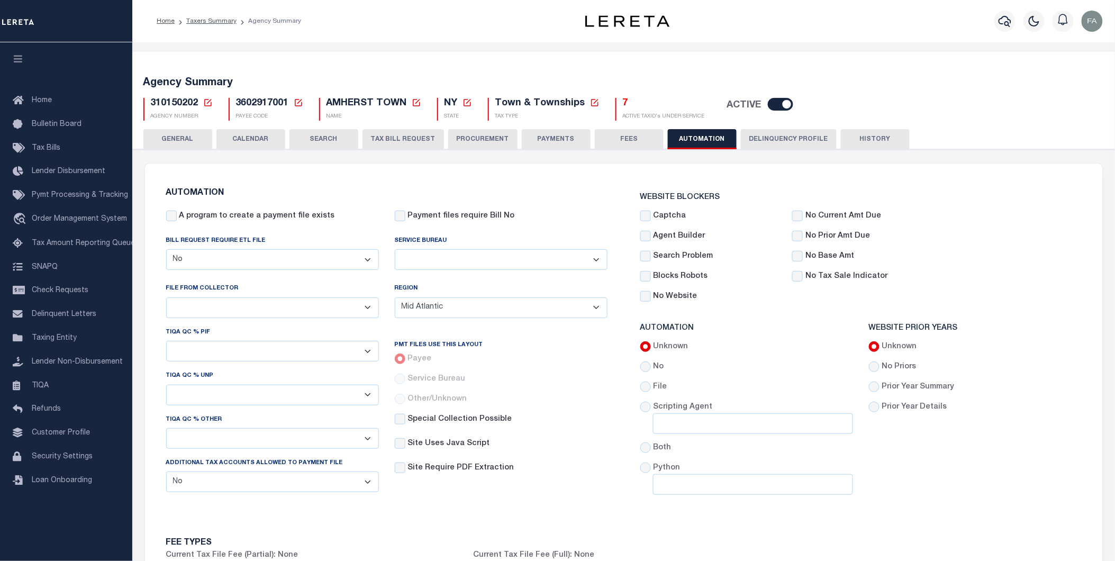
click at [615, 139] on button "FEES" at bounding box center [629, 139] width 69 height 20
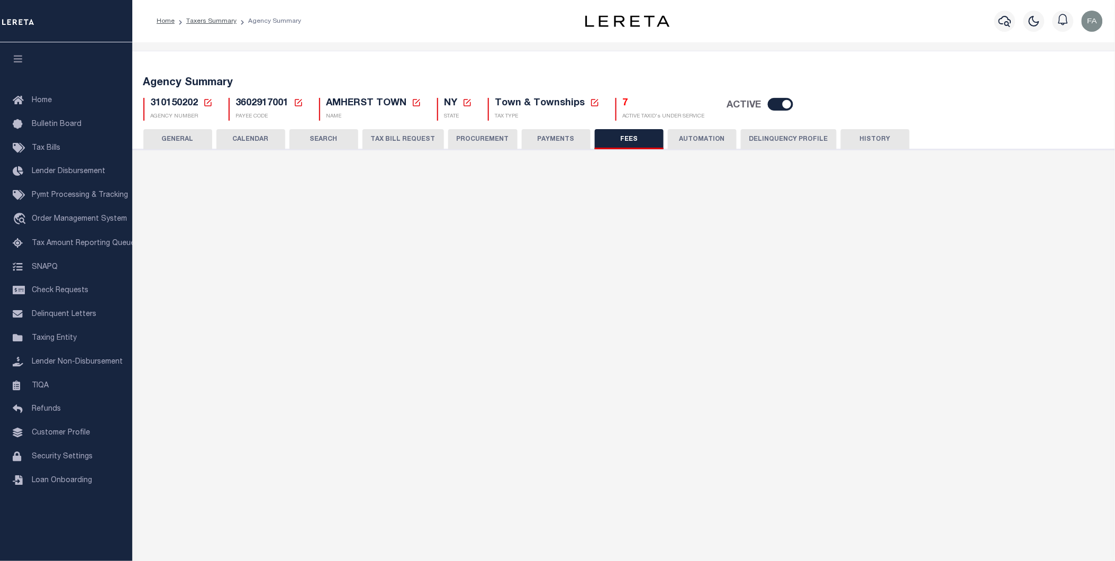
click at [542, 135] on button "PAYMENTS" at bounding box center [556, 139] width 69 height 20
click at [461, 138] on button "PROCUREMENT" at bounding box center [482, 139] width 69 height 20
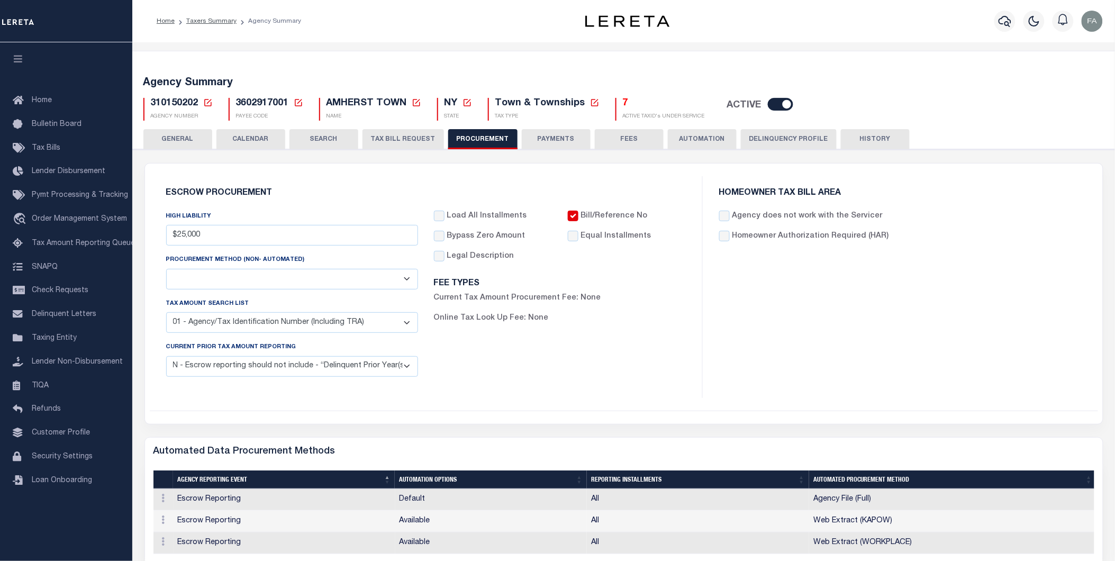
click at [752, 130] on button "Delinquency Profile" at bounding box center [789, 139] width 96 height 20
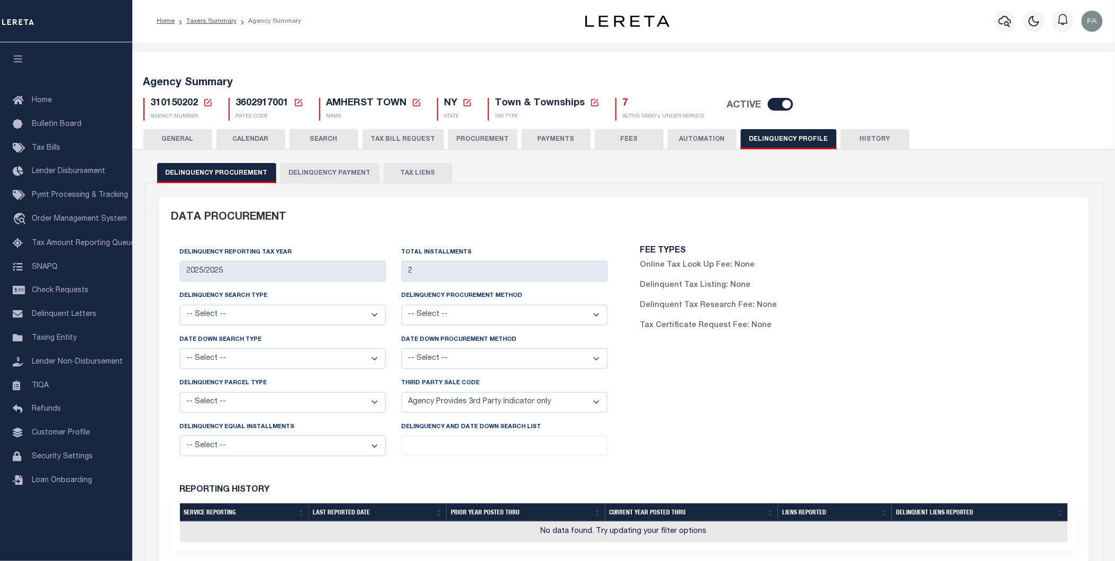
click at [379, 142] on button "TAX BILL REQUEST" at bounding box center [403, 139] width 81 height 20
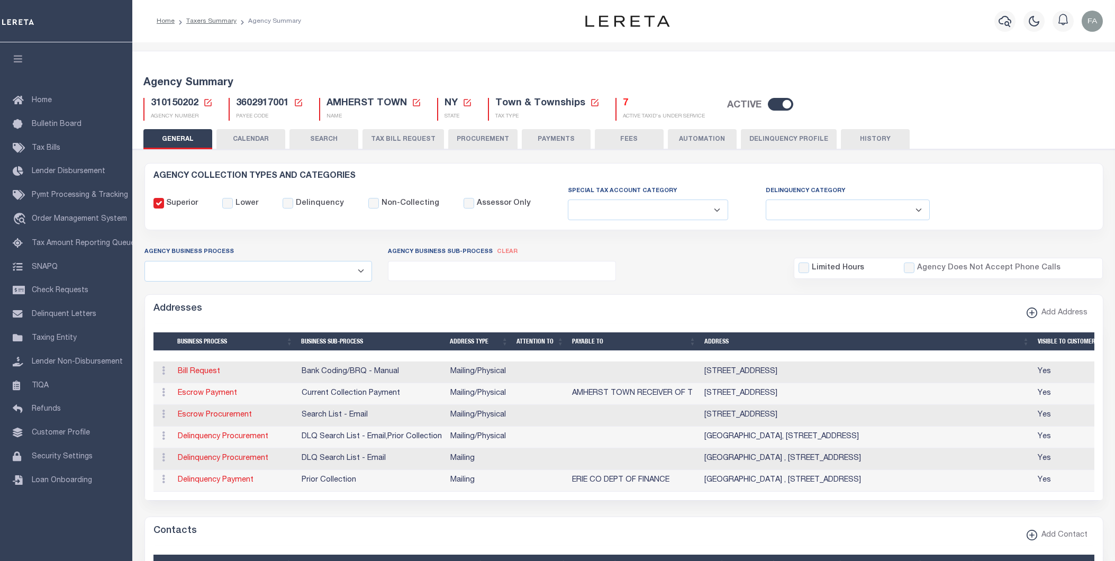
select select
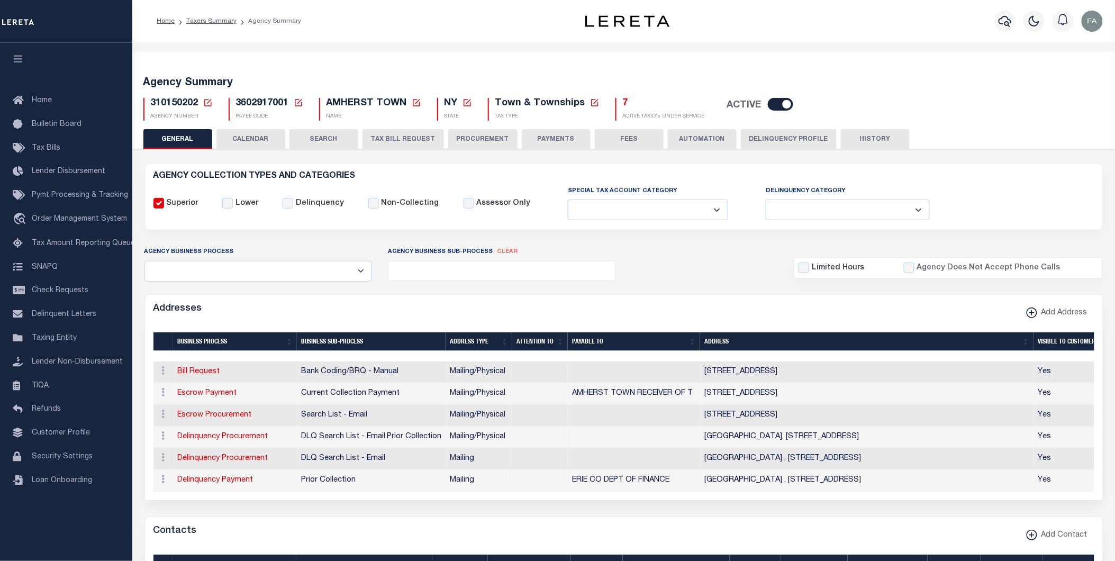
click at [373, 141] on button "TAX BILL REQUEST" at bounding box center [403, 139] width 81 height 20
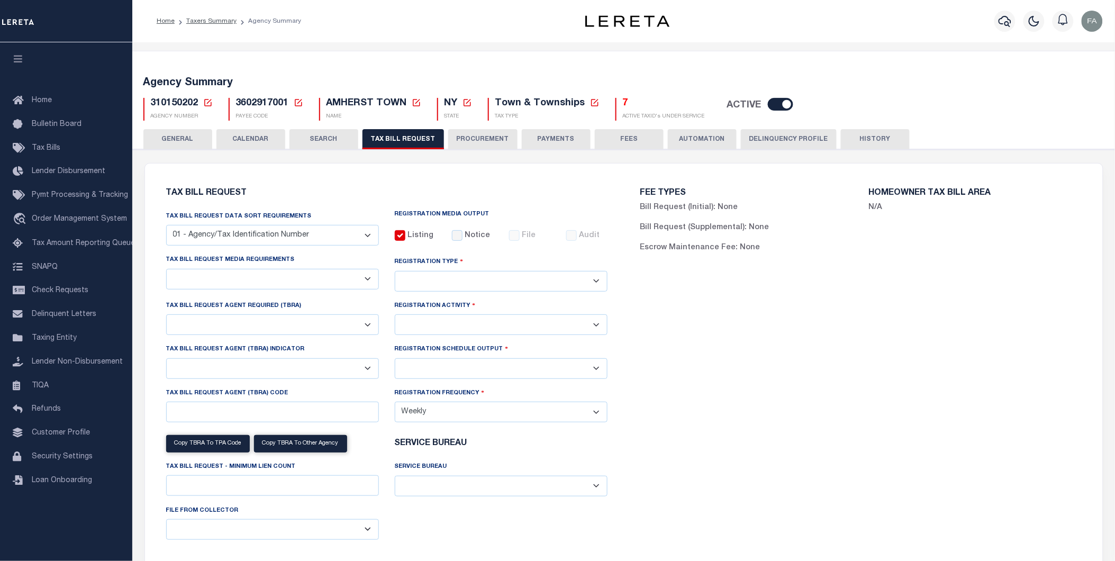
select select "27"
checkbox input "true"
select select "22"
select select "2"
select select "true"
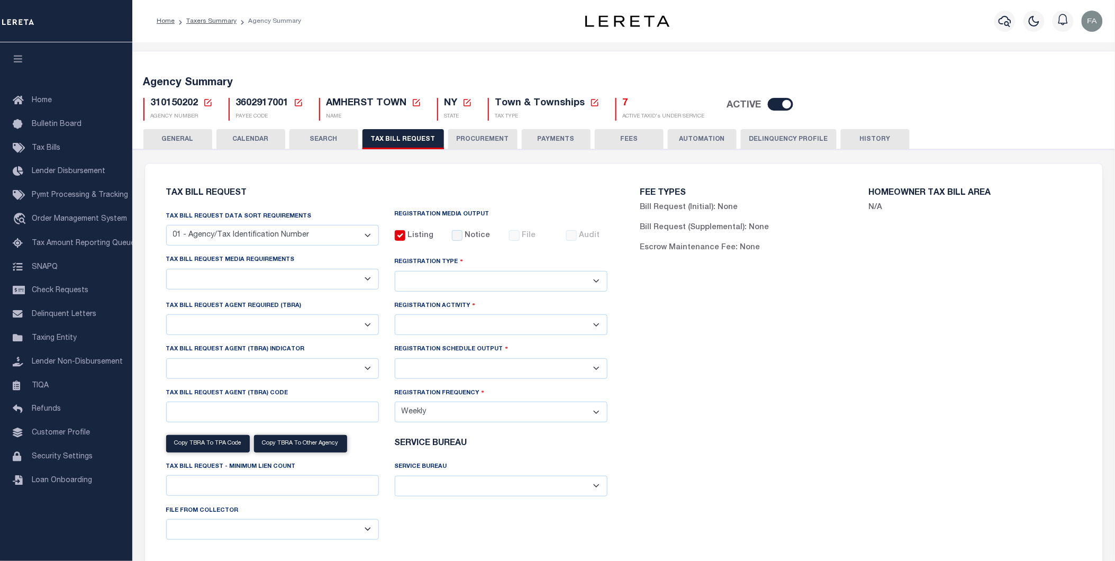
select select "2"
select select "13"
select select "1"
type input "2"
select select "1"
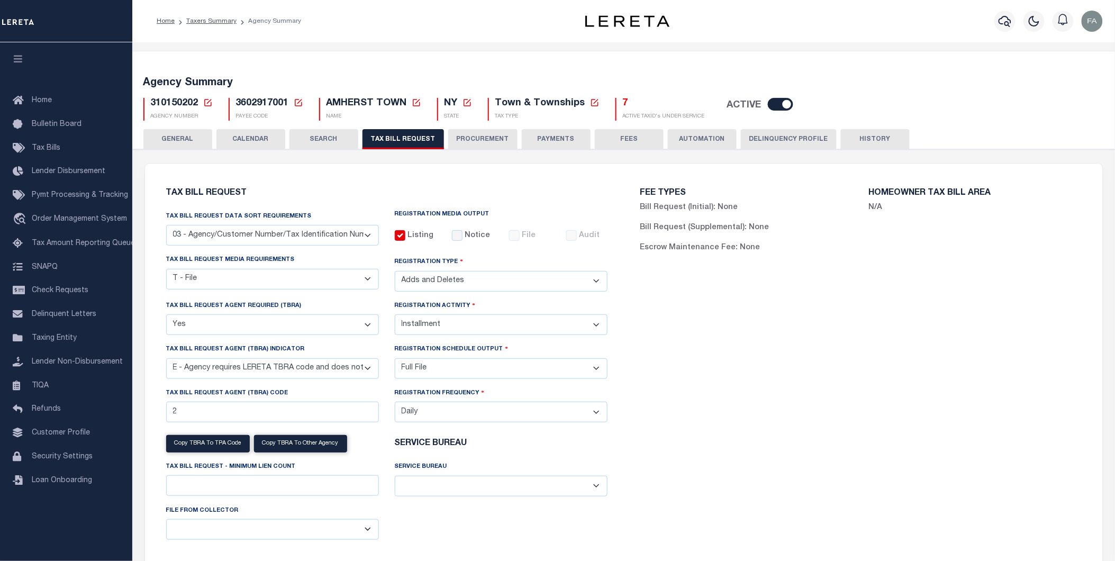
click at [229, 279] on select "A - Listing, File B - Blank Disk E - Notice, Listing F - Form G - Survey L - Li…" at bounding box center [272, 279] width 213 height 21
select select "16"
click at [166, 269] on select "A - Listing, File B - Blank Disk E - Notice, Listing F - Form G - Survey L - Li…" at bounding box center [272, 279] width 213 height 21
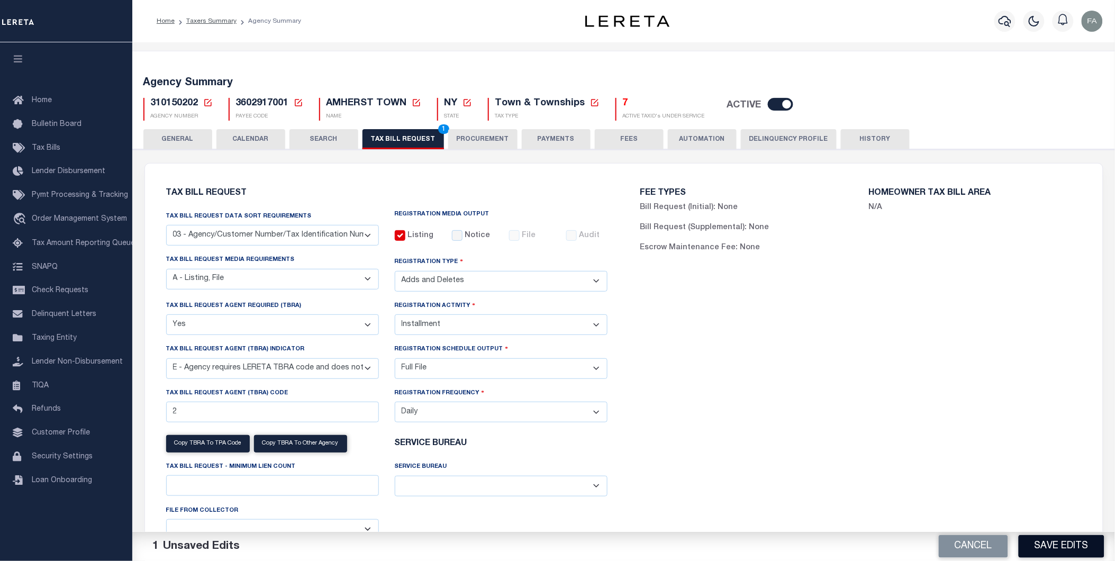
click at [1076, 549] on button "Save Edits" at bounding box center [1062, 546] width 86 height 23
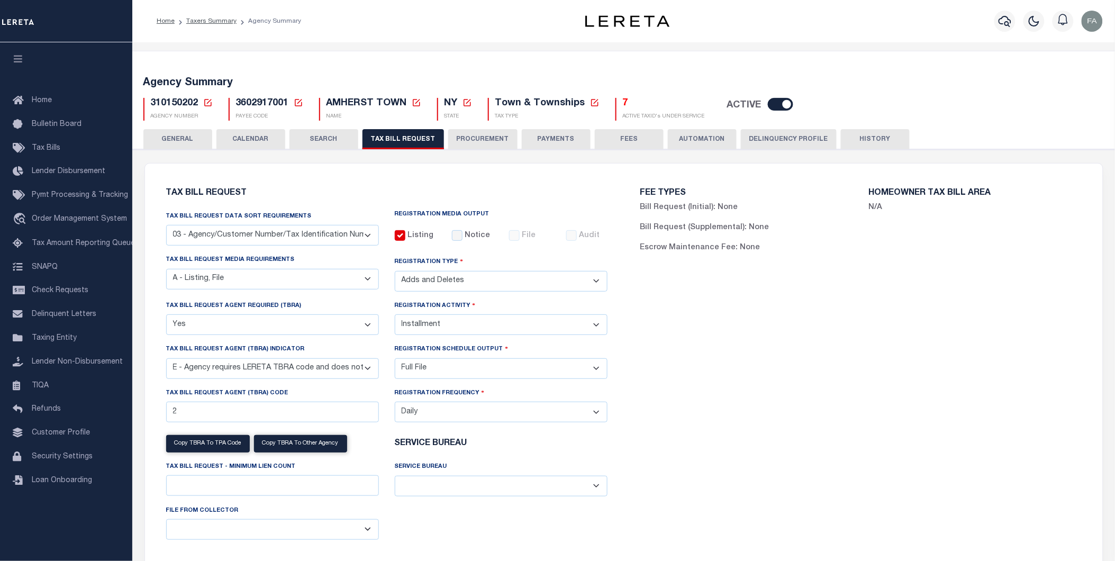
click at [300, 334] on select "Yes No" at bounding box center [272, 324] width 213 height 21
click at [683, 400] on div "FEE TYPES Bill Request (Initial): None Bill Request (Supplemental): None Escrow…" at bounding box center [861, 374] width 474 height 397
click at [463, 324] on select "Installment Yearly" at bounding box center [501, 324] width 213 height 21
click at [681, 343] on div "FEE TYPES Bill Request (Initial): None Bill Request (Supplemental): None Escrow…" at bounding box center [861, 374] width 474 height 397
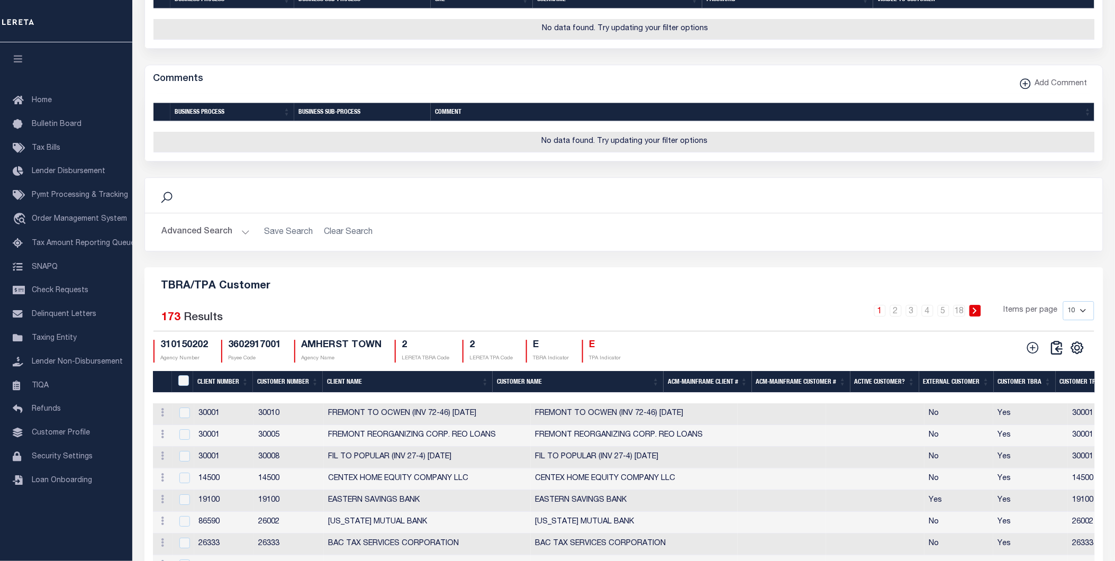
scroll to position [1239, 0]
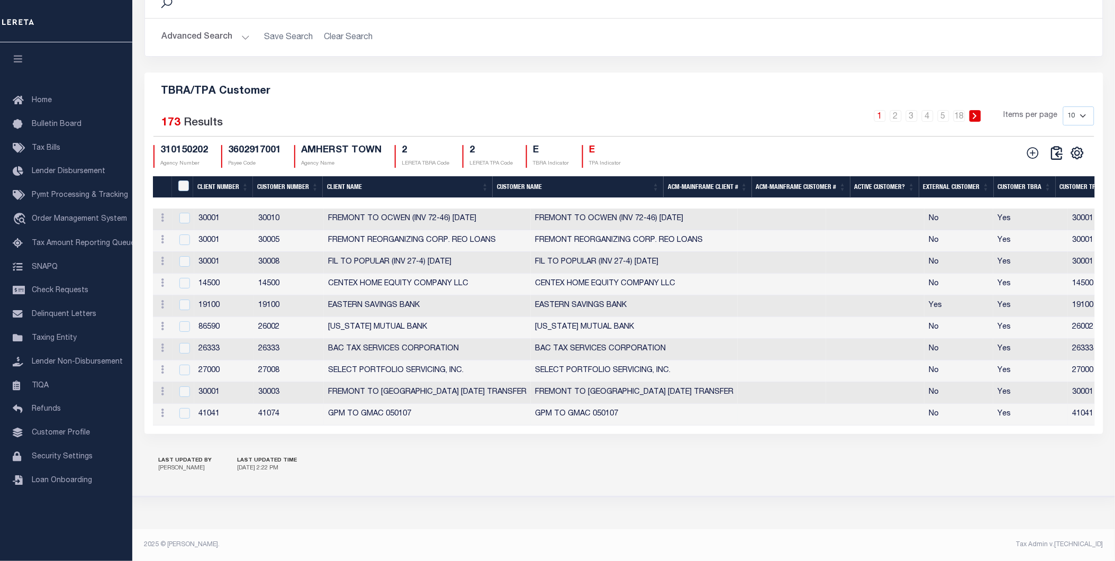
drag, startPoint x: 443, startPoint y: 416, endPoint x: 457, endPoint y: 413, distance: 14.0
click at [457, 413] on td "GPM TO GMAC 050107" at bounding box center [427, 415] width 207 height 22
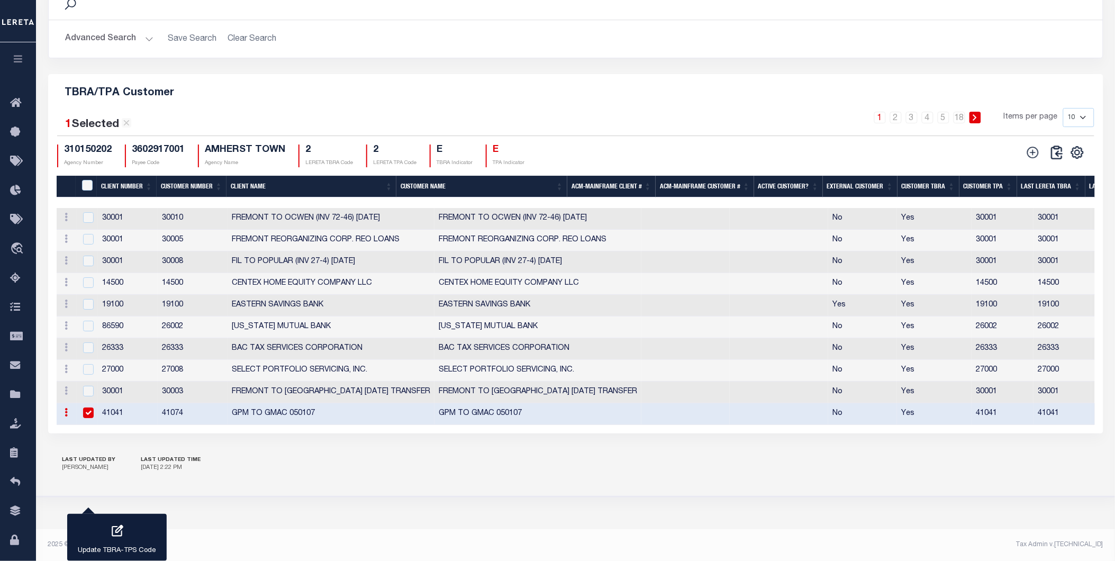
scroll to position [1077, 0]
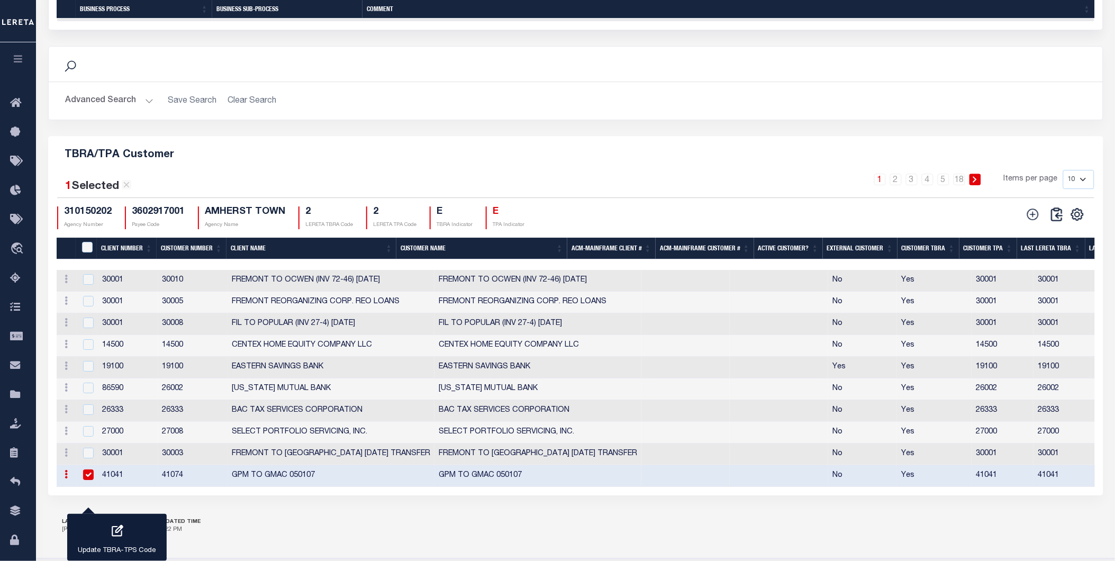
click at [577, 482] on td "GPM TO GMAC 050107" at bounding box center [537, 476] width 207 height 22
checkbox input "false"
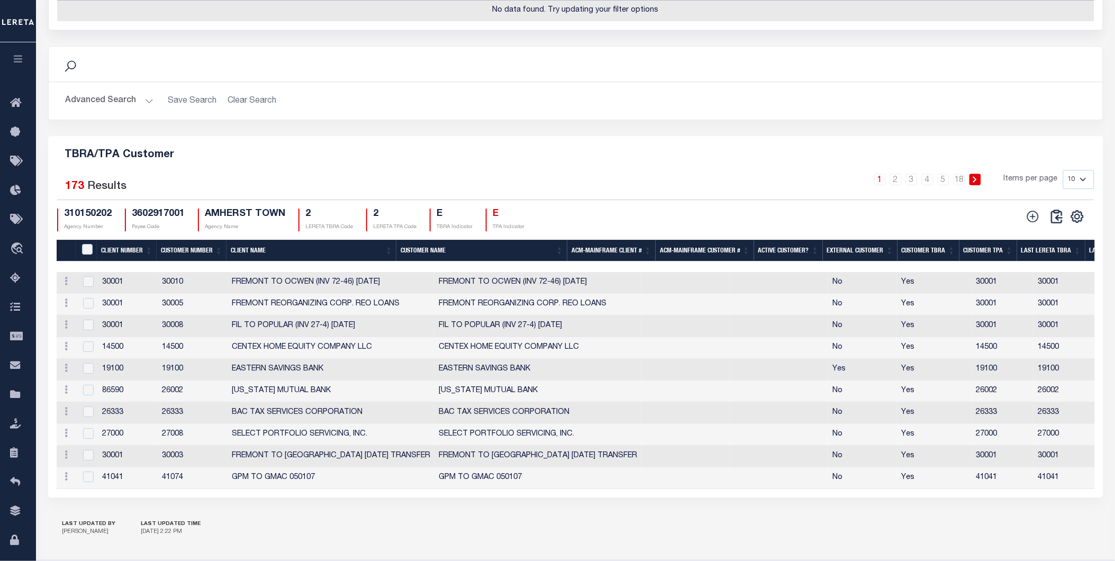
scroll to position [0, 0]
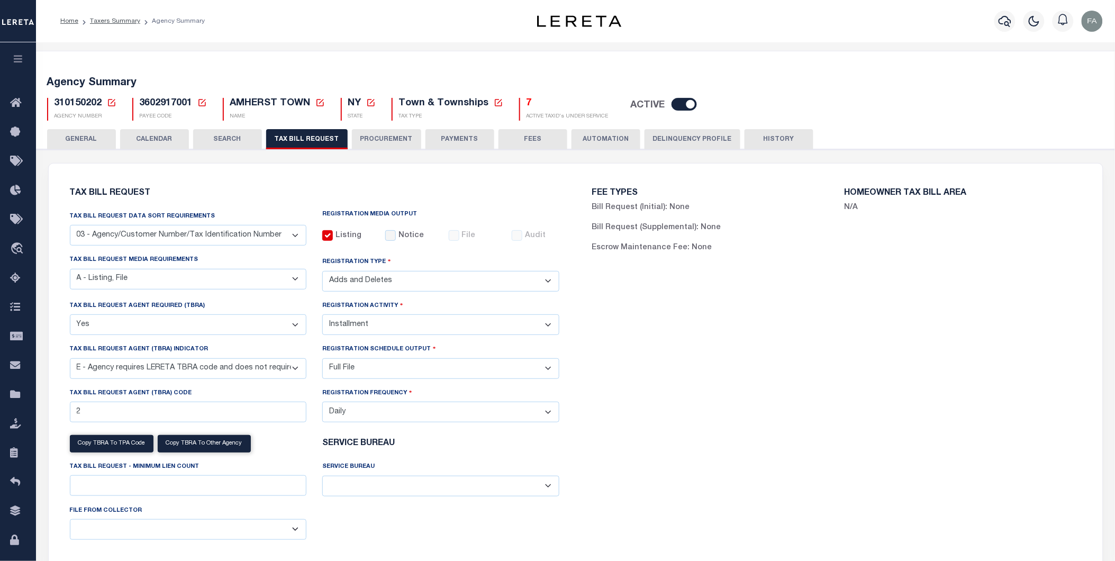
click at [260, 364] on select "A - Agency requires both customer TBRA code and LERETA TBRA code. B - Agency re…" at bounding box center [188, 368] width 237 height 21
click at [675, 347] on div "FEE TYPES Bill Request (Initial): None Bill Request (Supplemental): None Escrow…" at bounding box center [837, 374] width 522 height 397
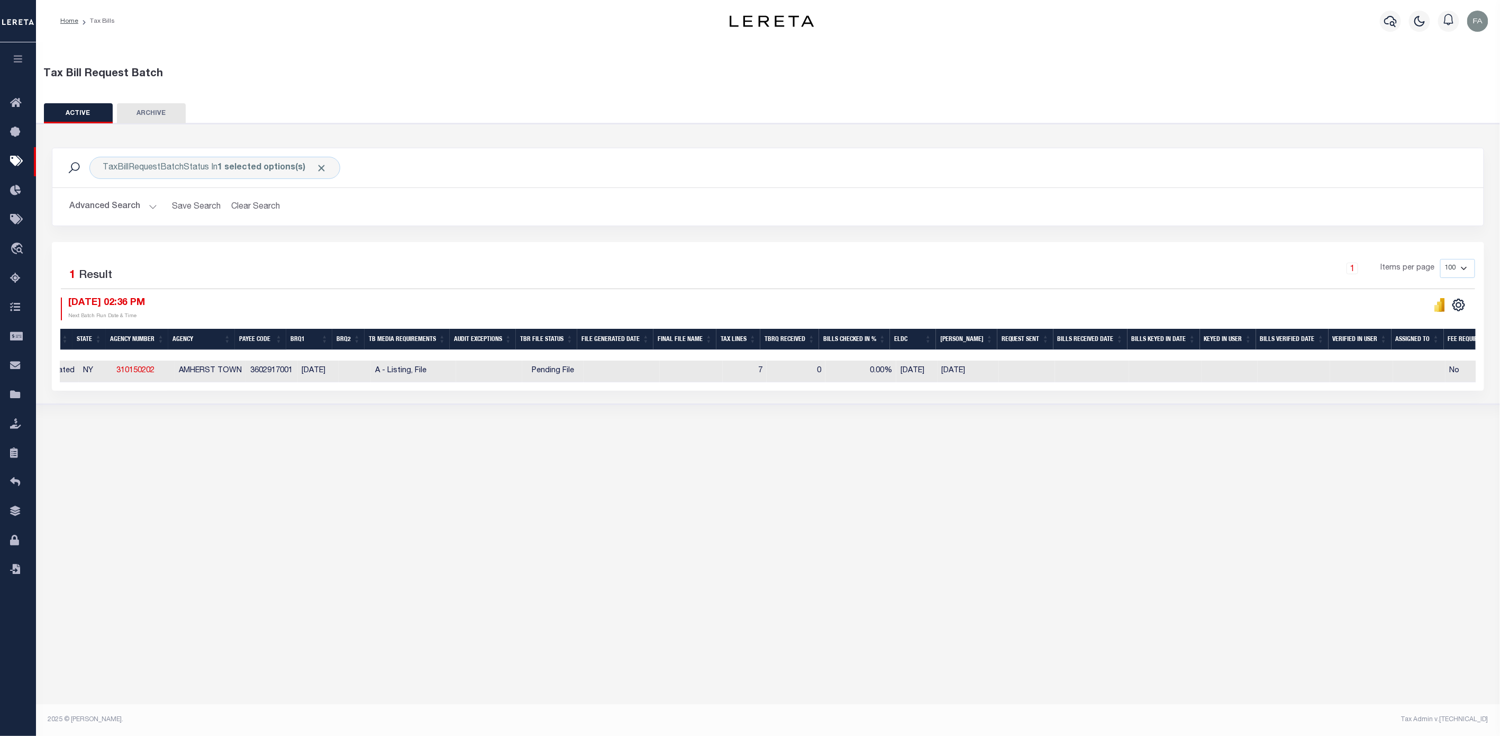
scroll to position [0, 96]
